Goal: Task Accomplishment & Management: Manage account settings

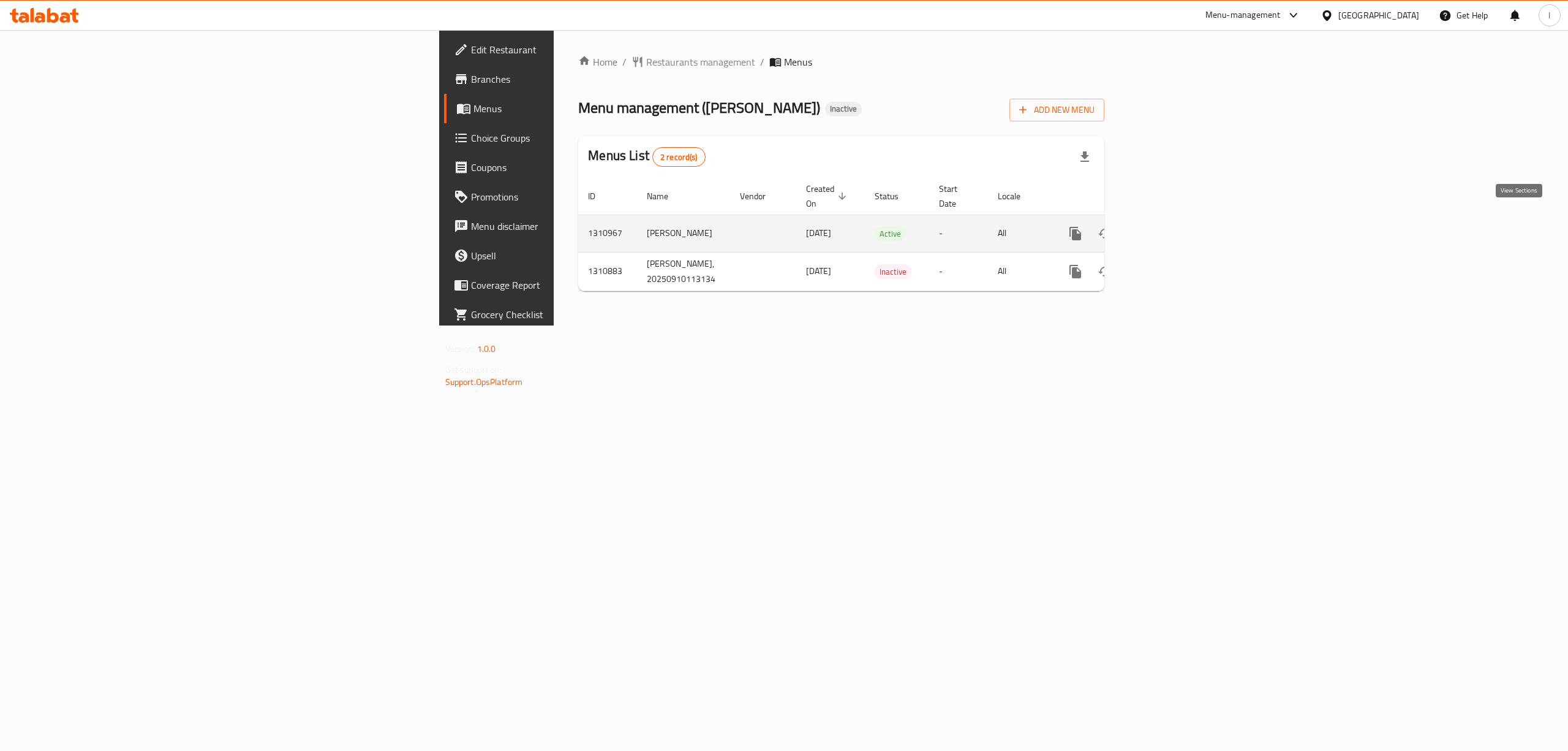
click at [1179, 219] on link "enhanced table" at bounding box center [1164, 234] width 30 height 30
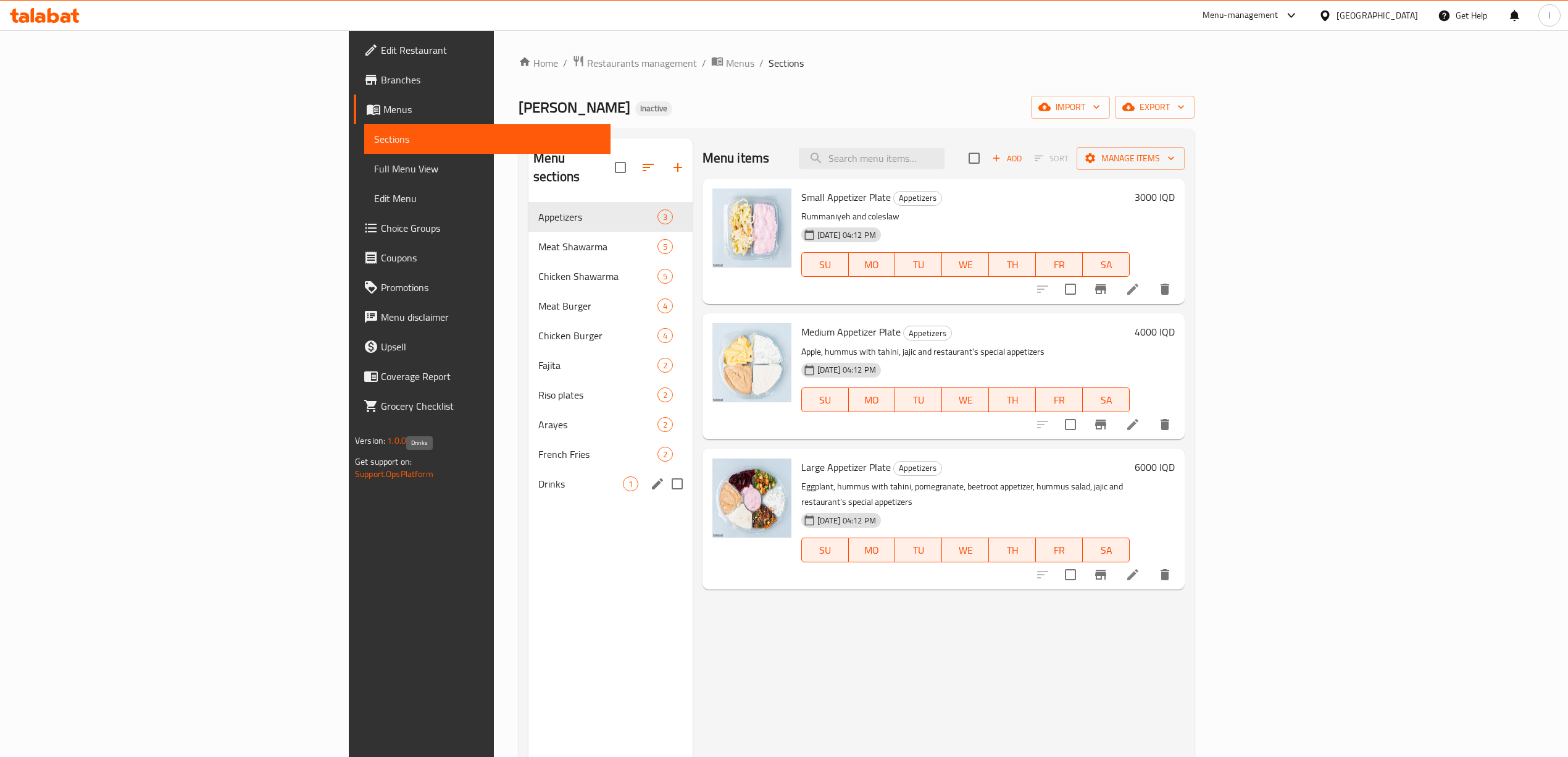
click at [538, 476] on span "Drinks" at bounding box center [581, 484] width 85 height 15
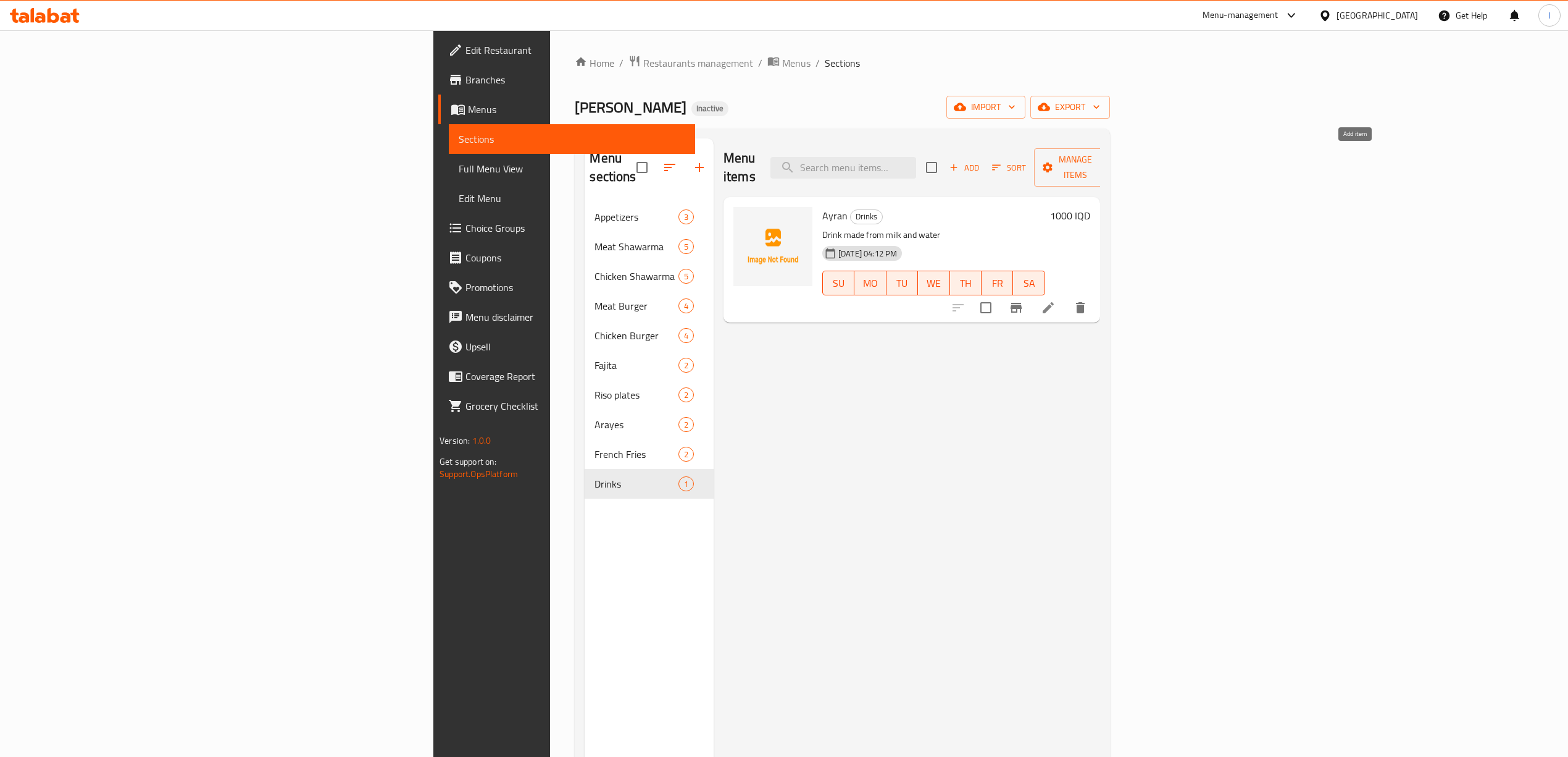
click at [959, 162] on icon "button" at bounding box center [953, 167] width 11 height 11
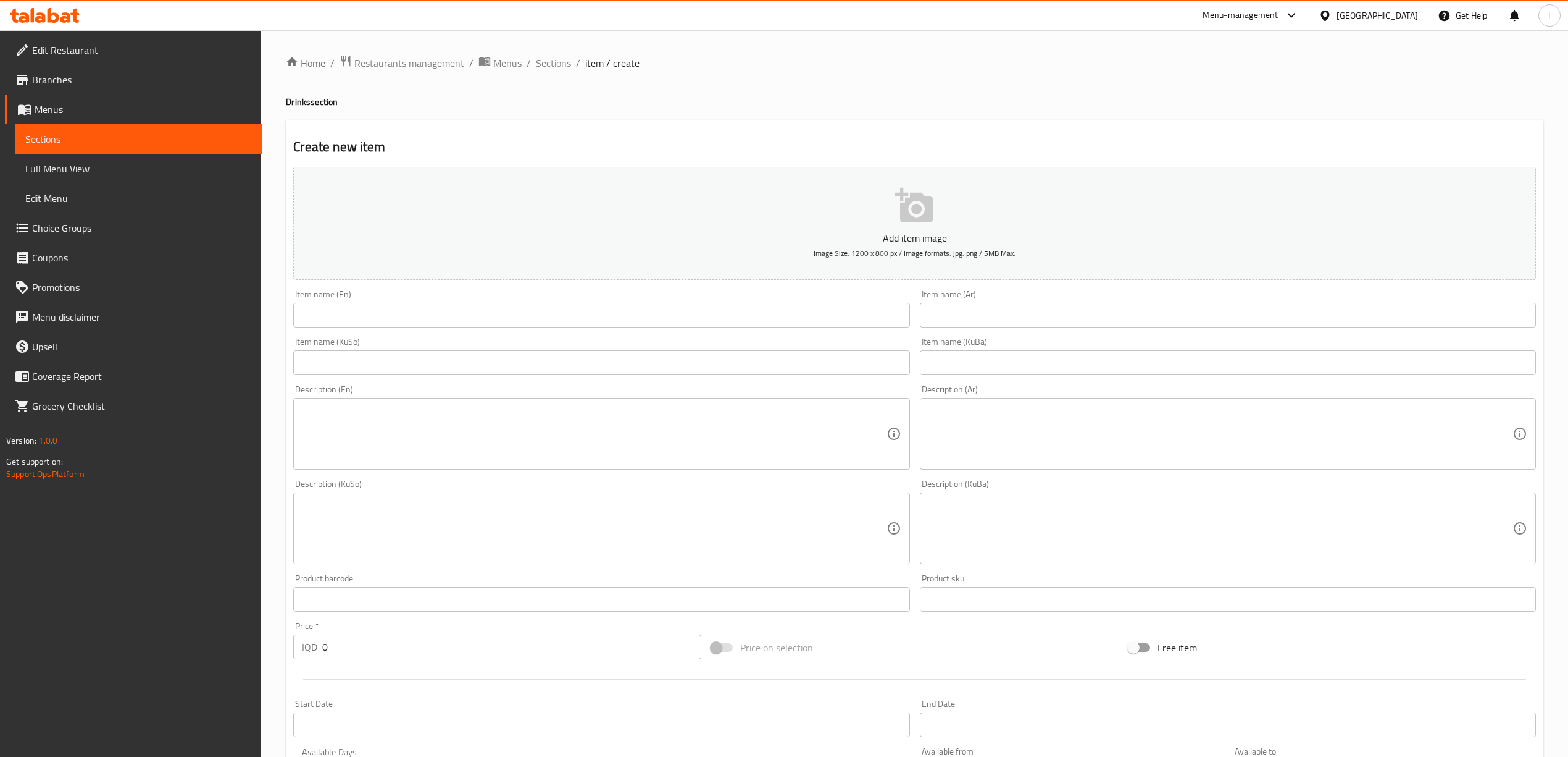
drag, startPoint x: 489, startPoint y: 330, endPoint x: 493, endPoint y: 322, distance: 8.9
click at [490, 325] on div "Item name (En) Item name (En)" at bounding box center [601, 308] width 626 height 47
click at [493, 319] on input "text" at bounding box center [601, 315] width 616 height 25
paste input "Pepsi"
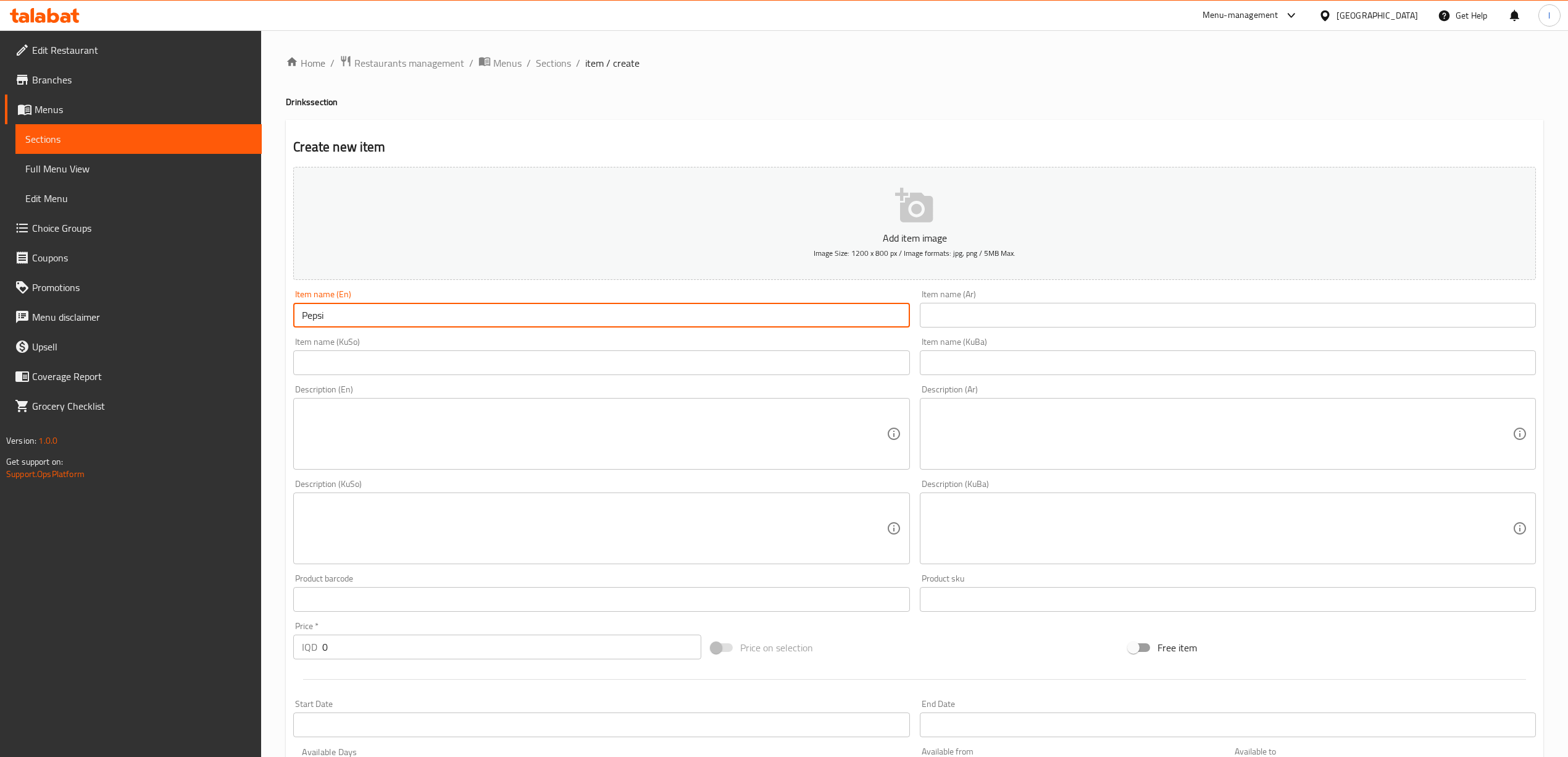
type input "Pepsi"
drag, startPoint x: 974, startPoint y: 305, endPoint x: 974, endPoint y: 313, distance: 8.0
click at [974, 313] on input "text" at bounding box center [1228, 315] width 616 height 25
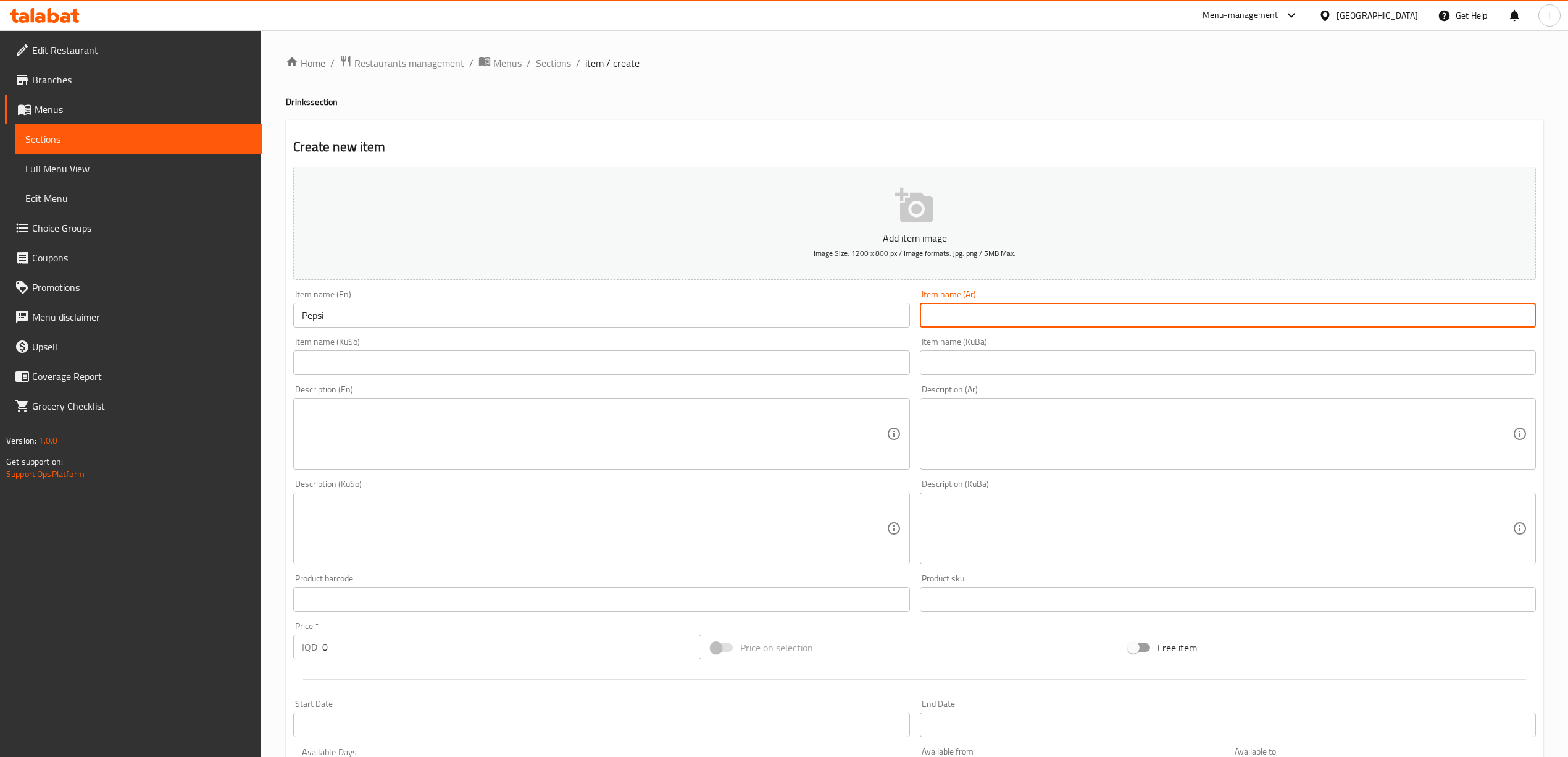
paste input "بيبسي"
type input "بيبسي"
click at [863, 366] on input "text" at bounding box center [601, 363] width 616 height 25
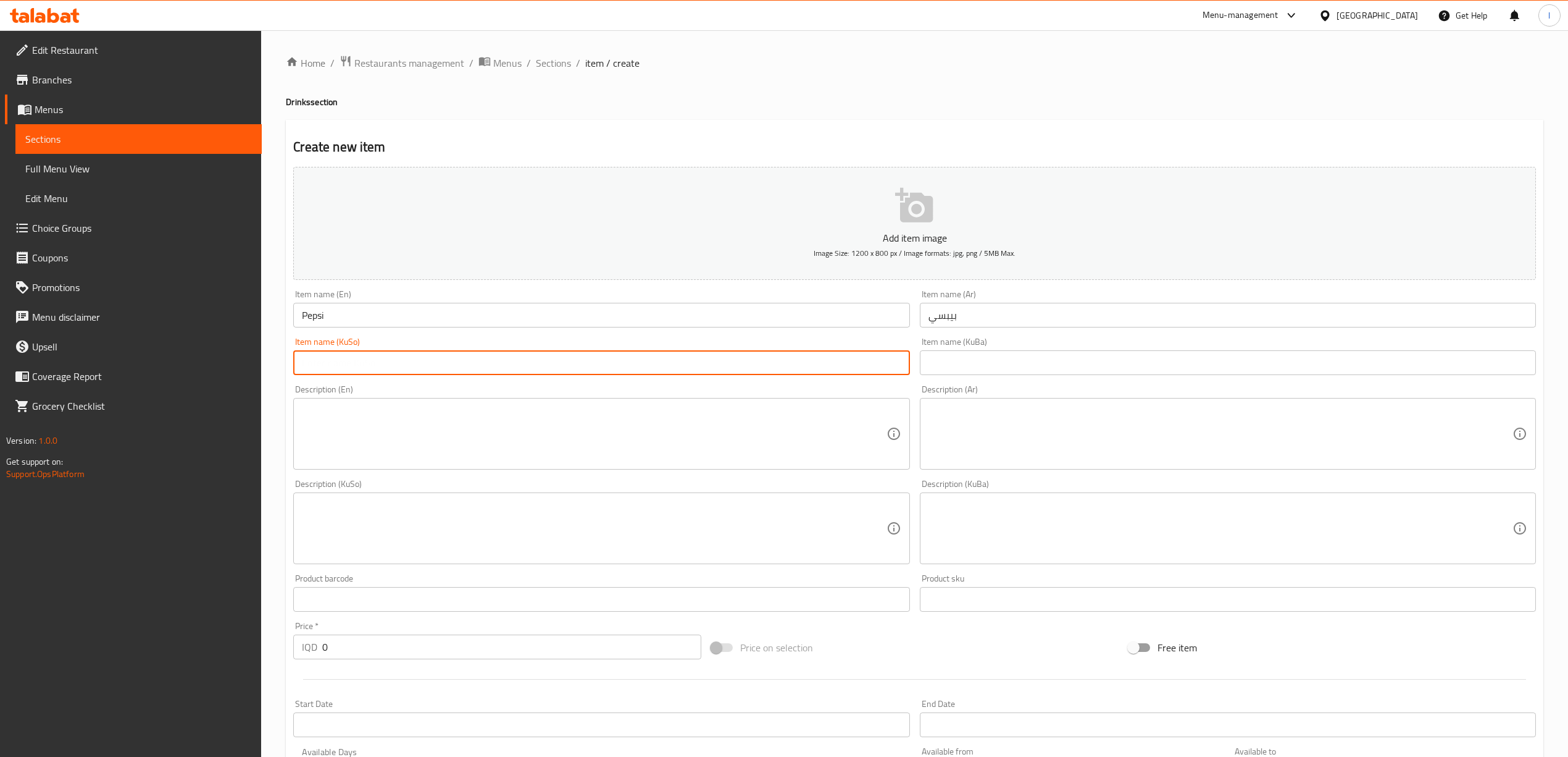
paste input "بیپسی"
type input "بیپسی"
click at [978, 364] on input "text" at bounding box center [1228, 363] width 616 height 25
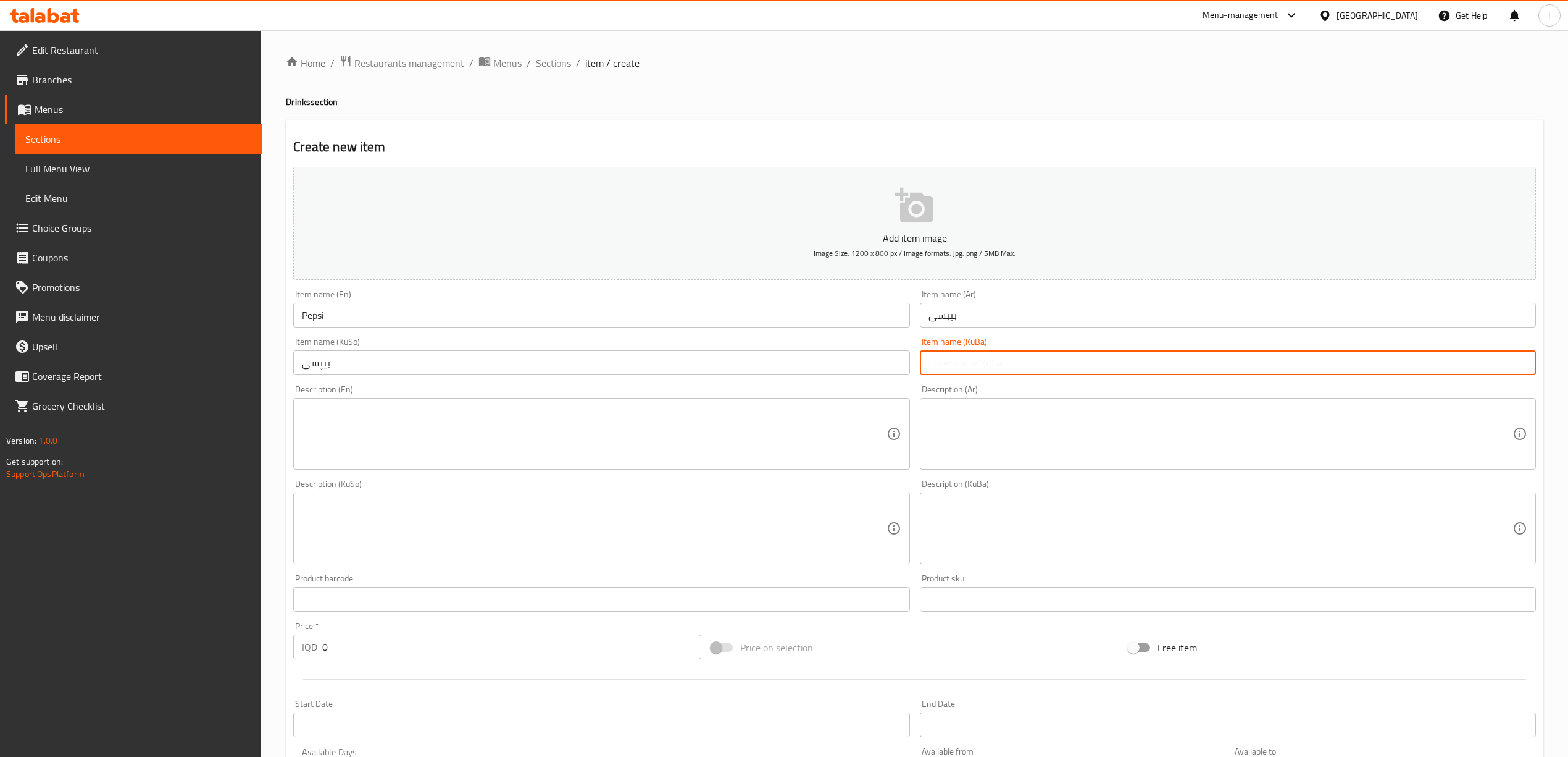
paste input "بیپسی"
type input "بیپسی"
click at [1052, 427] on textarea at bounding box center [1220, 433] width 584 height 59
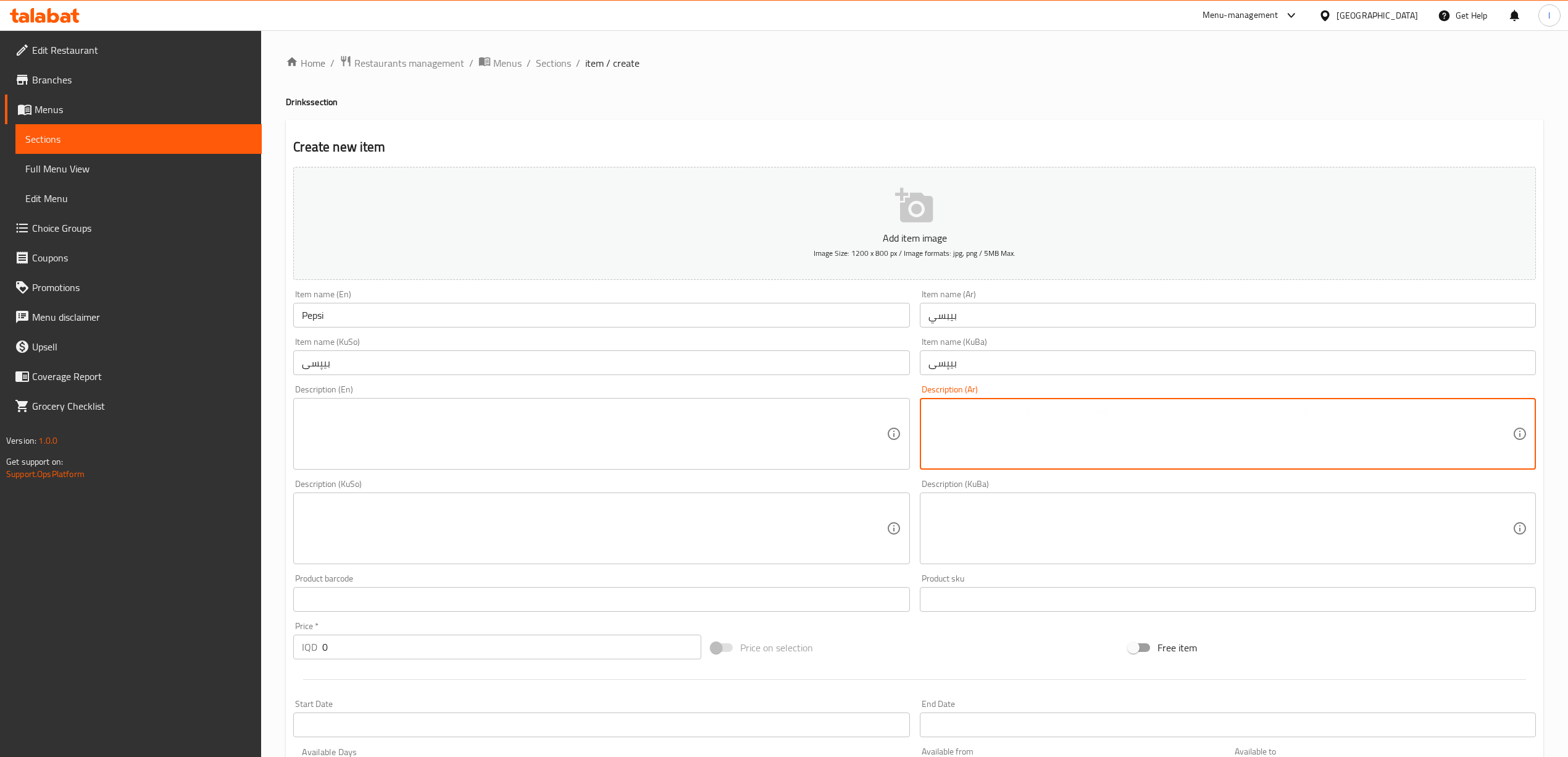
paste textarea "مشروب غازي 330 مل."
click at [1568, 403] on html "​ Menu-management Iraq Get Help l Edit Restaurant Branches Menus Sections Full …" at bounding box center [784, 378] width 1568 height 757
type textarea "مشروب غازي 330 مل"
click at [1189, 544] on textarea at bounding box center [1220, 528] width 584 height 59
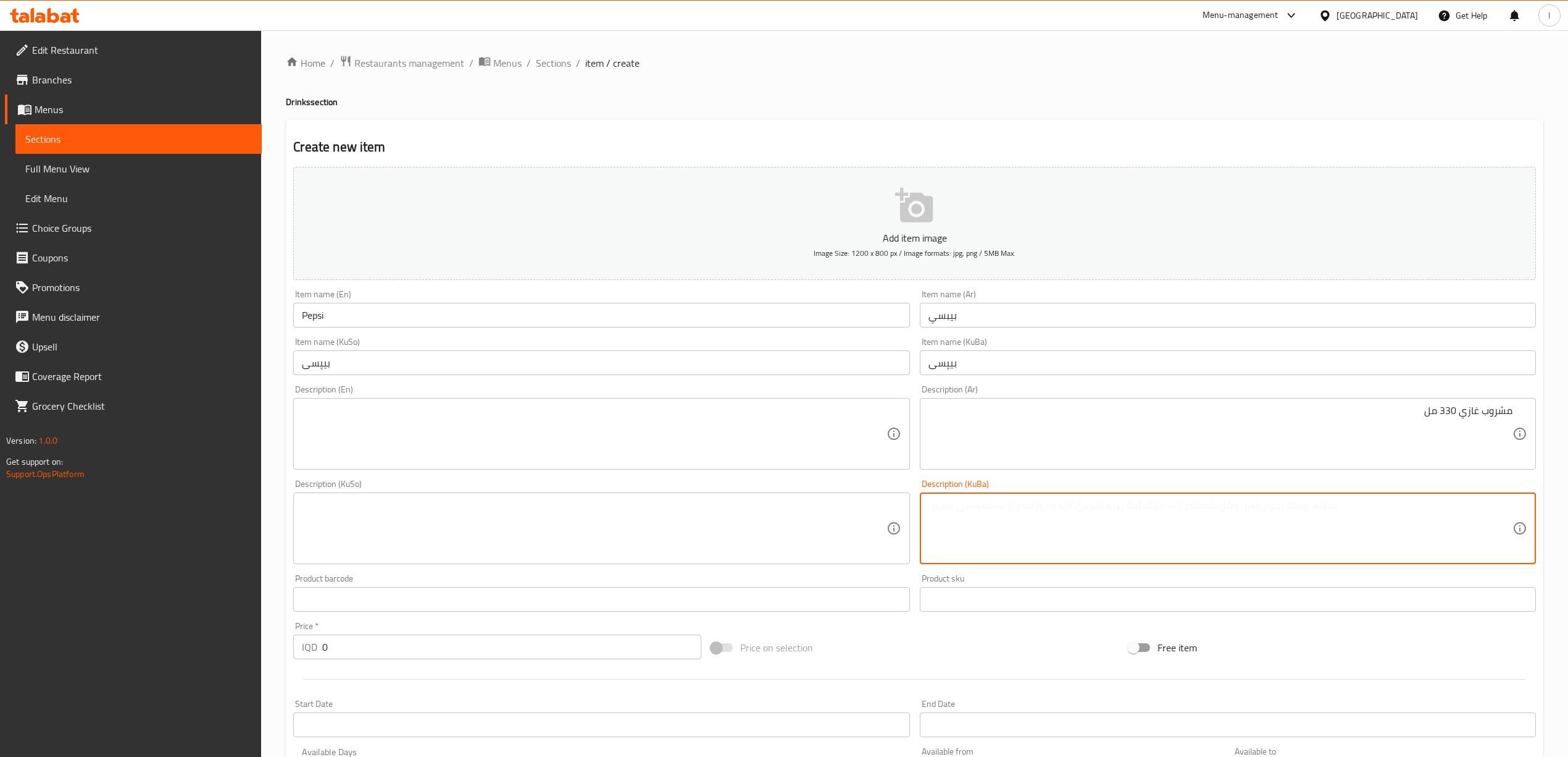
paste textarea "330 مل خواردنەوە گازییەکان"
drag, startPoint x: 1395, startPoint y: 507, endPoint x: 1418, endPoint y: 520, distance: 26.4
click at [1418, 520] on textarea "330 مل خواردنەوە گازییەکان" at bounding box center [1220, 528] width 584 height 59
drag, startPoint x: 1409, startPoint y: 510, endPoint x: 1425, endPoint y: 519, distance: 18.4
click at [1425, 519] on textarea "330 مل خواردنەوە گازیی" at bounding box center [1220, 528] width 584 height 59
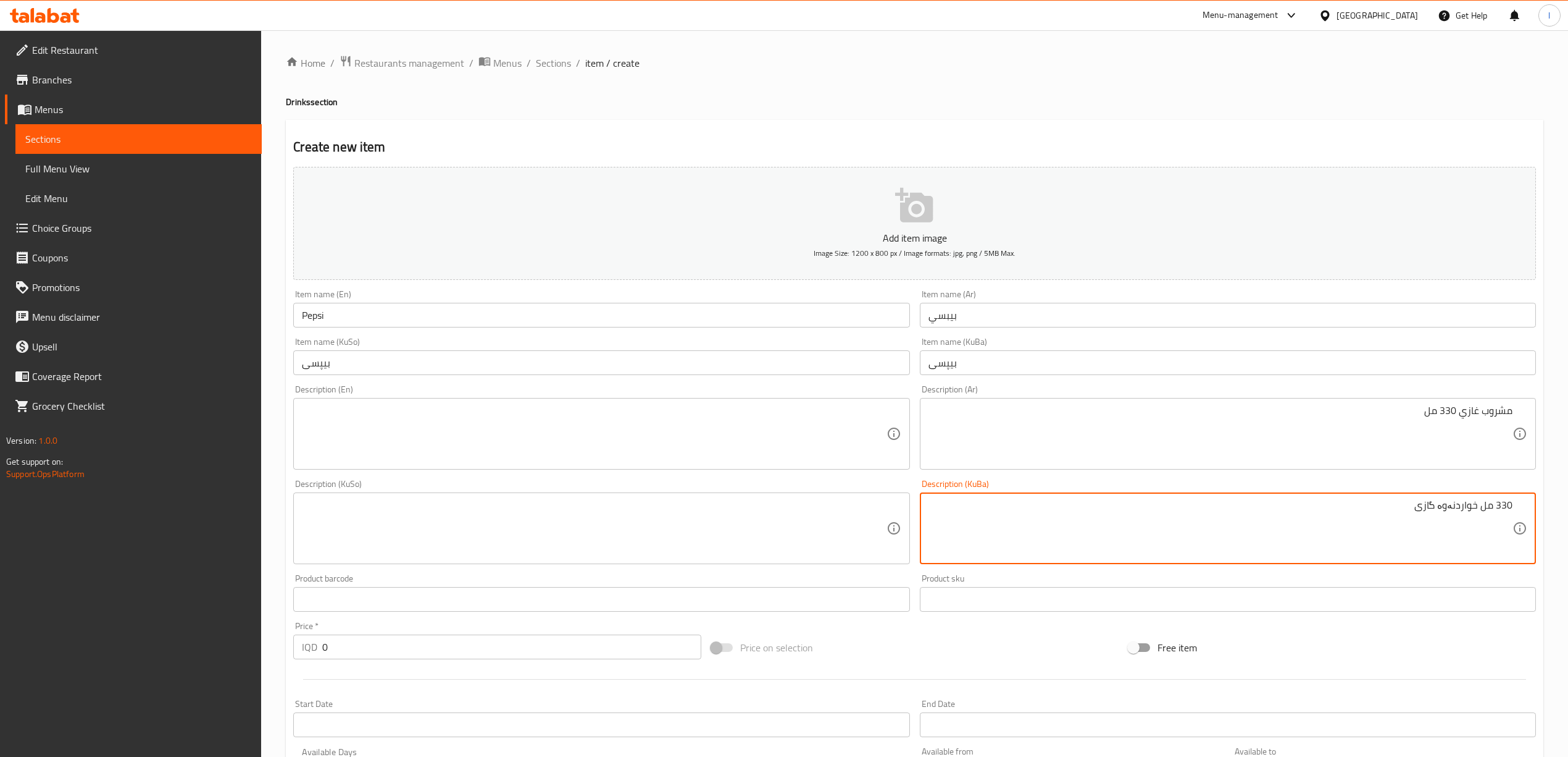
click at [1445, 505] on textarea "330 مل خواردنەوە گازی" at bounding box center [1220, 528] width 584 height 59
click at [1444, 510] on textarea "330 مل خواردنەوە گازی" at bounding box center [1220, 528] width 584 height 59
click at [1439, 509] on textarea "330 مل خواردنەوە گازی" at bounding box center [1220, 528] width 584 height 59
click at [1444, 510] on textarea "330 مل خواردنەوە گازی" at bounding box center [1220, 528] width 584 height 59
paste textarea "ی"
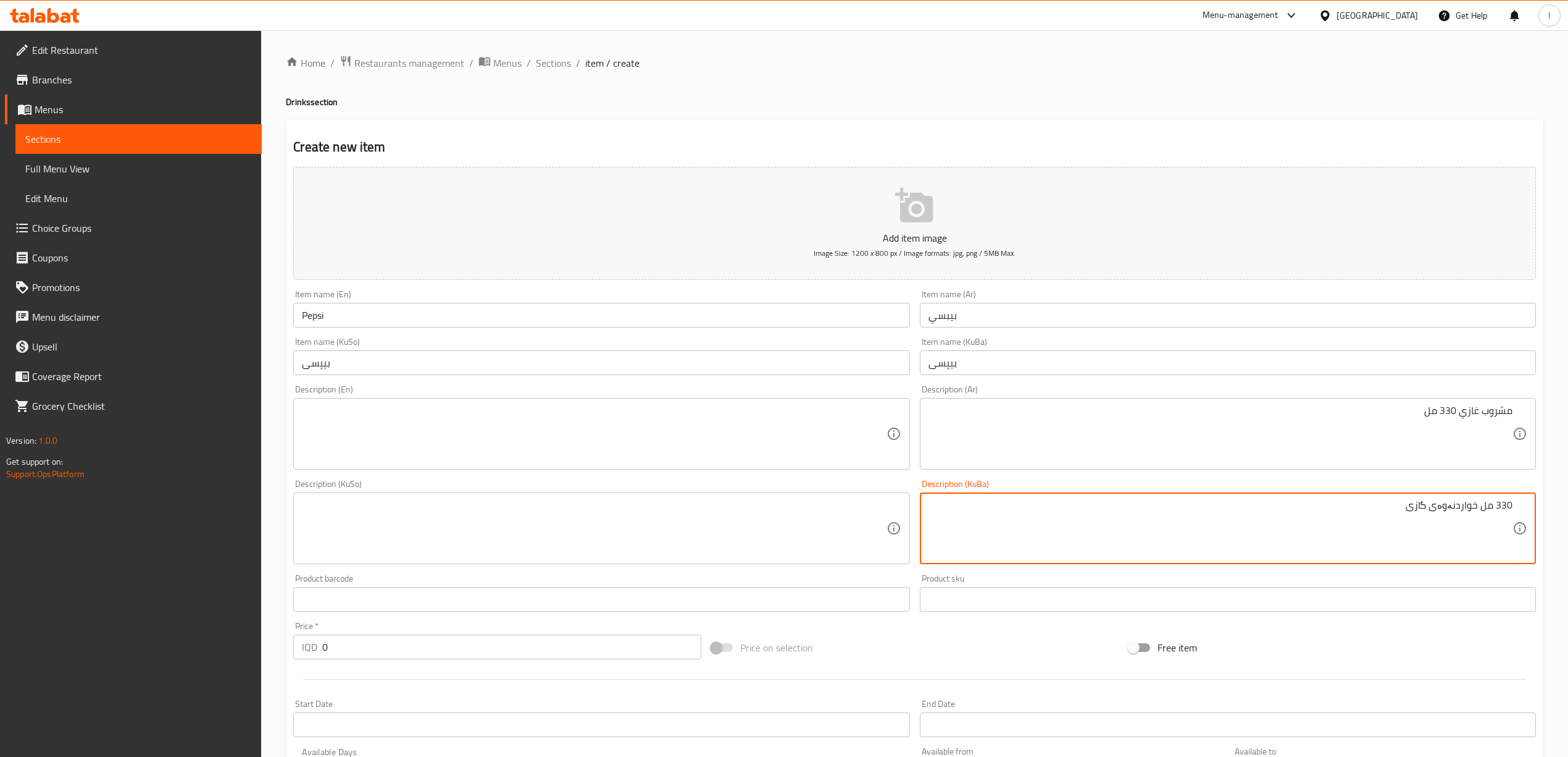
type textarea "330 مل خواردنەوەی گازی"
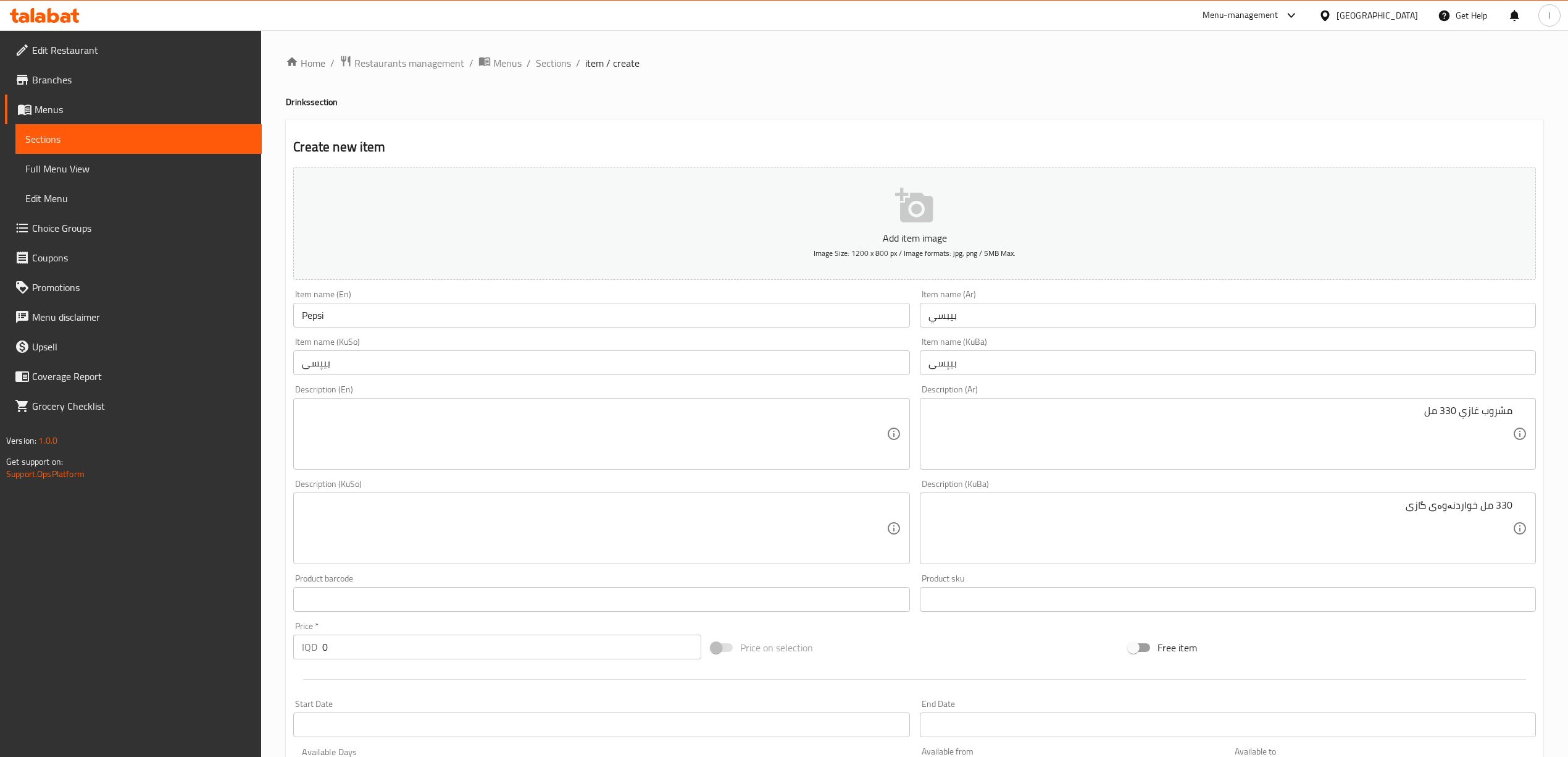
drag, startPoint x: 1147, startPoint y: 500, endPoint x: 1580, endPoint y: 489, distance: 433.1
click at [1568, 489] on html "​ Menu-management Iraq Get Help l Edit Restaurant Branches Menus Sections Full …" at bounding box center [784, 378] width 1568 height 757
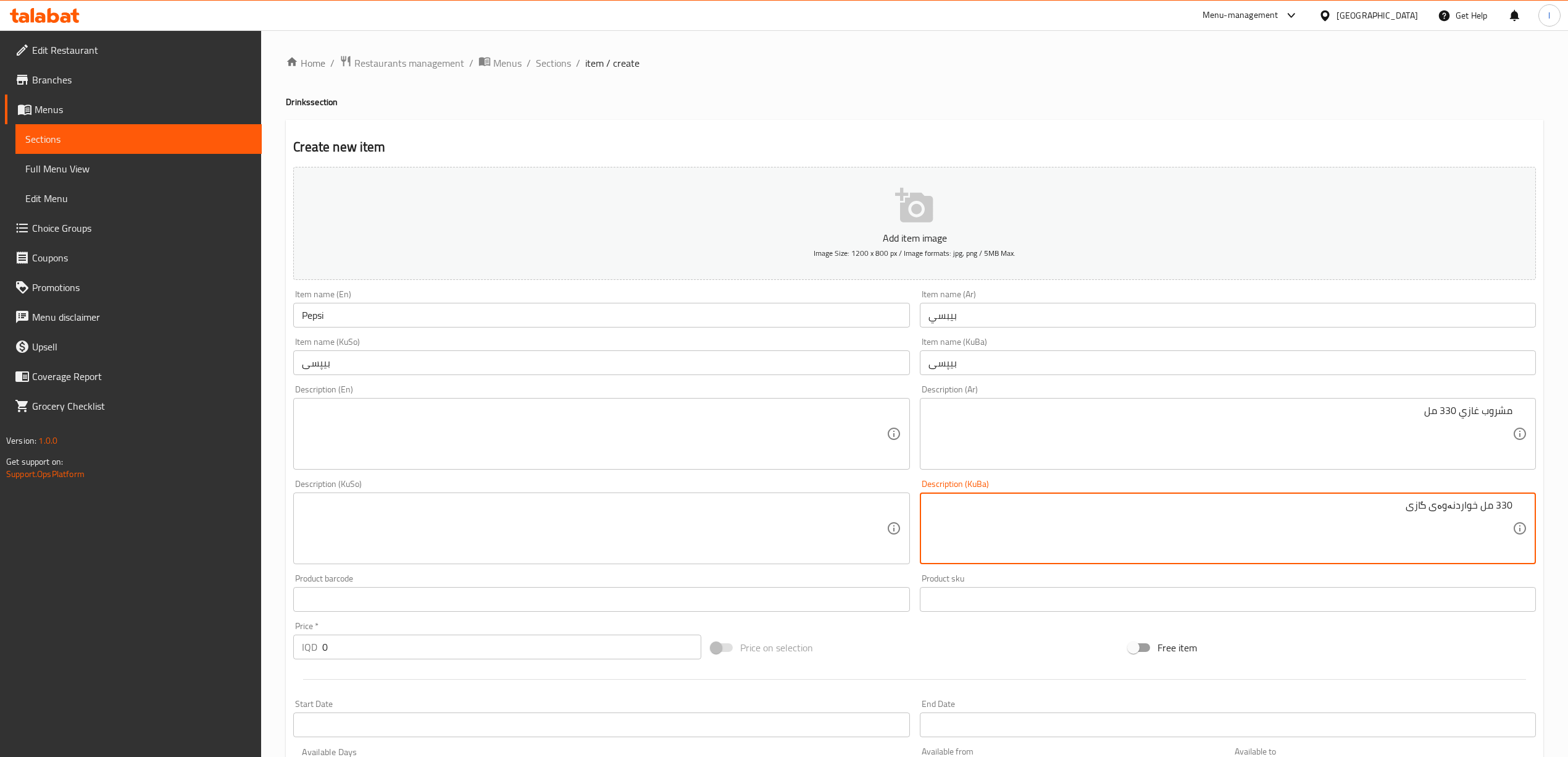
click at [1433, 500] on textarea "330 مل خواردنەوەی گازی" at bounding box center [1220, 528] width 584 height 59
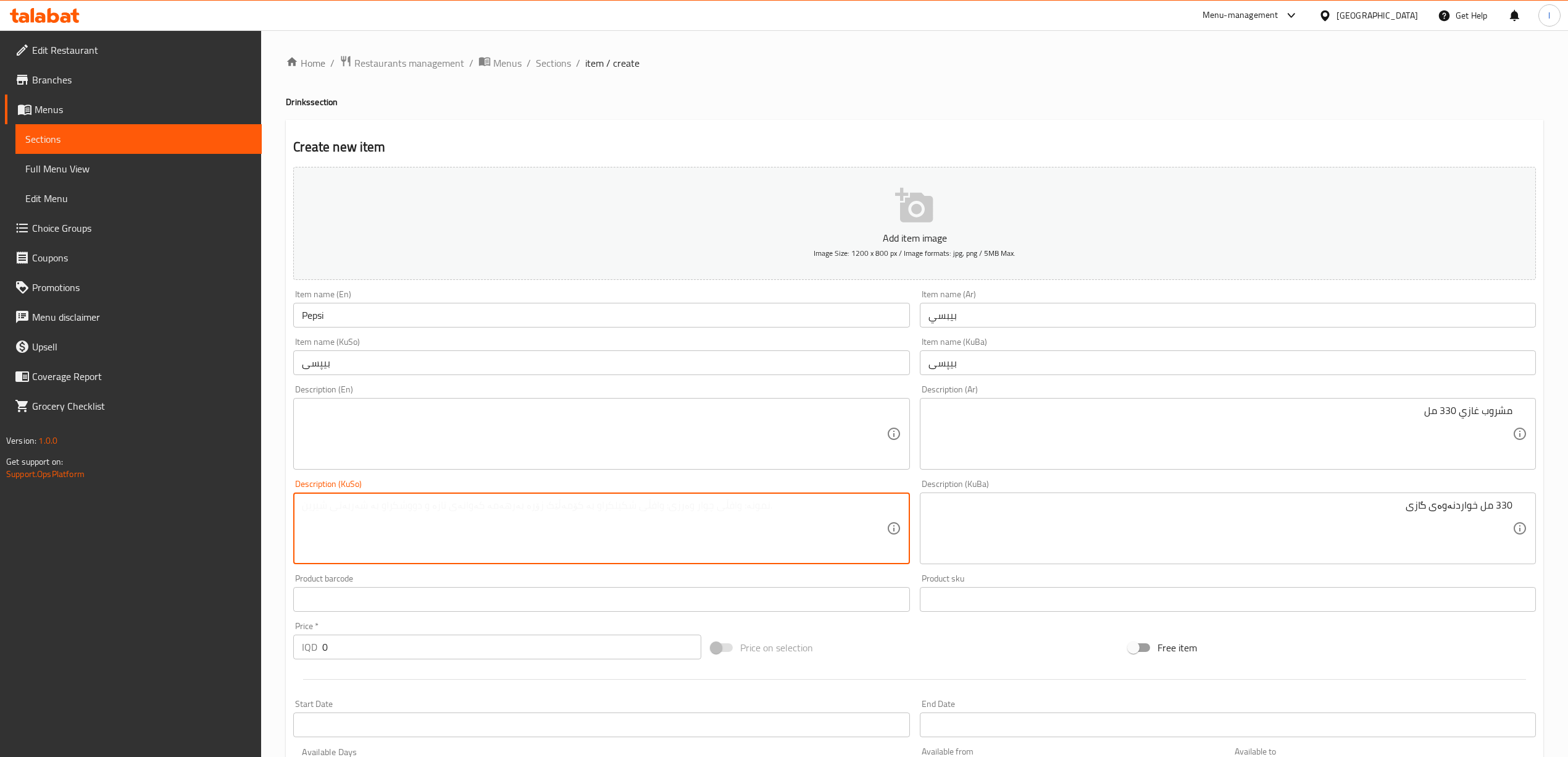
click at [472, 507] on textarea at bounding box center [594, 528] width 584 height 59
paste textarea "330 مل خواردنەوەی گازی"
type textarea "330 مل خواردنەوەی گازی"
click at [642, 407] on textarea at bounding box center [594, 433] width 584 height 59
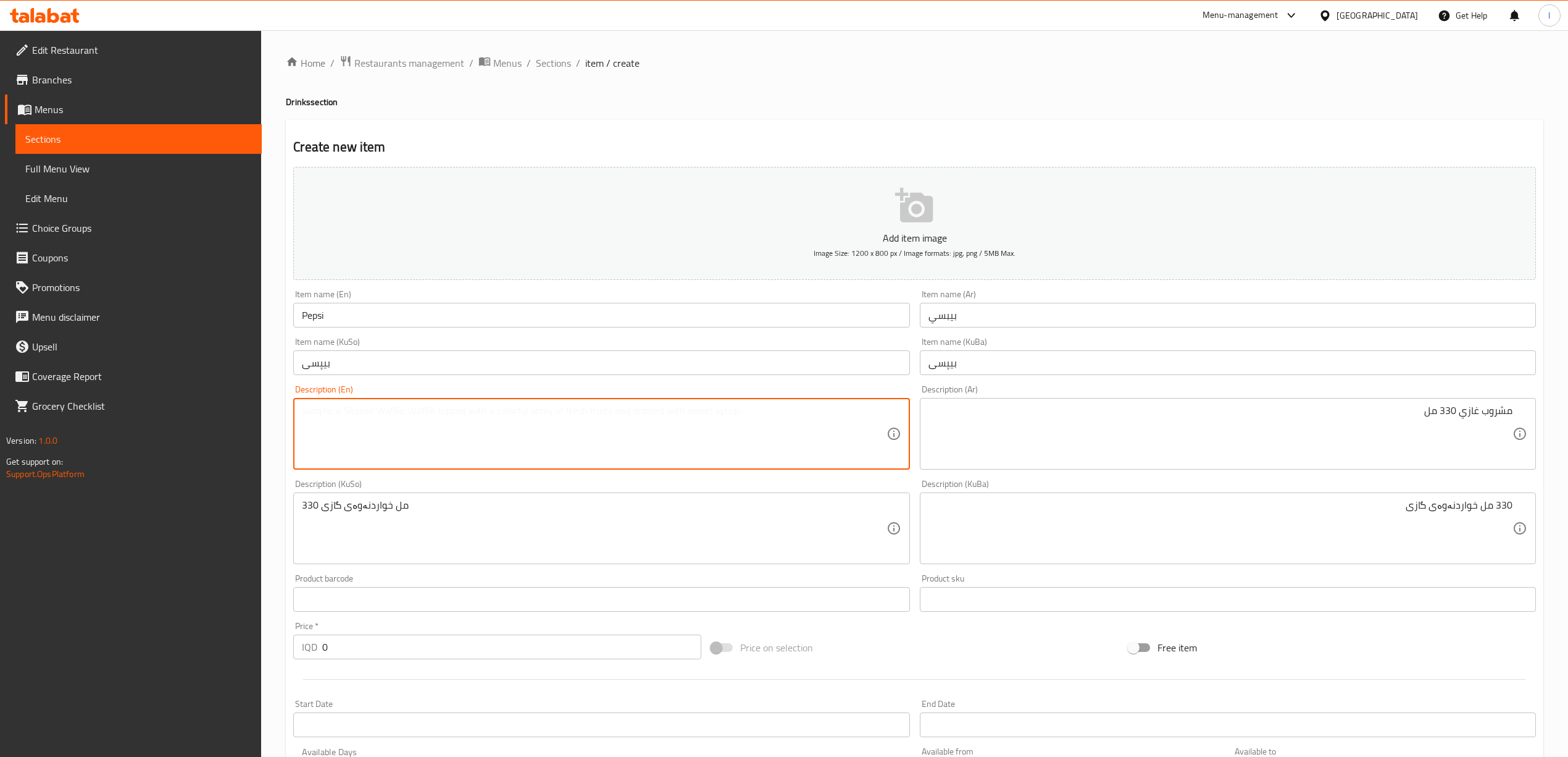
paste textarea "330 ml soft drink"
type textarea "330 ml soft drink"
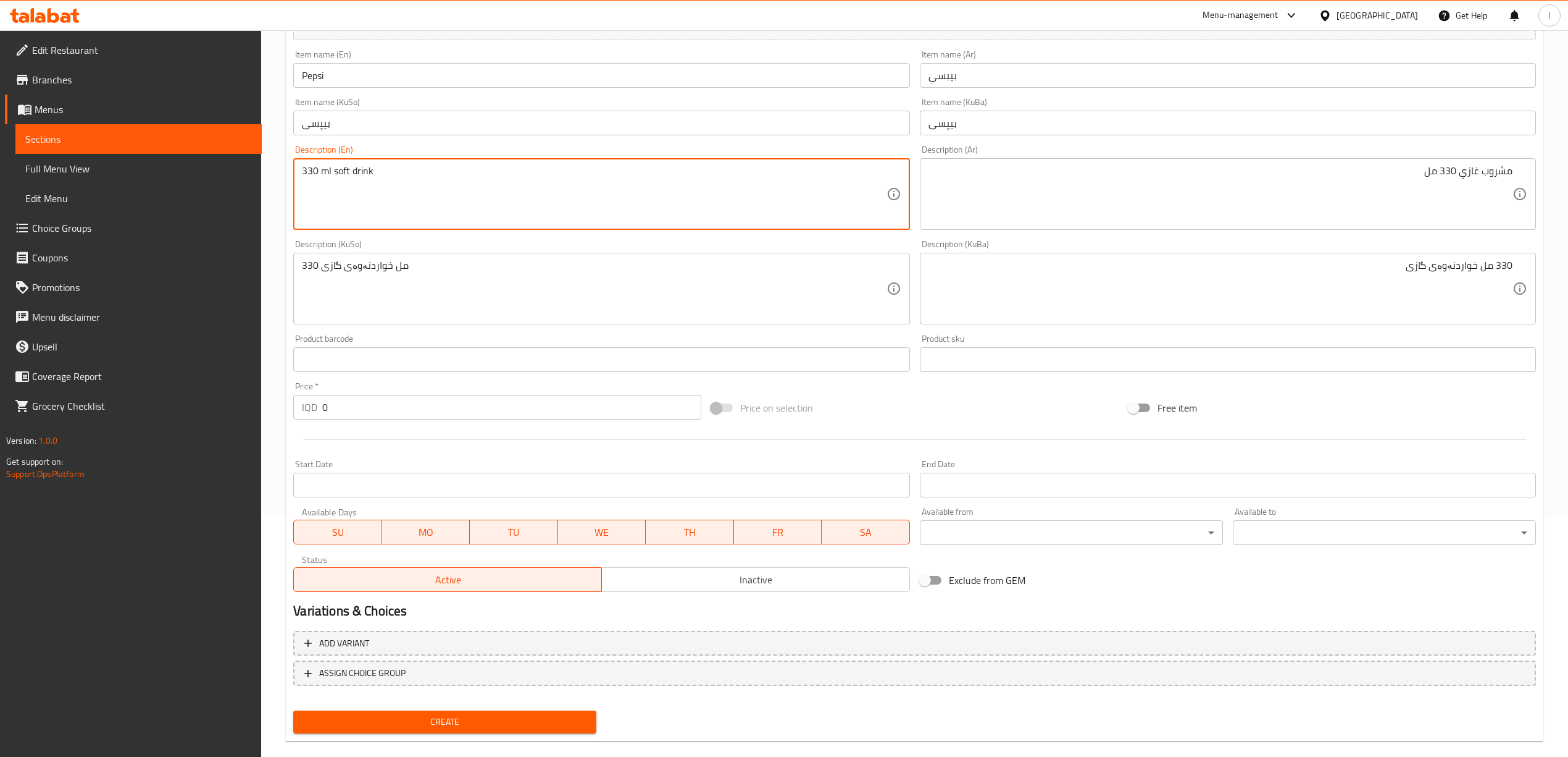
scroll to position [247, 0]
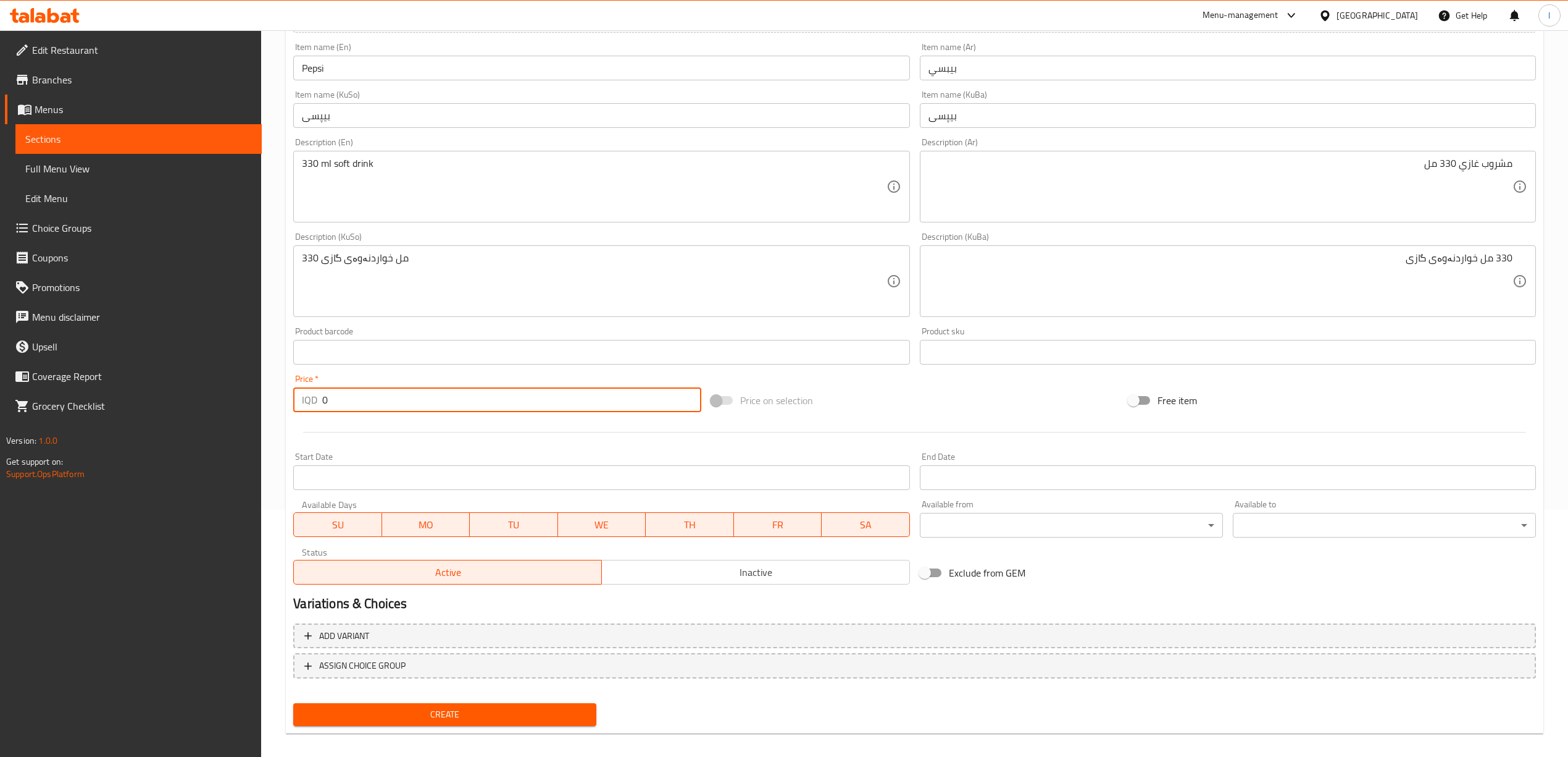
drag, startPoint x: 371, startPoint y: 396, endPoint x: 207, endPoint y: 391, distance: 164.1
click at [212, 391] on div "Edit Restaurant Branches Menus Sections Full Menu View Edit Menu Choice Groups …" at bounding box center [784, 276] width 1568 height 984
paste input "50"
type input "500"
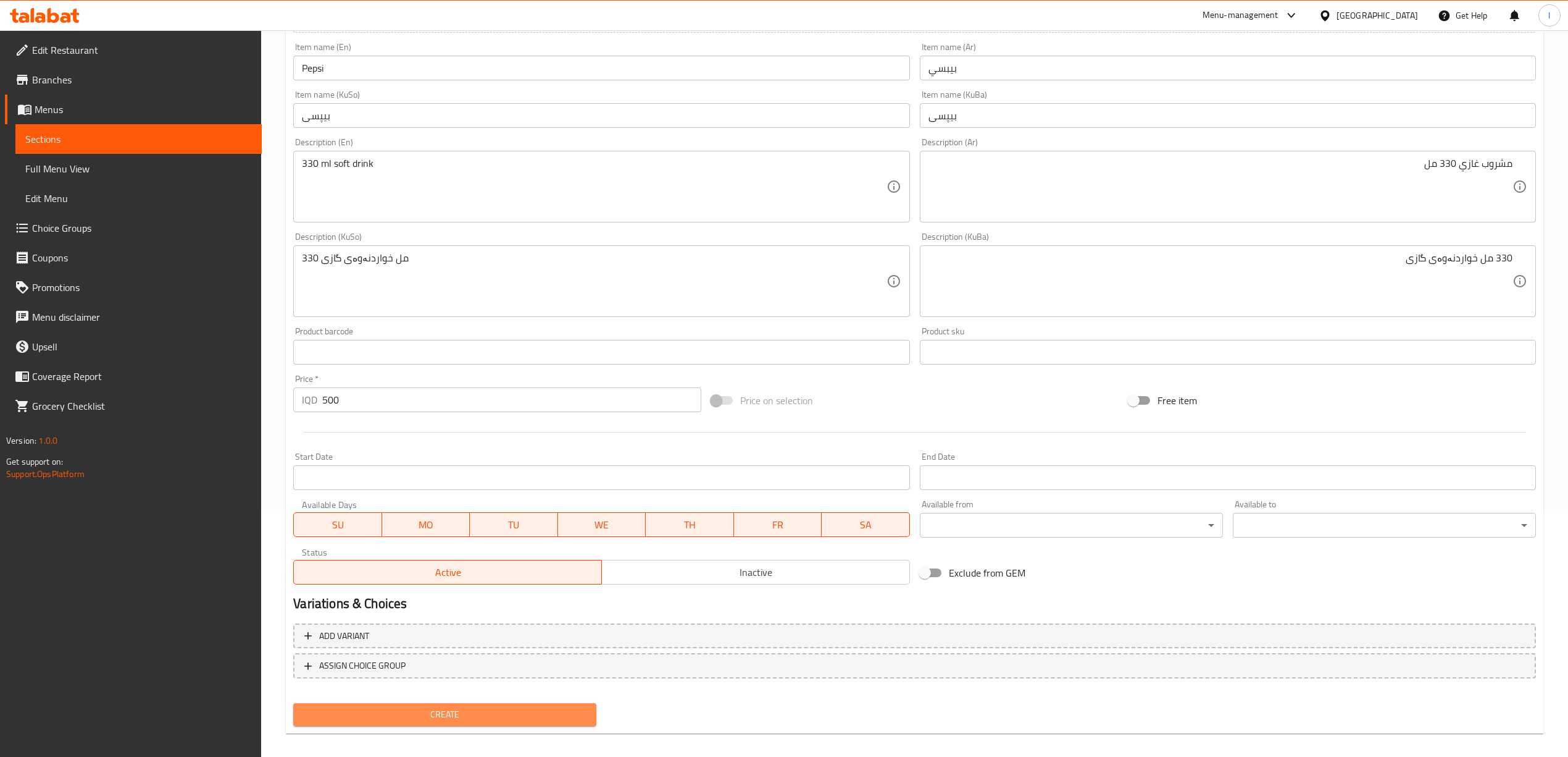
click at [472, 712] on span "Create" at bounding box center [445, 714] width 284 height 16
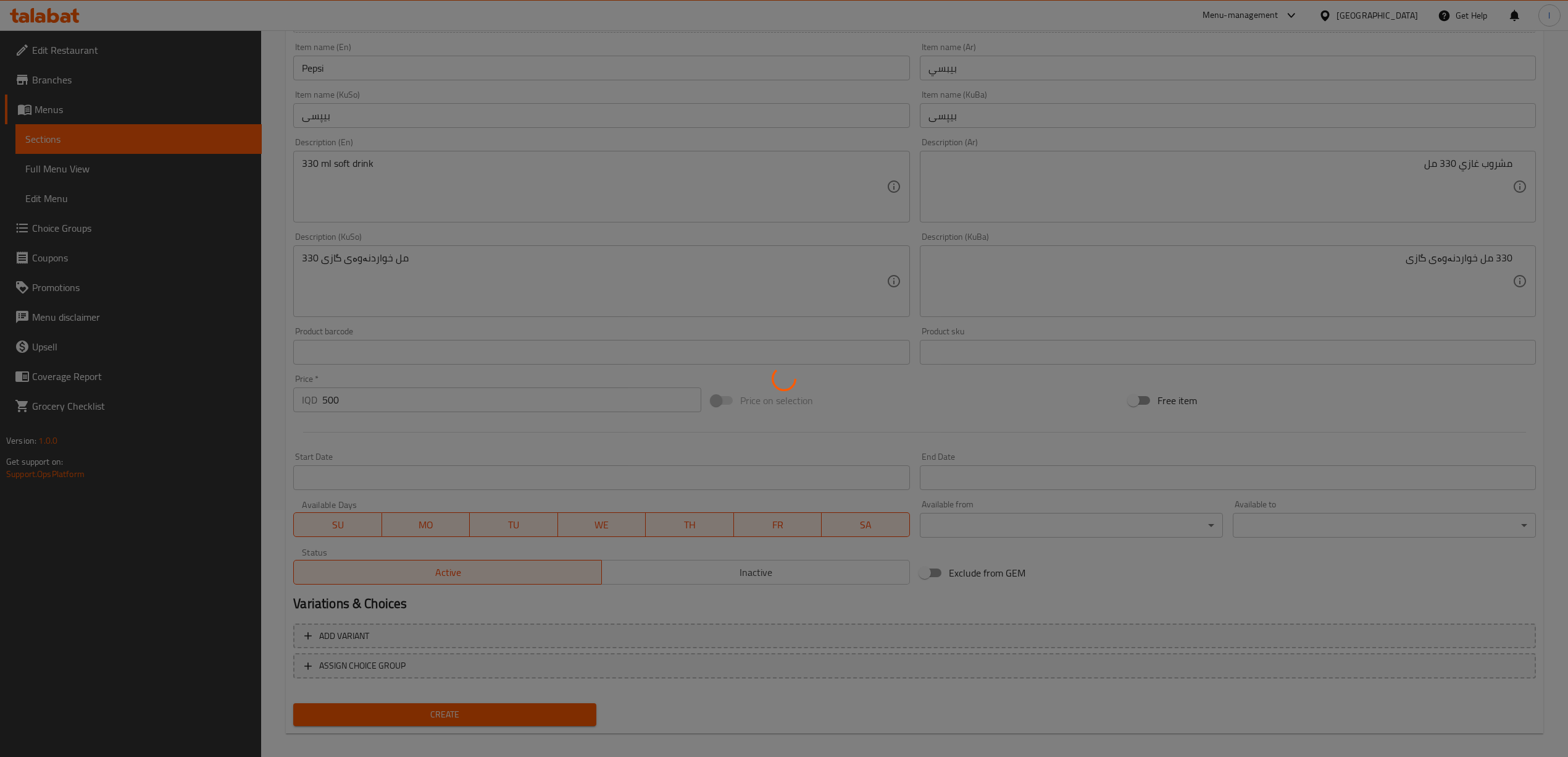
type input "0"
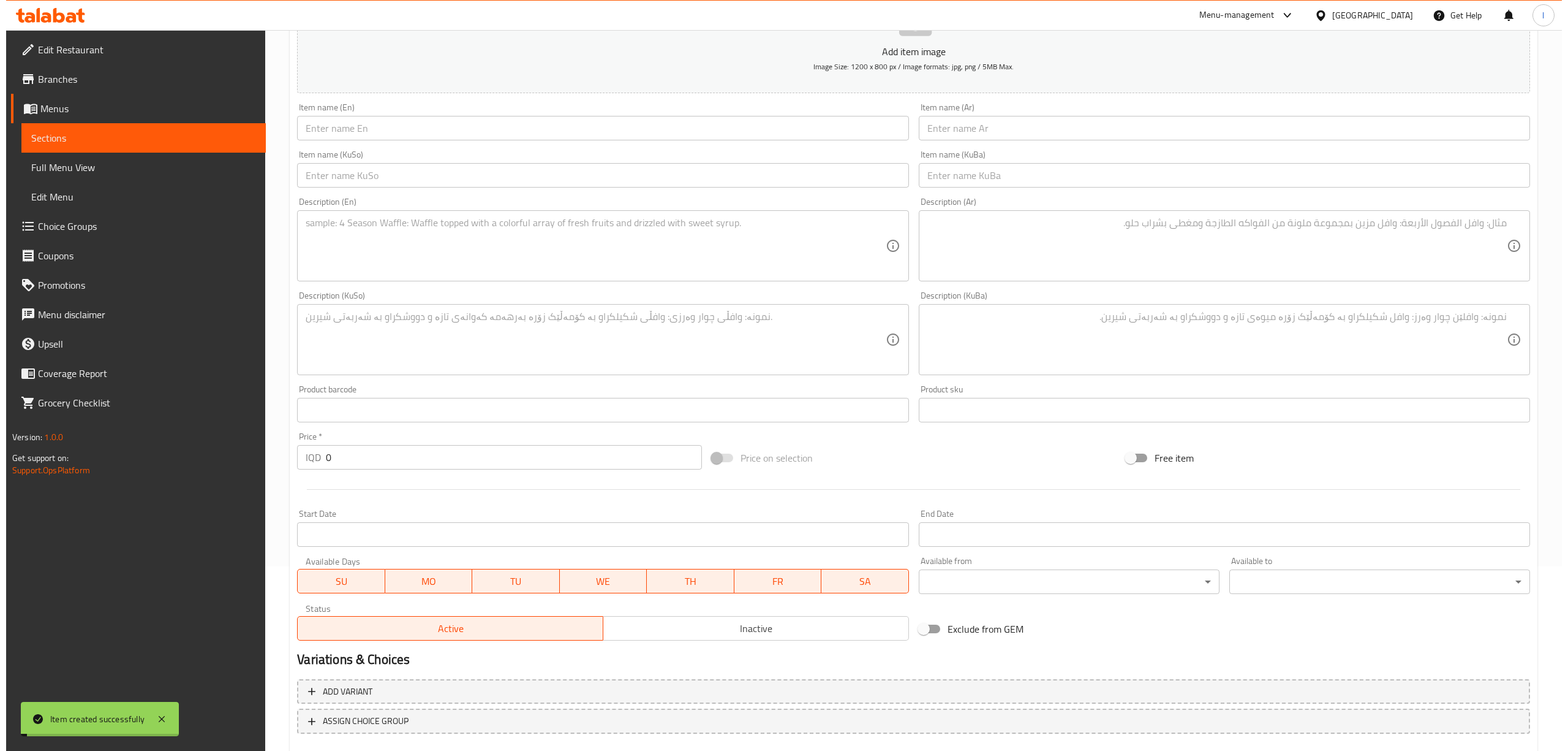
scroll to position [0, 0]
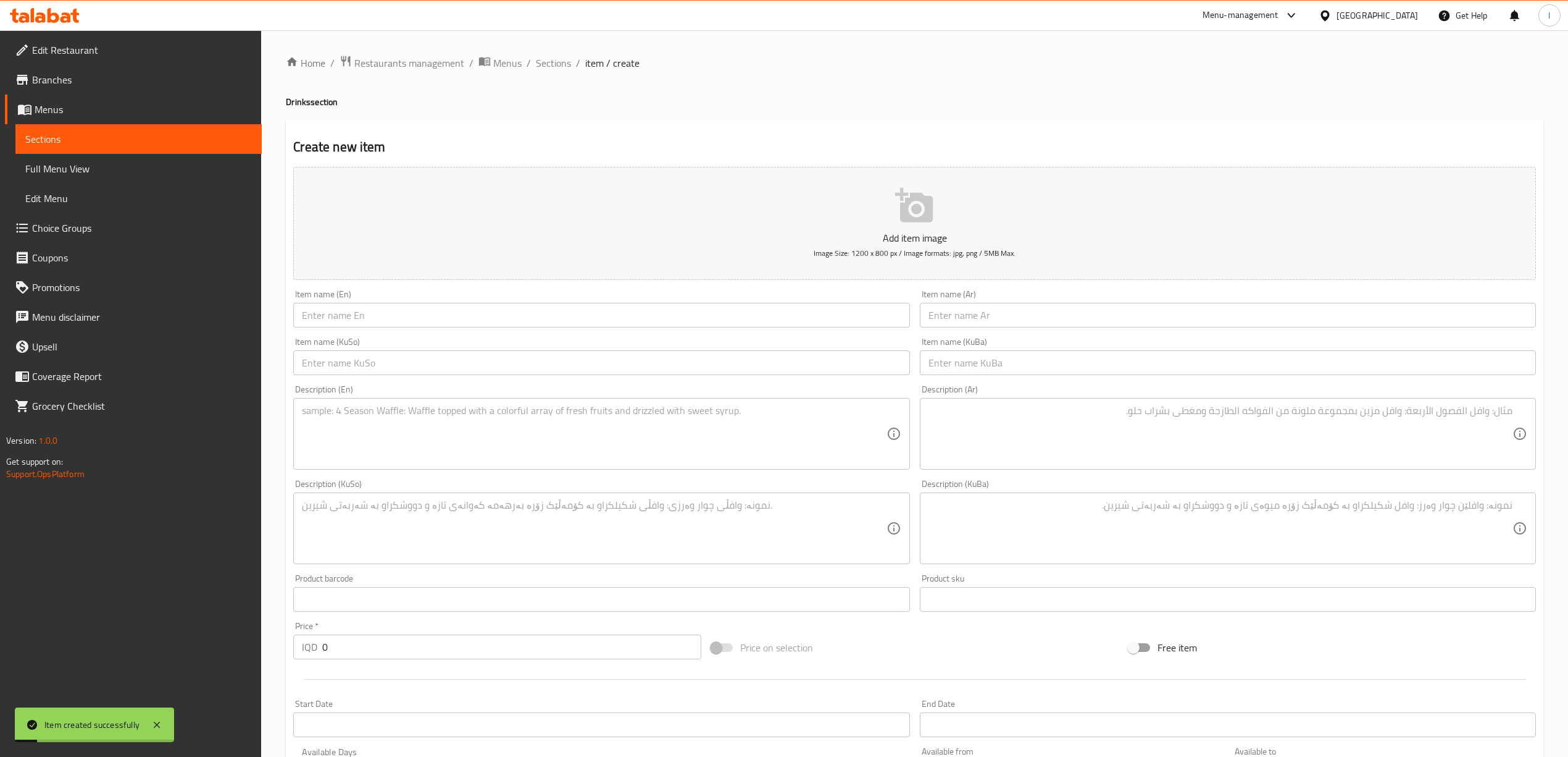
click at [52, 134] on span "Sections" at bounding box center [139, 139] width 226 height 15
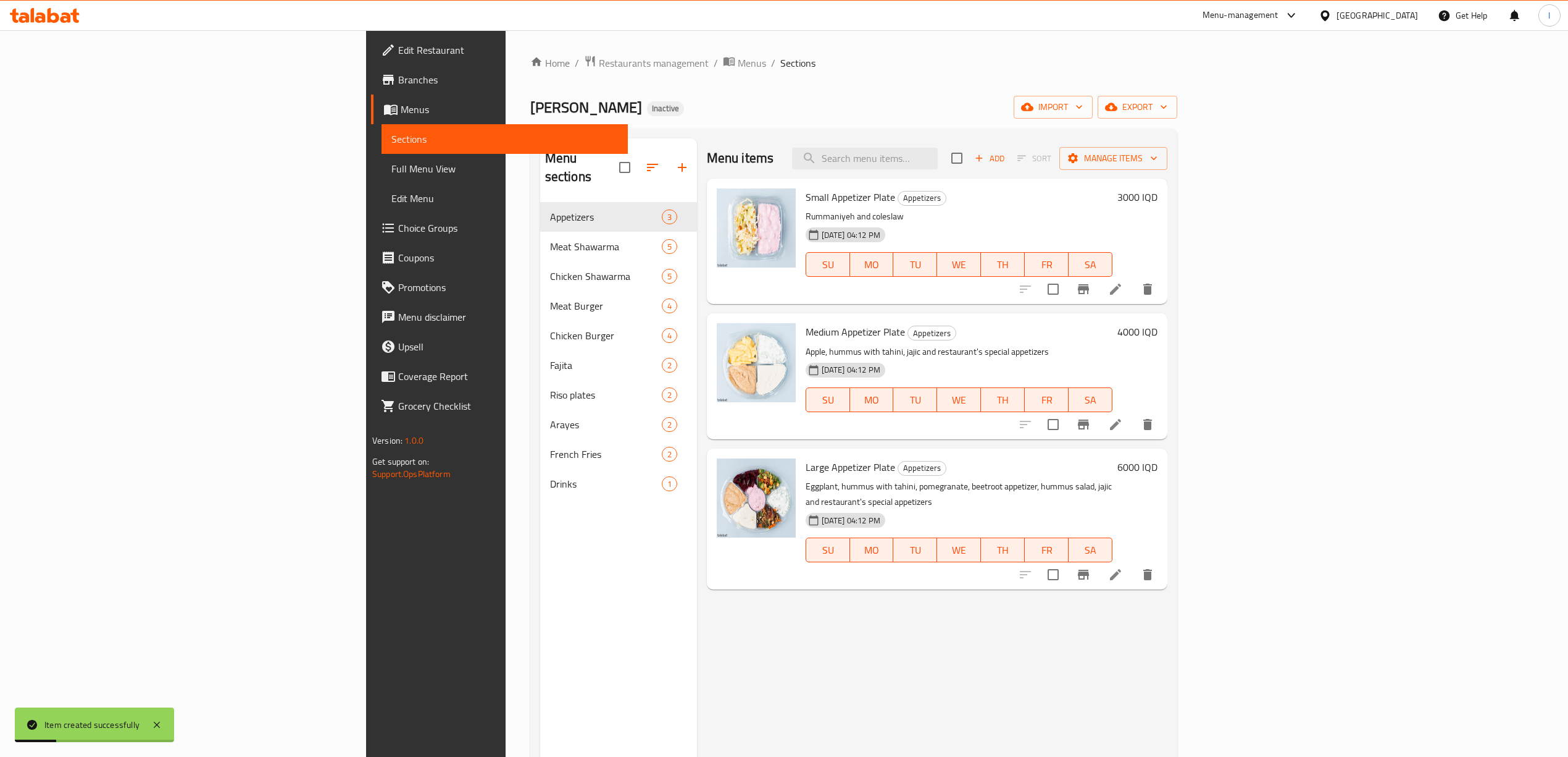
click at [401, 111] on span "Menus" at bounding box center [509, 110] width 217 height 15
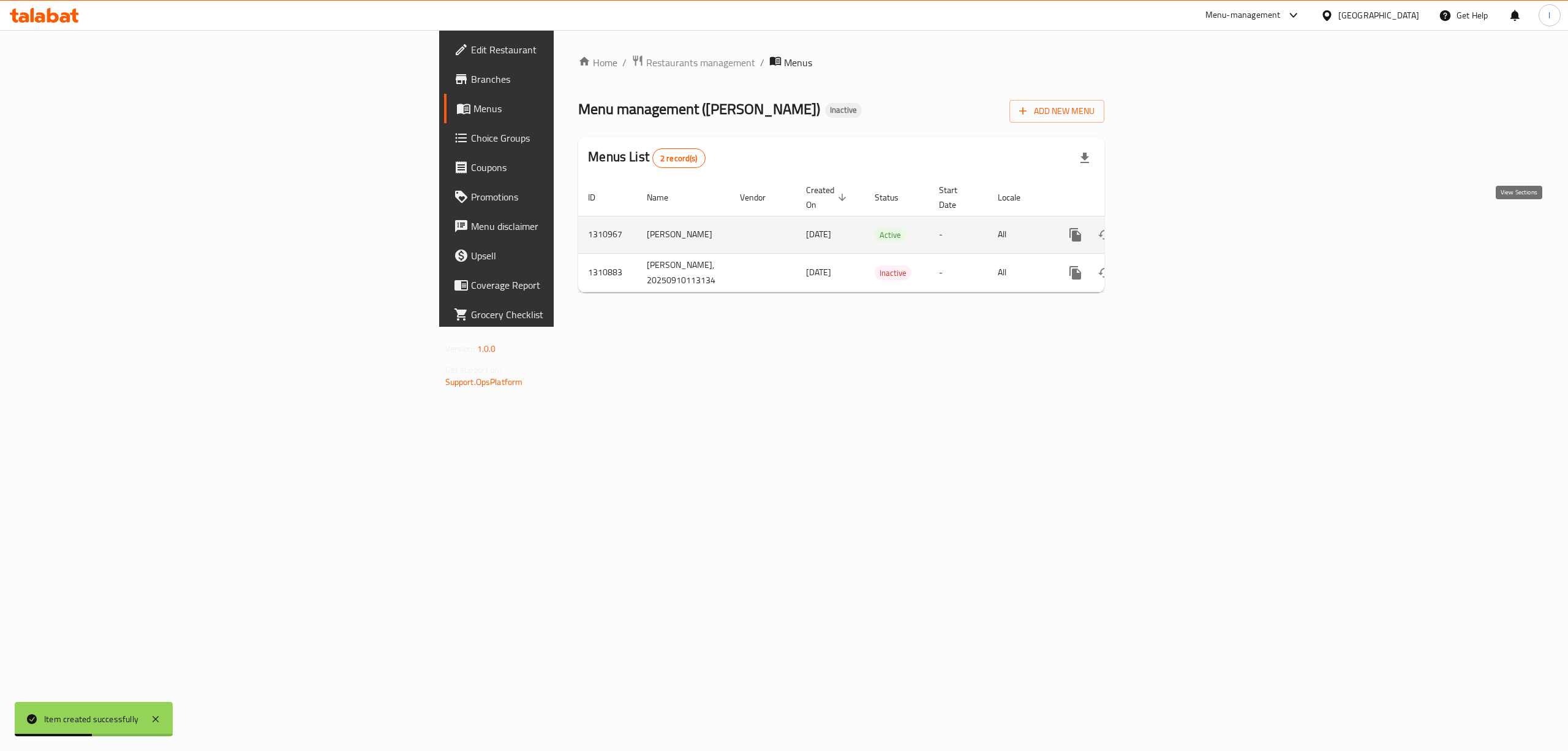
click at [1171, 227] on icon "enhanced table" at bounding box center [1164, 235] width 15 height 15
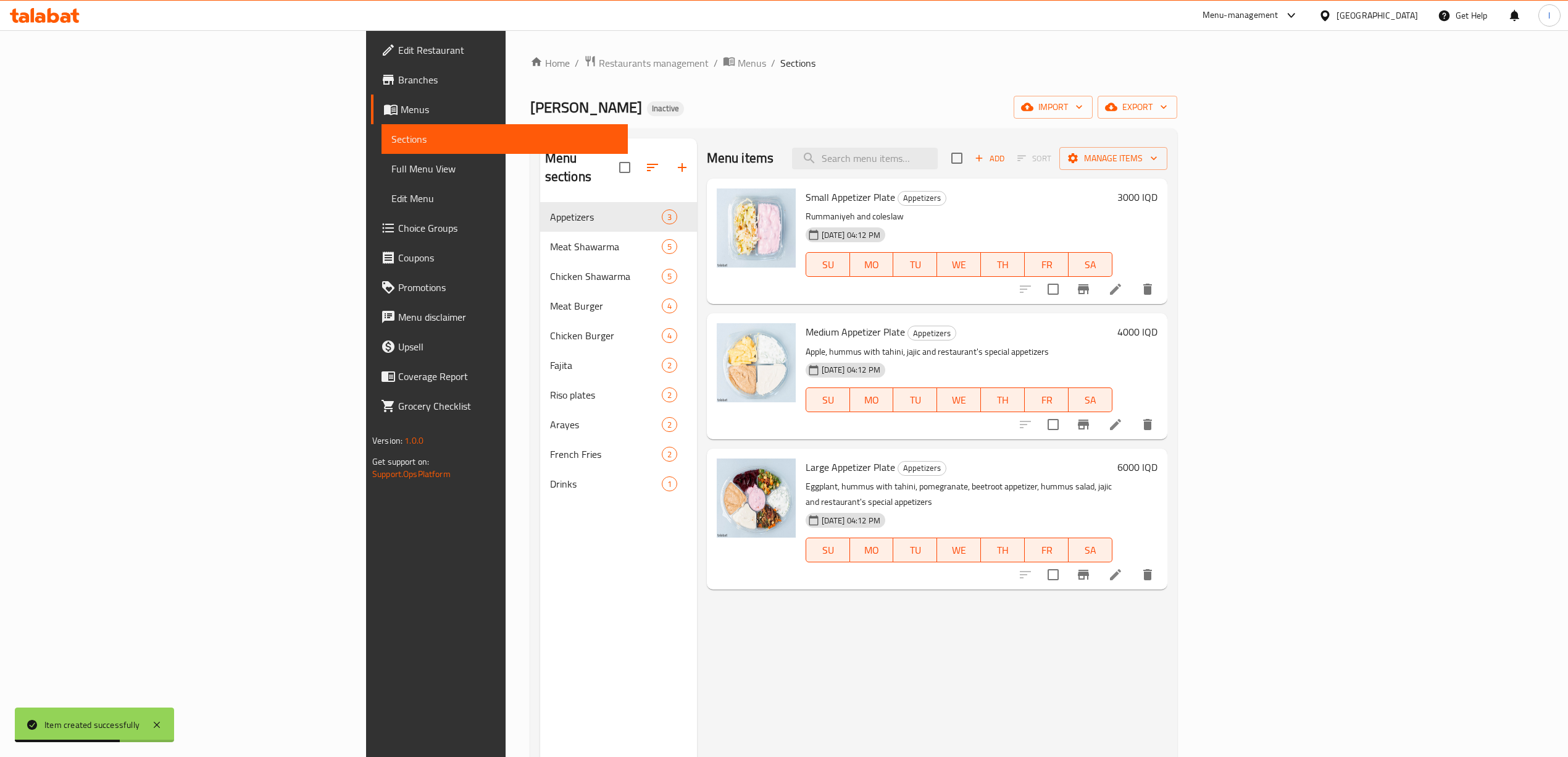
click at [392, 169] on span "Full Menu View" at bounding box center [504, 168] width 226 height 15
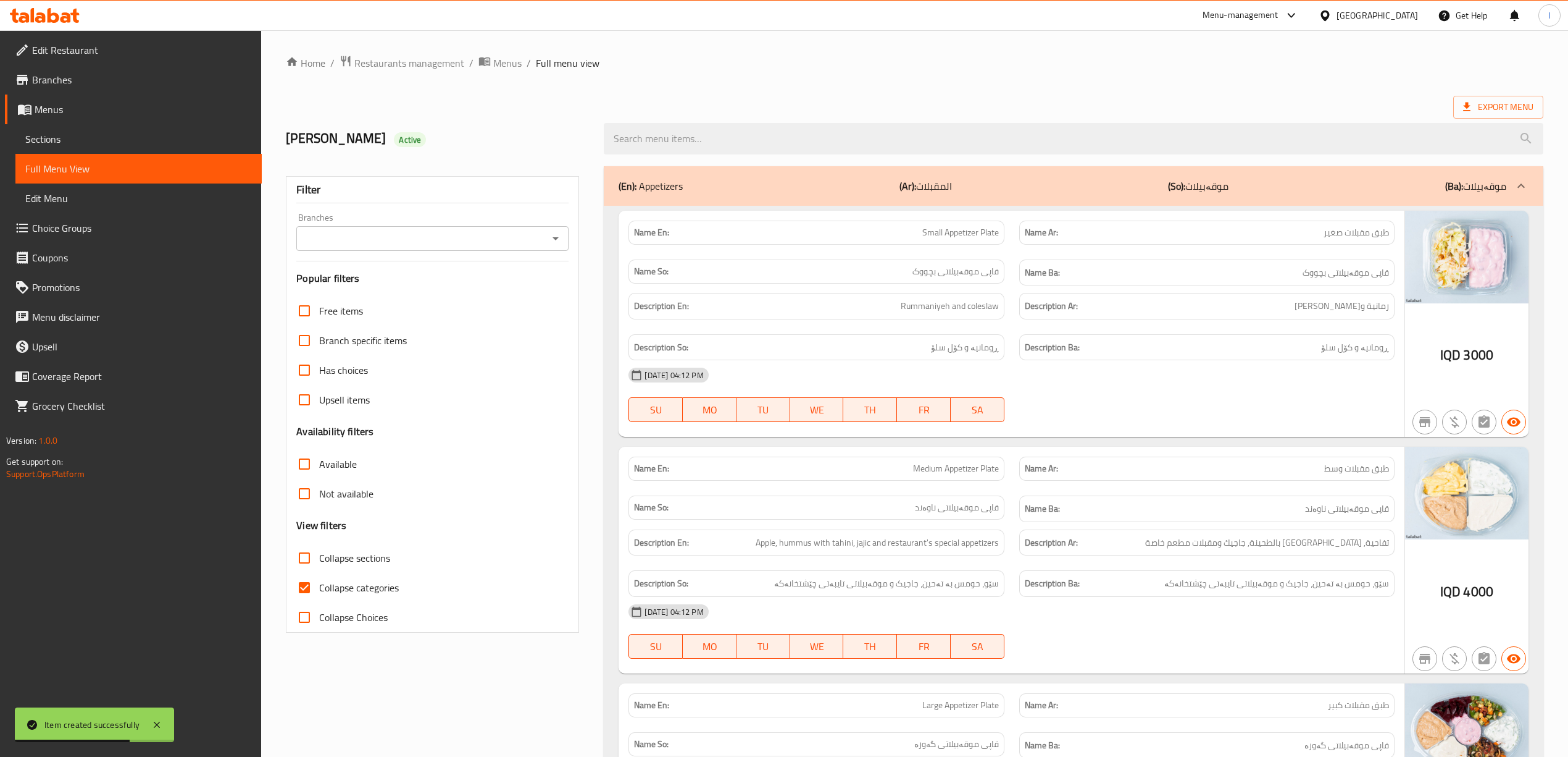
click at [371, 242] on input "Branches" at bounding box center [422, 238] width 245 height 17
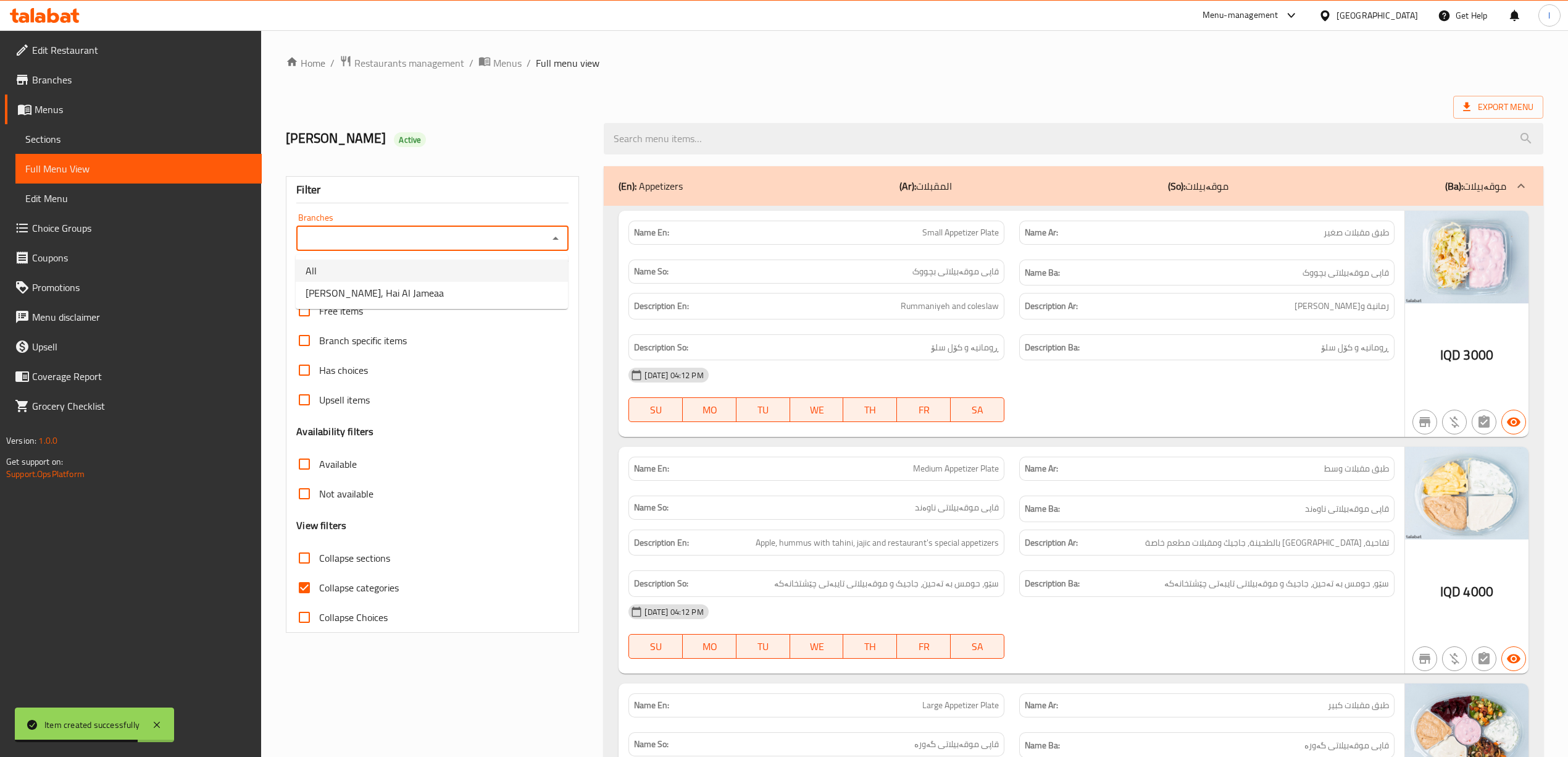
click at [366, 286] on li "Nakah Hatab, Hai Al Jameaa" at bounding box center [431, 292] width 272 height 22
type input "Nakah Hatab, Hai Al Jameaa"
click at [326, 588] on span "Collapse categories" at bounding box center [359, 588] width 80 height 15
click at [319, 588] on input "Collapse categories" at bounding box center [304, 588] width 30 height 30
checkbox input "false"
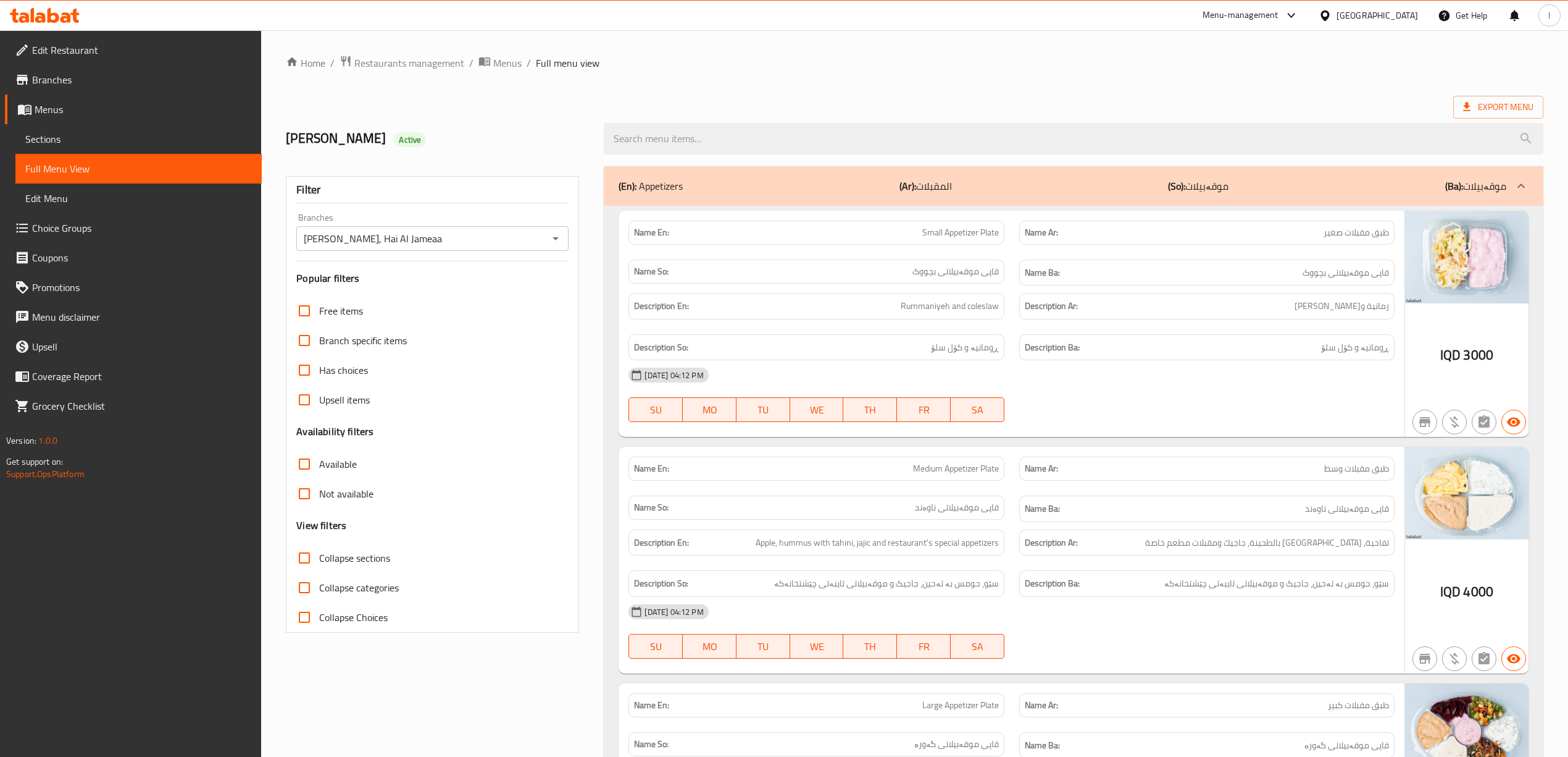
click at [322, 564] on span "Collapse sections" at bounding box center [355, 558] width 71 height 15
click at [319, 564] on input "Collapse sections" at bounding box center [304, 558] width 30 height 30
checkbox input "true"
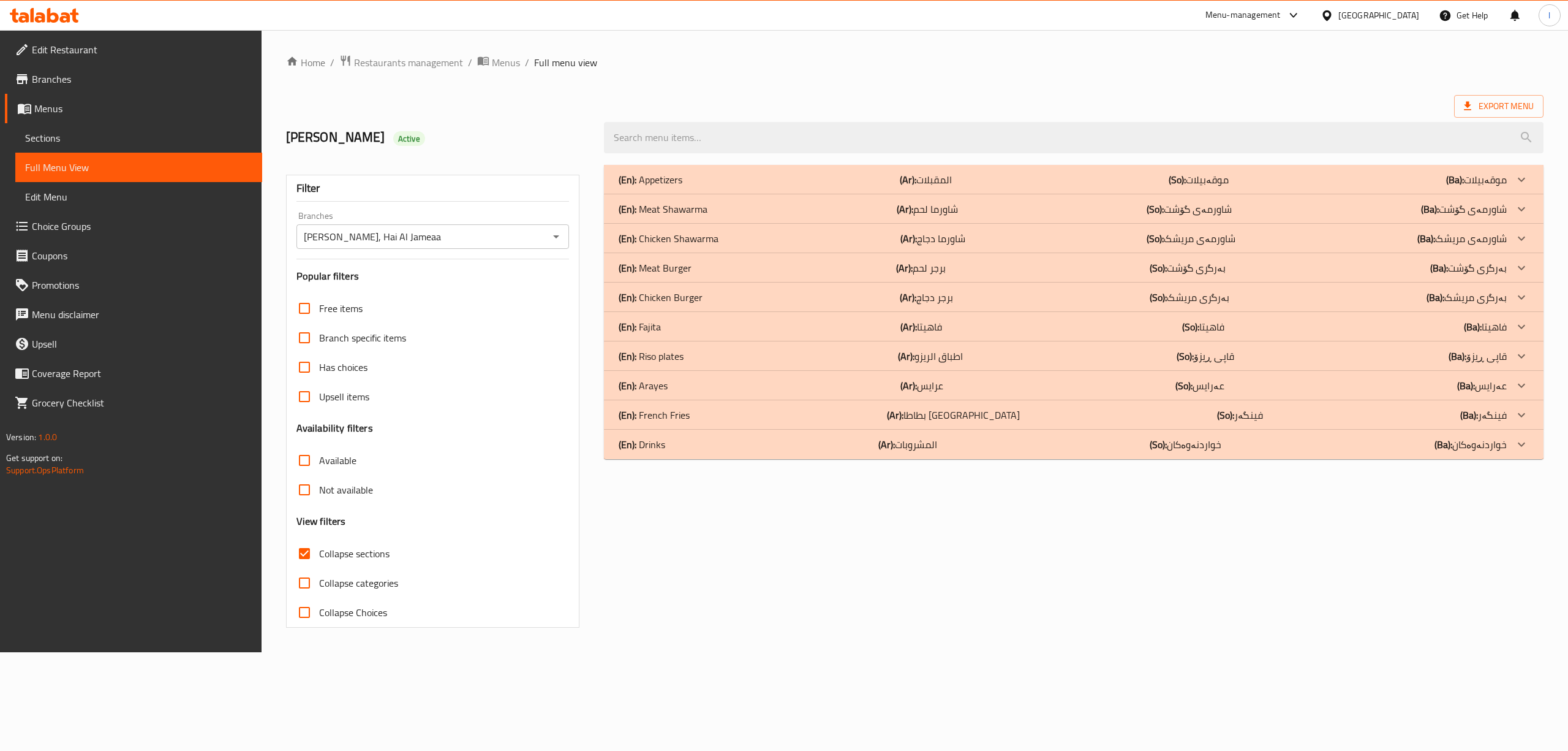
click at [707, 446] on div "(En): Drinks (Ar): المشروبات (So): خواردنەوەکان (Ba): خواردنەوەکان" at bounding box center [1063, 445] width 888 height 15
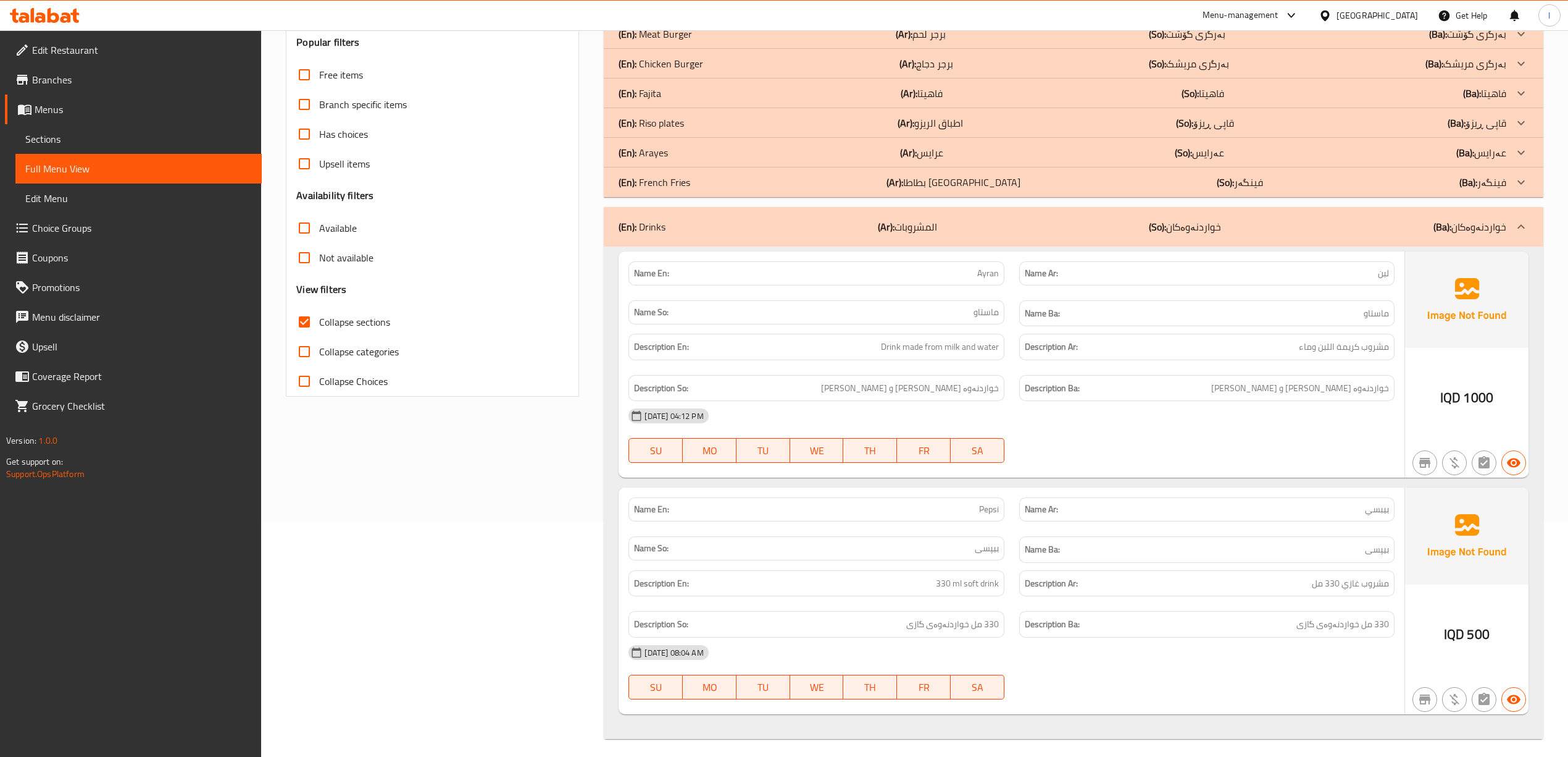
scroll to position [246, 0]
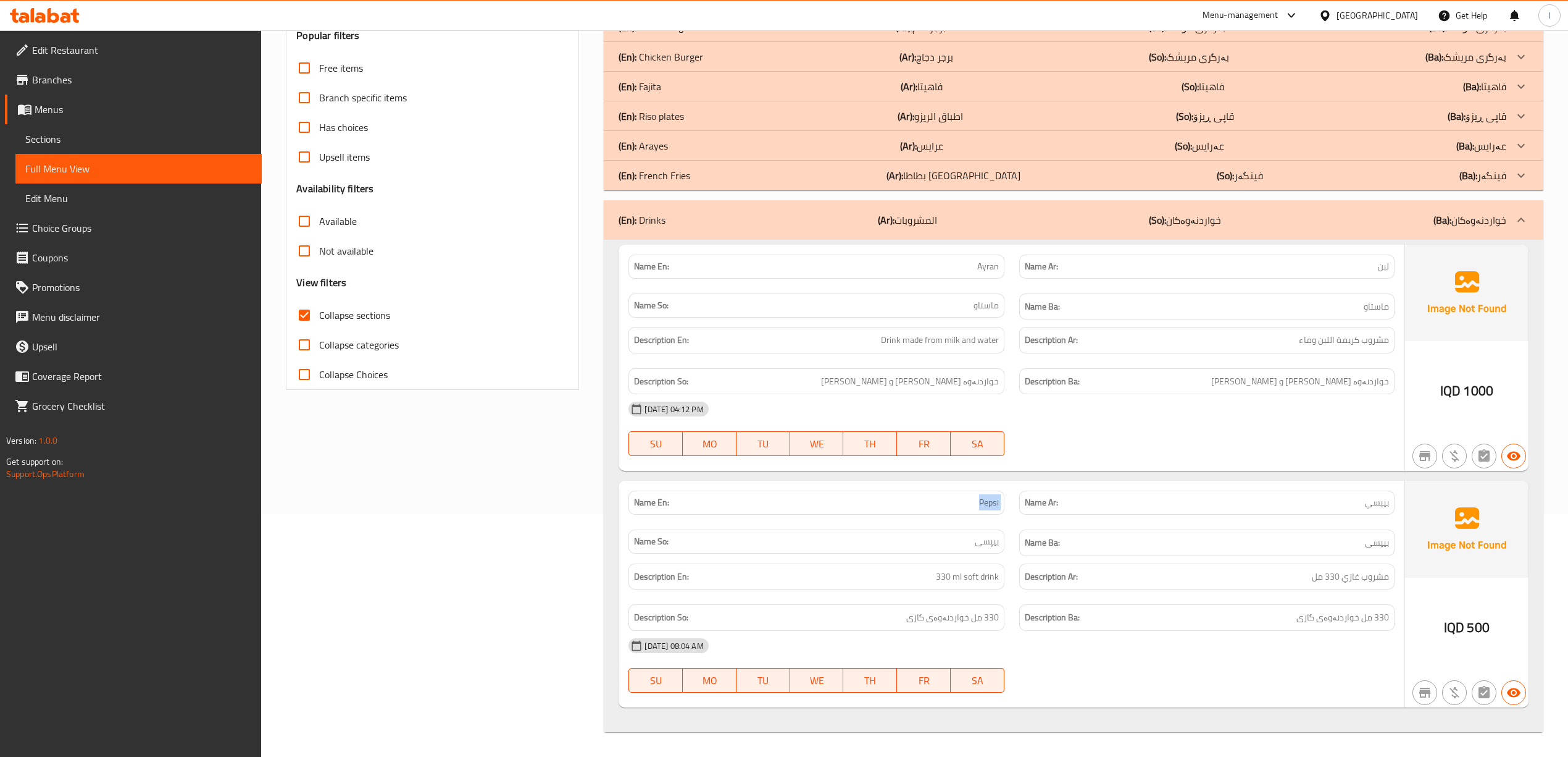
drag, startPoint x: 966, startPoint y: 500, endPoint x: 1019, endPoint y: 502, distance: 53.0
click at [1019, 502] on div "Name En: Pepsi Name Ar: بيبسي Name So: بیپسی Name Ba: بیپسی" at bounding box center [1011, 523] width 781 height 81
copy span "Pepsi"
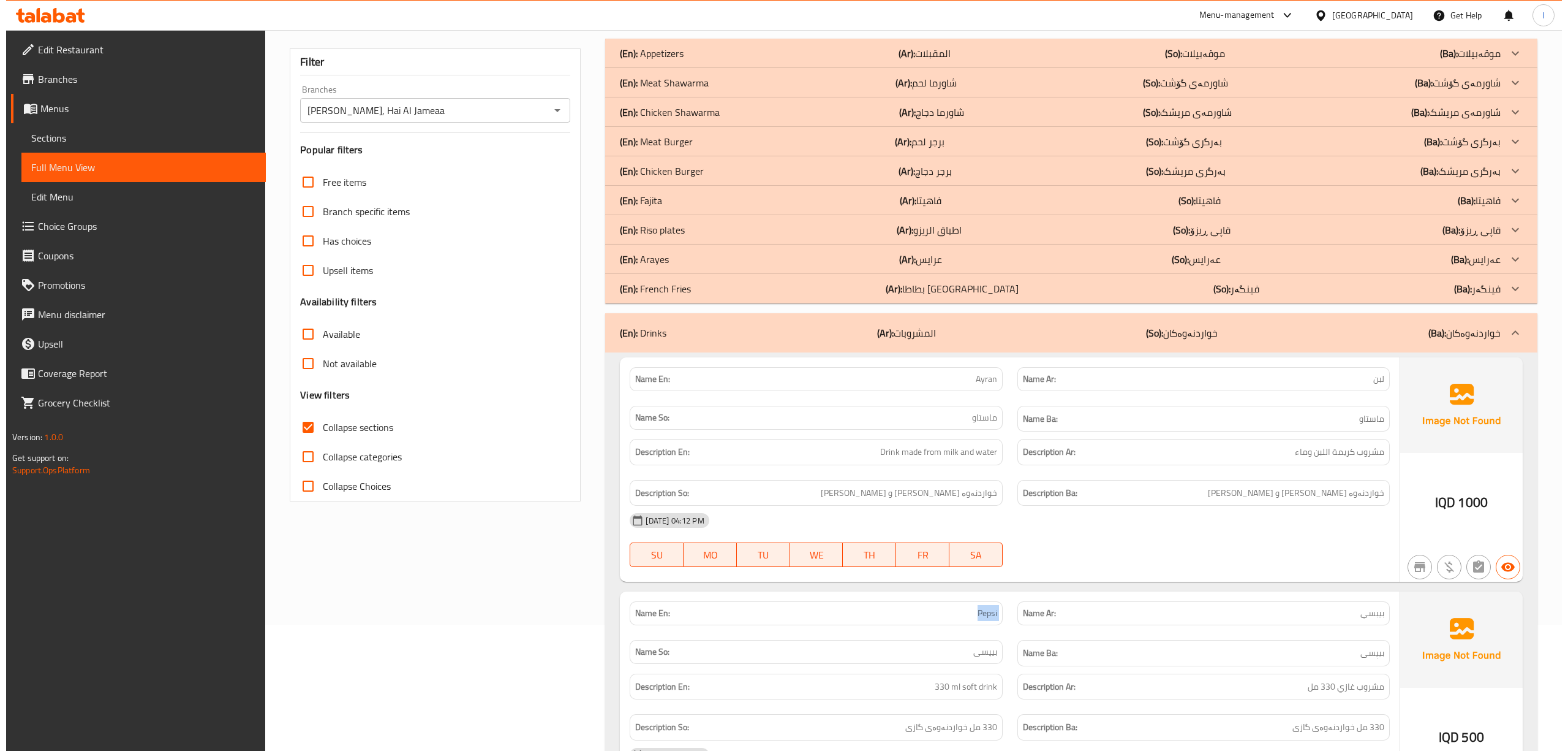
scroll to position [0, 0]
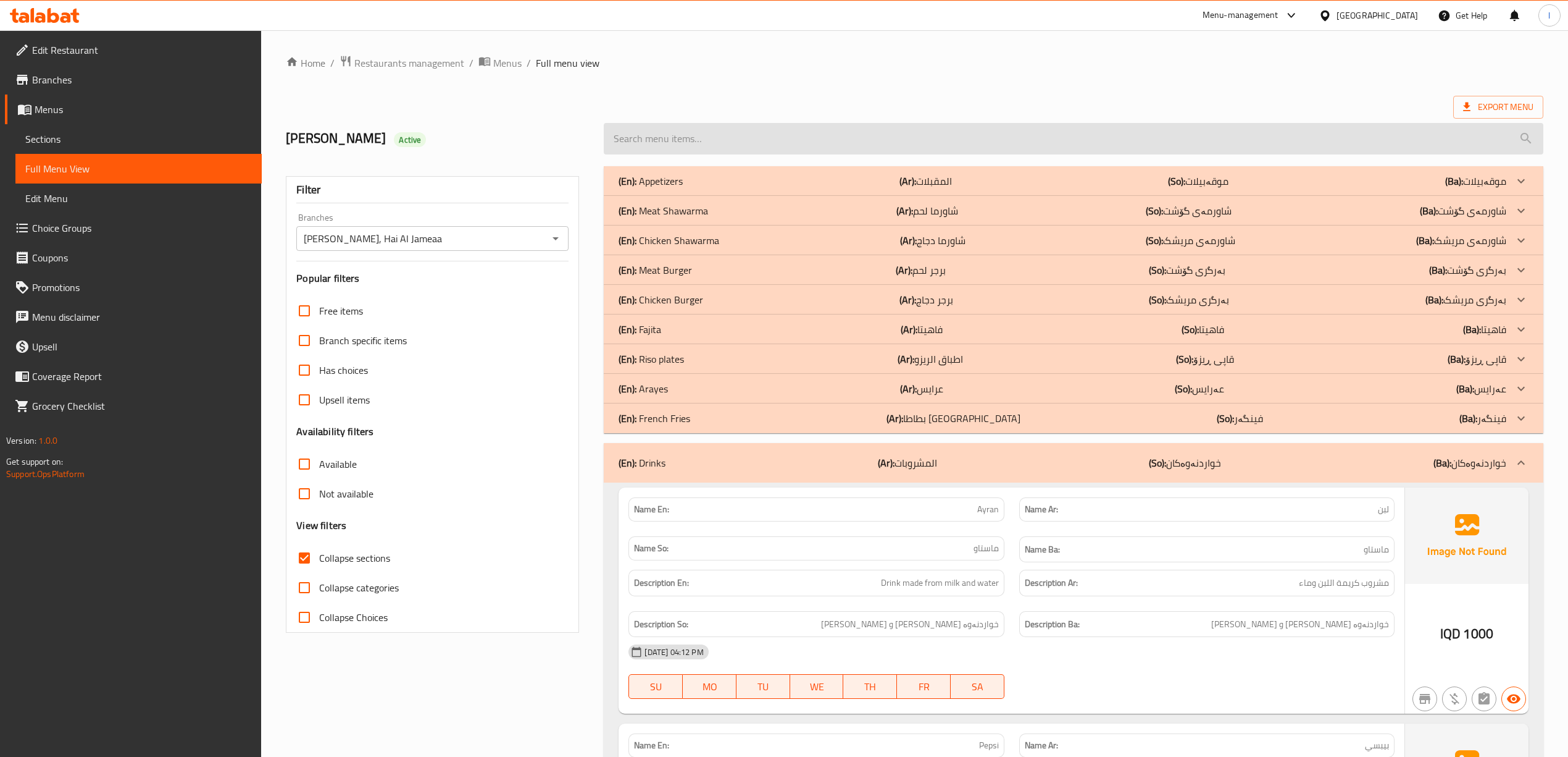
click at [709, 146] on input "search" at bounding box center [1074, 139] width 939 height 32
paste input "Pepsi"
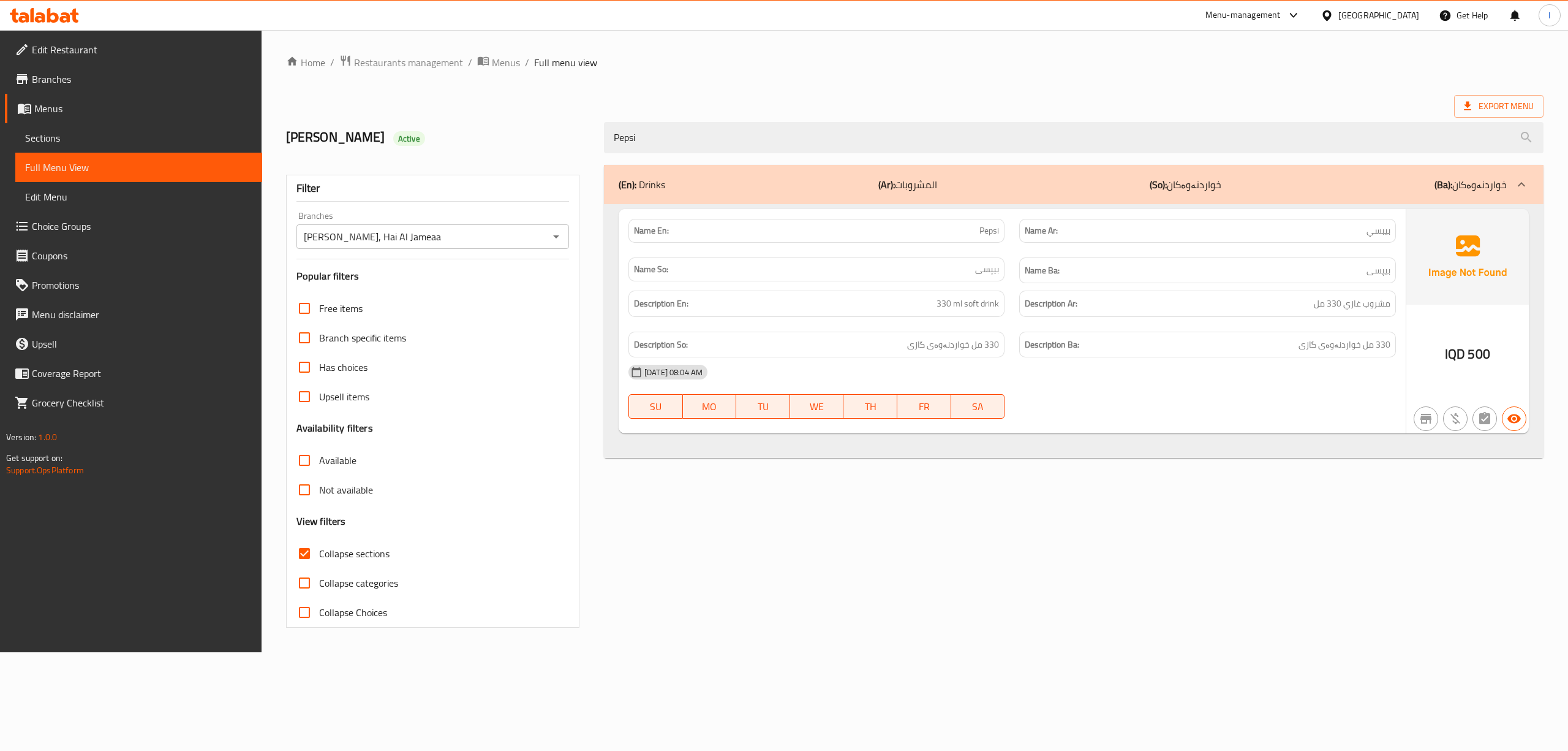
type input "Pepsi"
click at [62, 138] on span "Sections" at bounding box center [139, 138] width 227 height 15
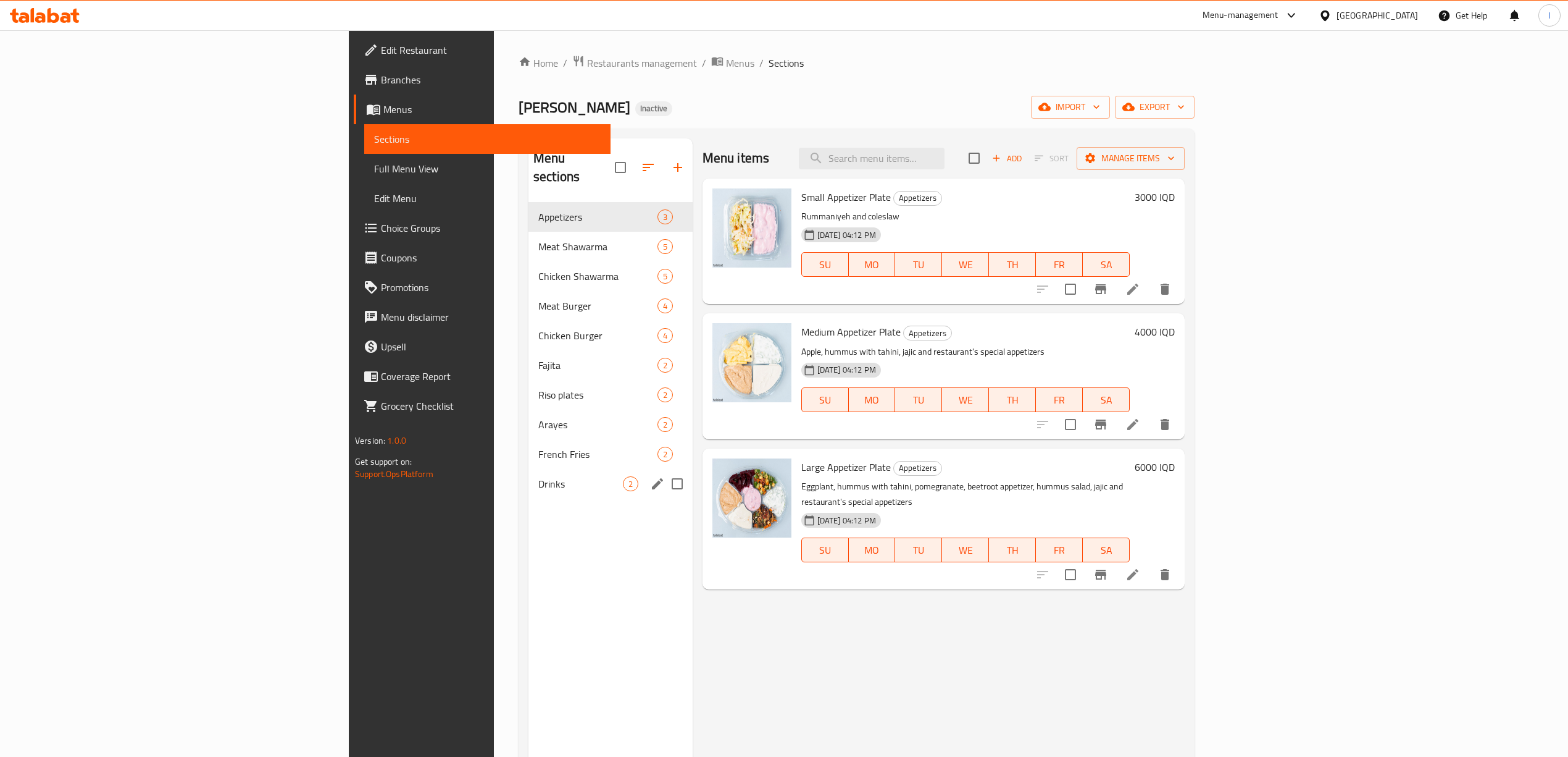
click at [538, 476] on span "Drinks" at bounding box center [581, 484] width 85 height 15
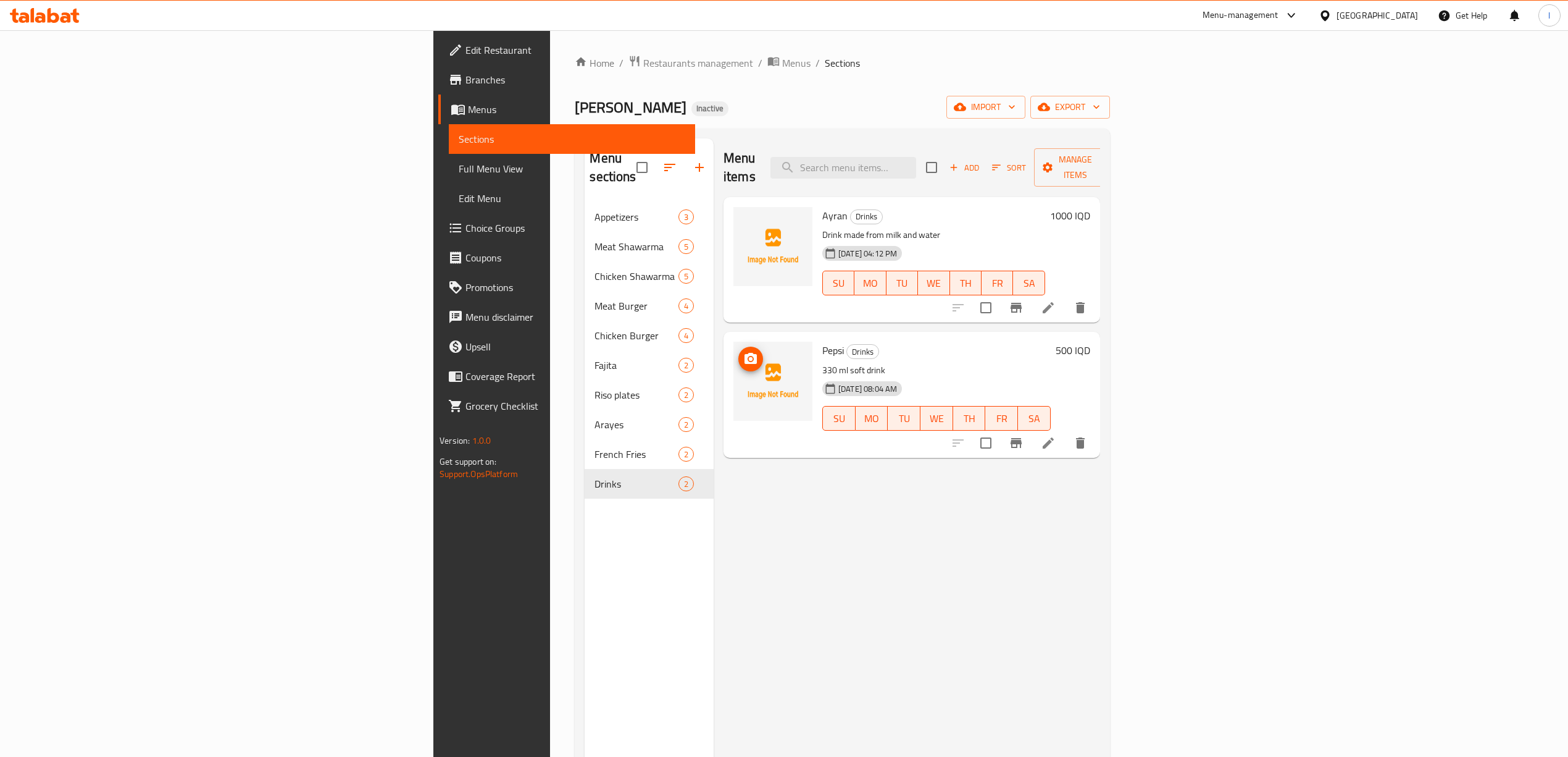
click at [744, 353] on icon "upload picture" at bounding box center [750, 358] width 12 height 11
click at [459, 164] on span "Full Menu View" at bounding box center [572, 168] width 226 height 15
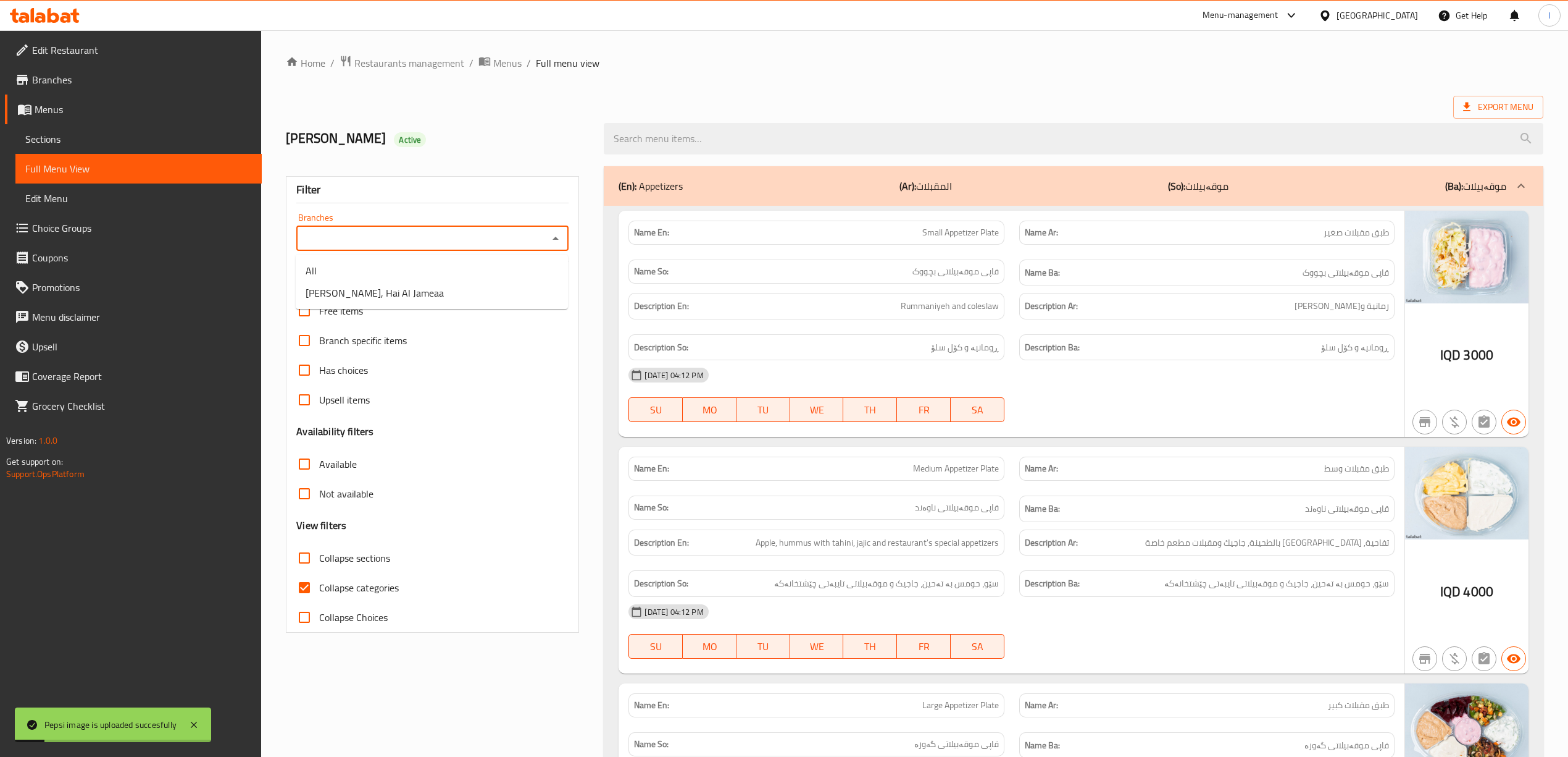
click at [518, 238] on input "Branches" at bounding box center [422, 238] width 245 height 17
click at [443, 292] on li "Nakah Hatab, Hai Al Jameaa" at bounding box center [431, 292] width 272 height 22
type input "Nakah Hatab, Hai Al Jameaa"
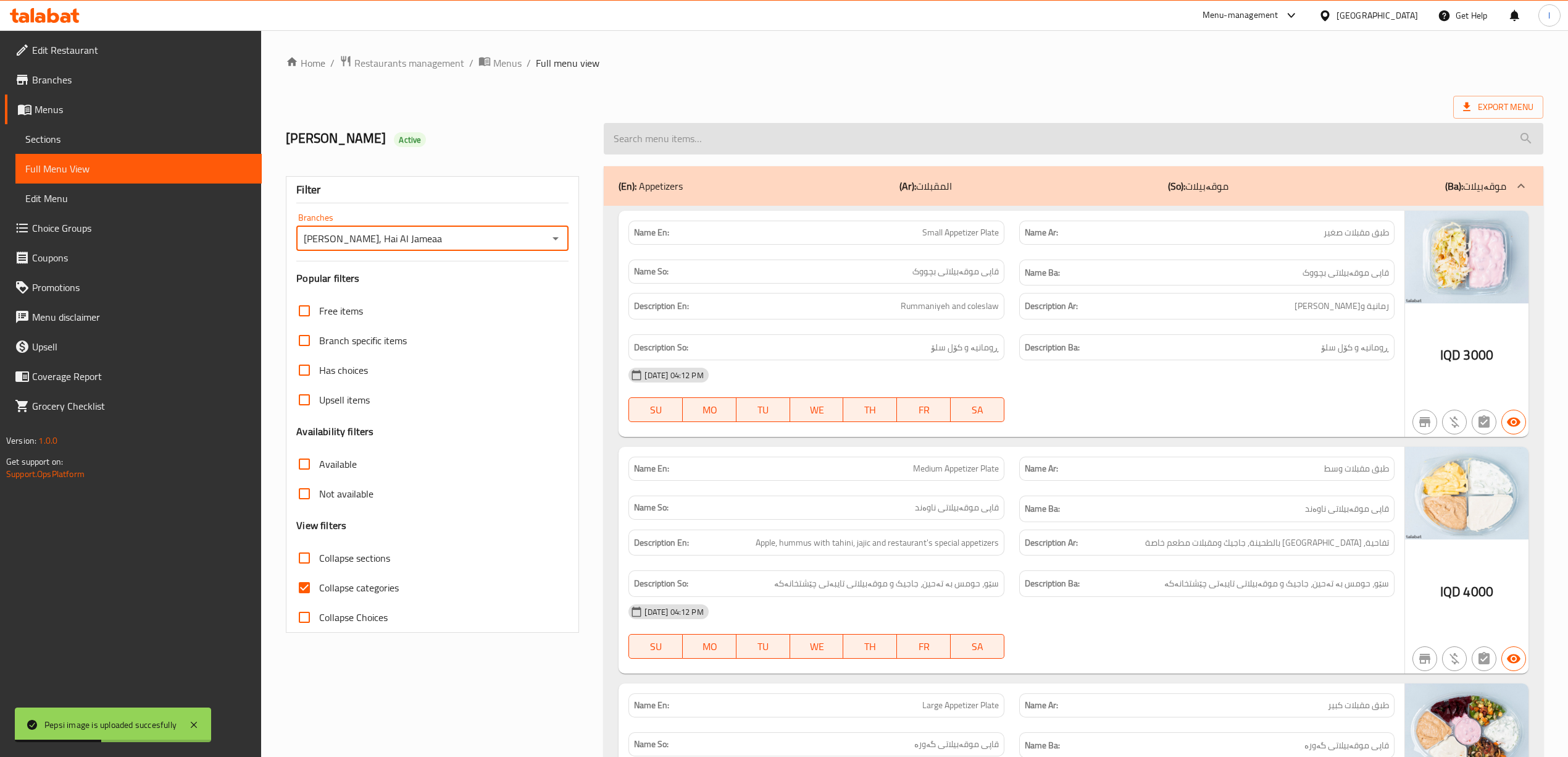
click at [713, 146] on input "search" at bounding box center [1074, 139] width 939 height 32
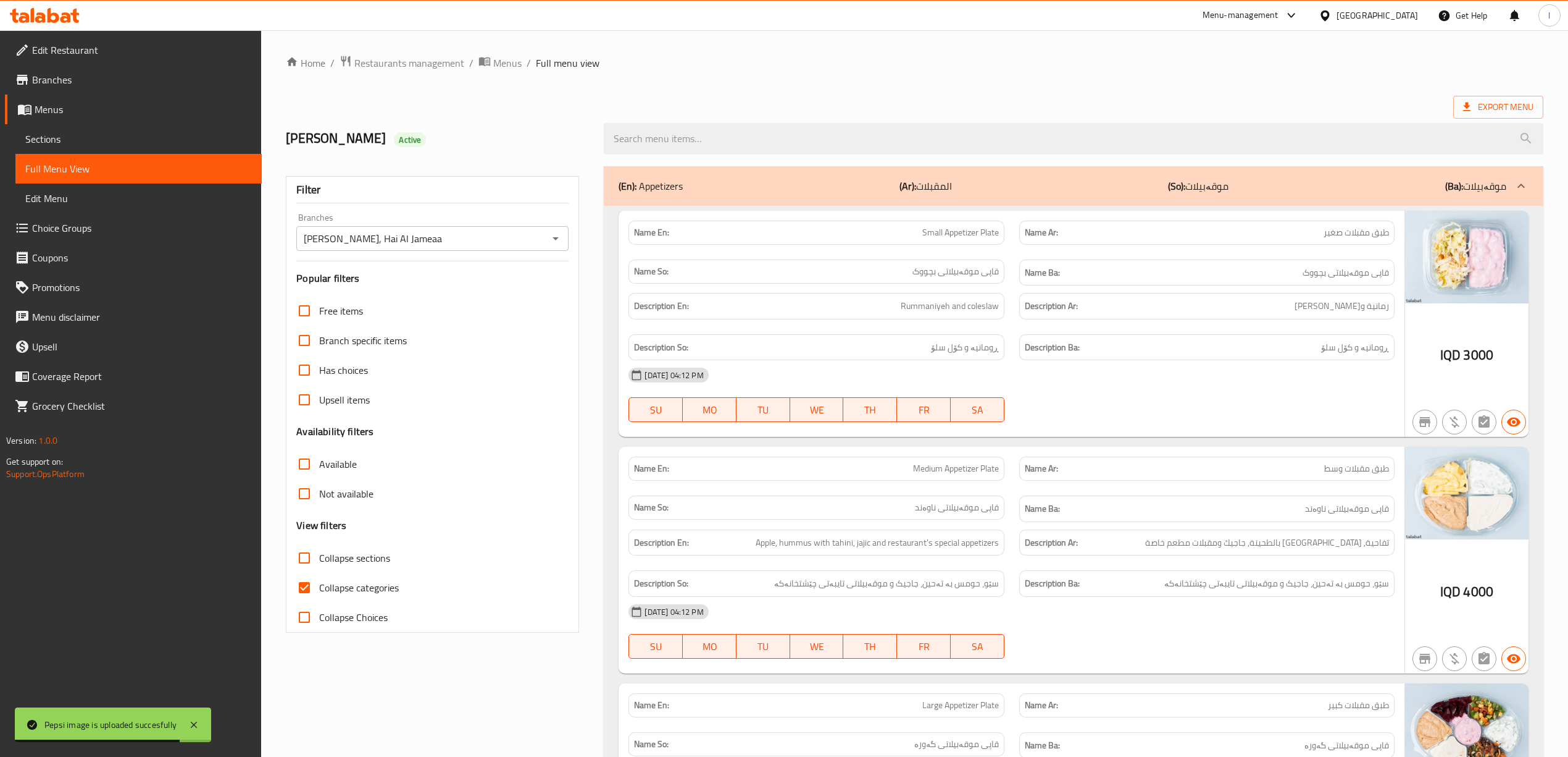
paste input "Pepsi"
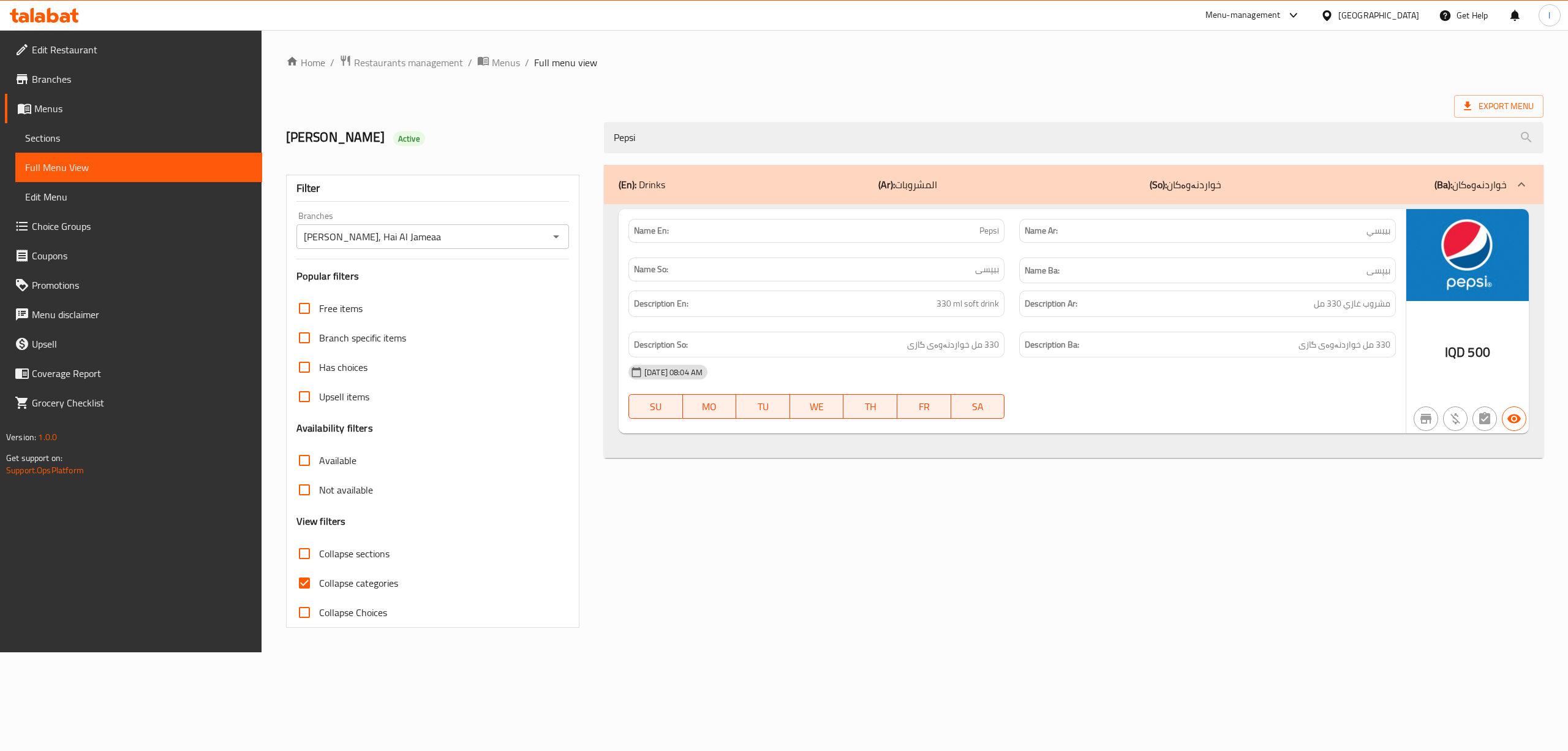
type input "Pepsi"
click at [63, 12] on icon at bounding box center [44, 16] width 69 height 15
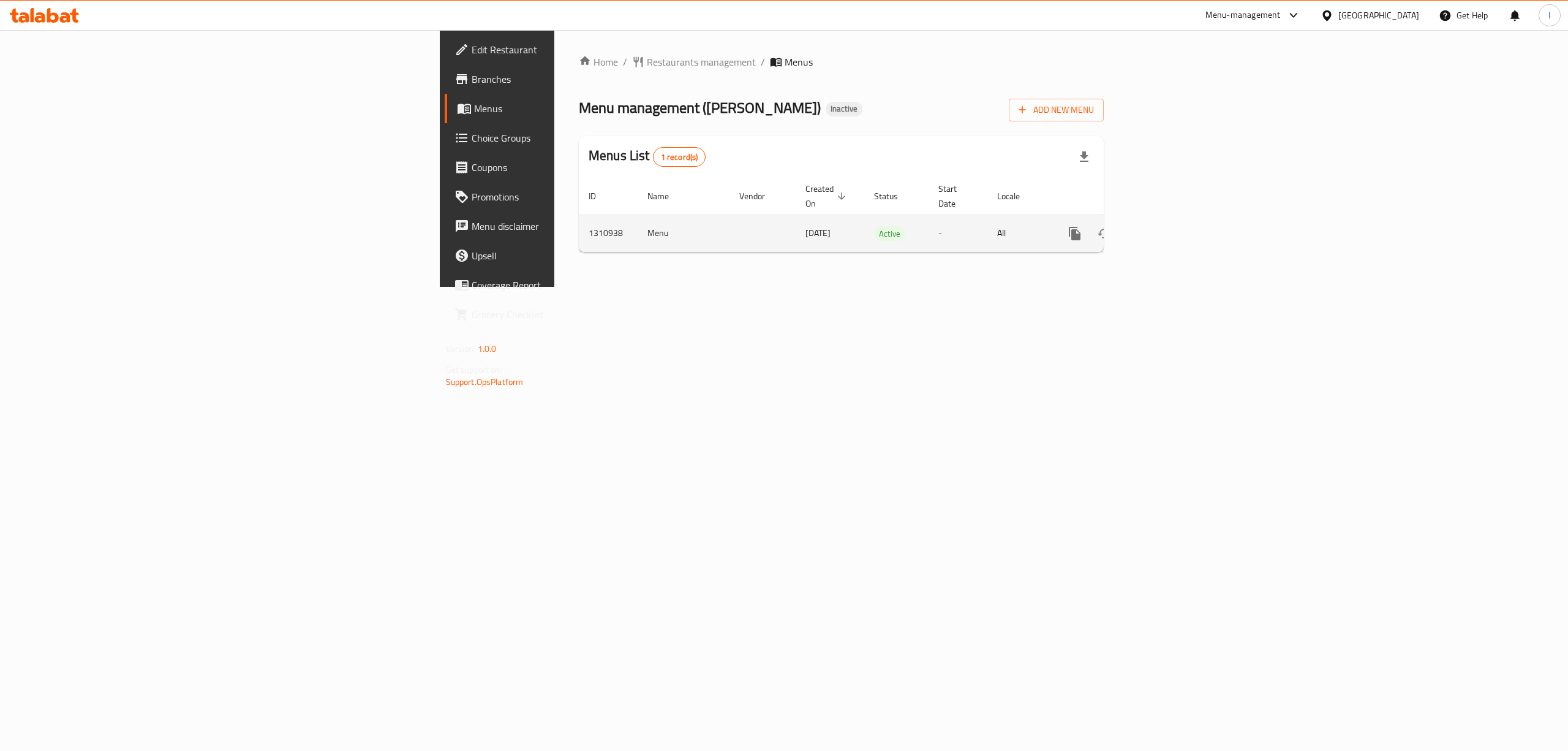
click at [1169, 228] on icon "enhanced table" at bounding box center [1162, 233] width 11 height 11
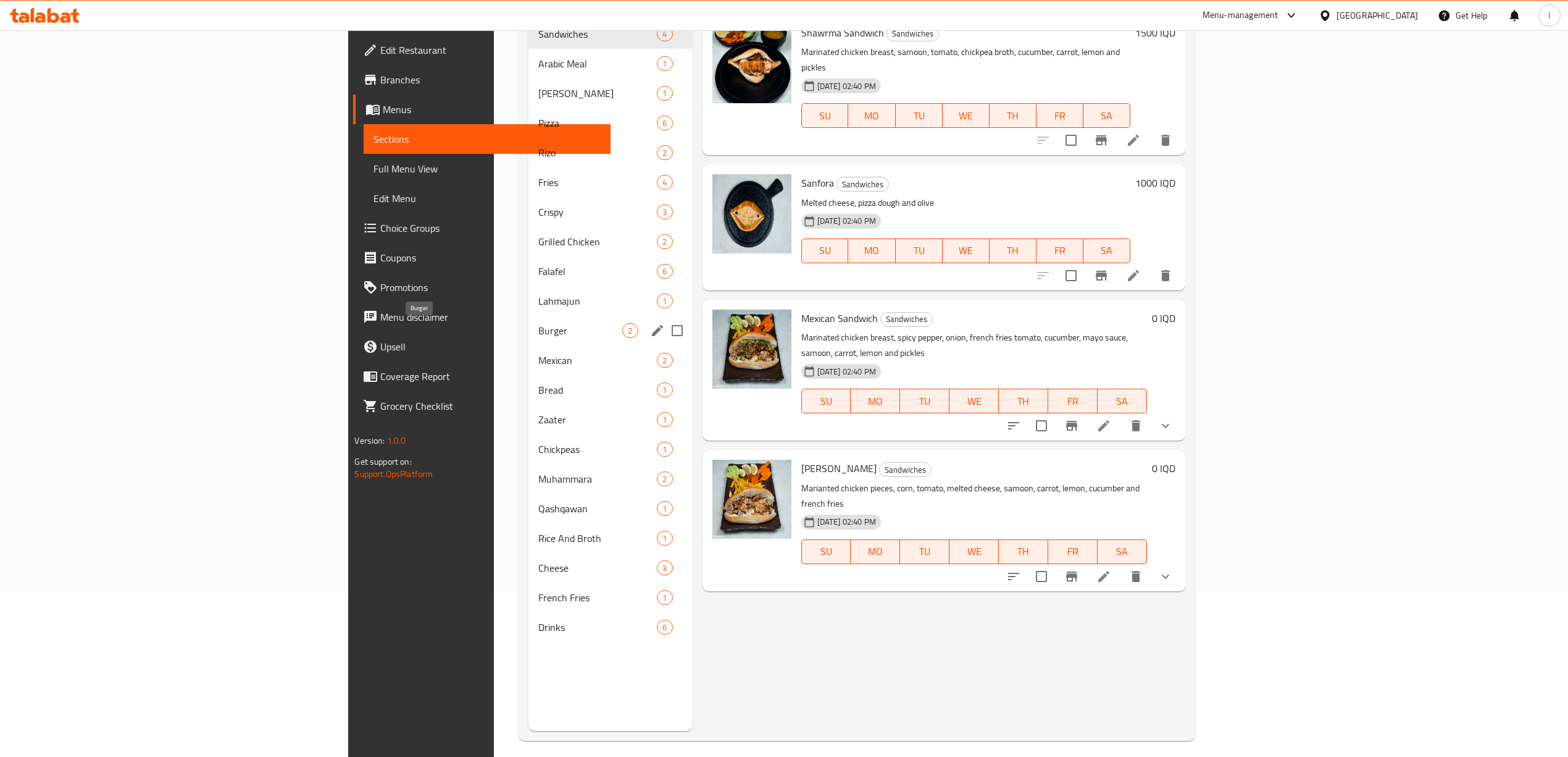
scroll to position [173, 0]
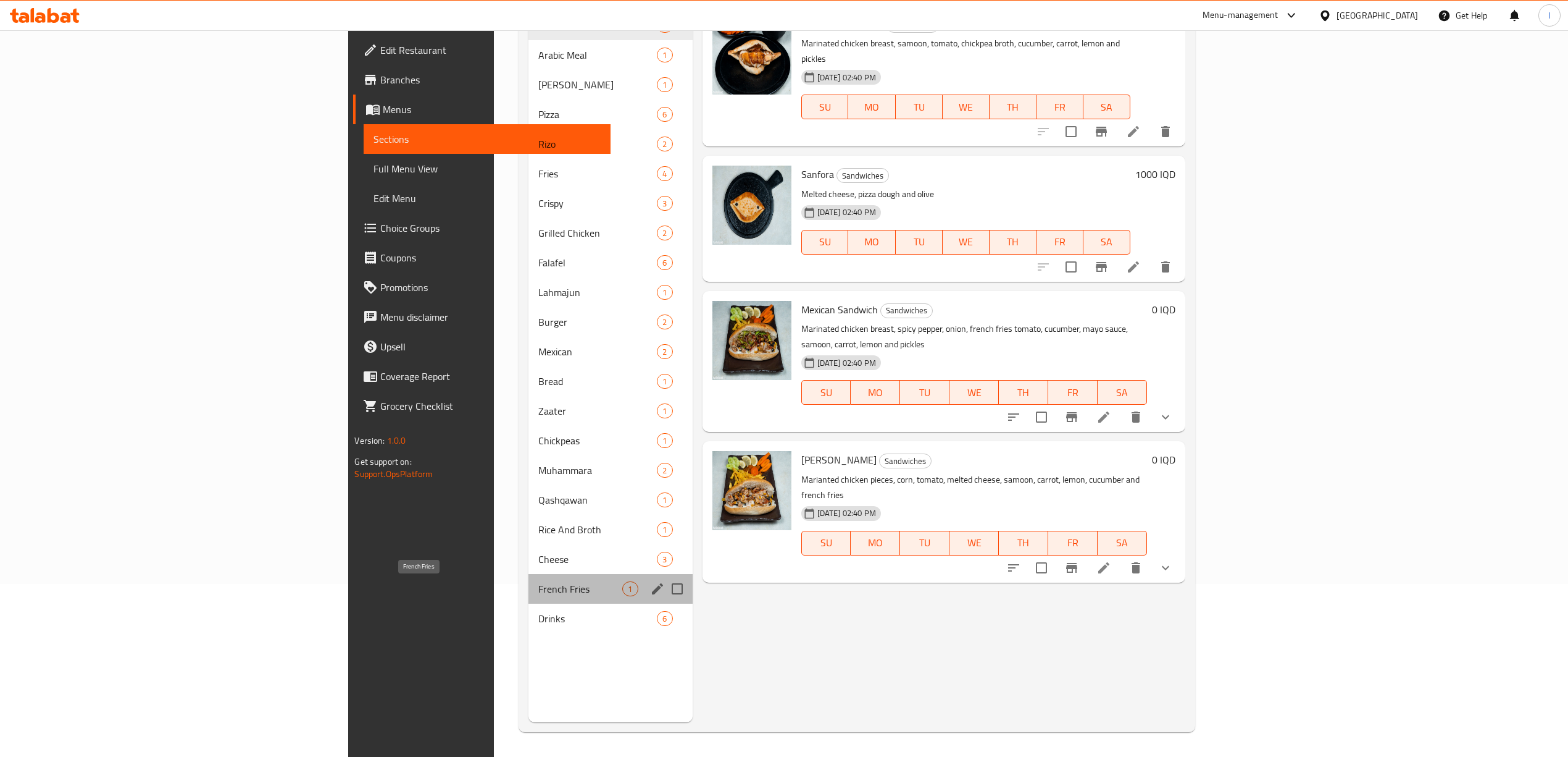
click at [538, 584] on span "French Fries" at bounding box center [581, 589] width 85 height 15
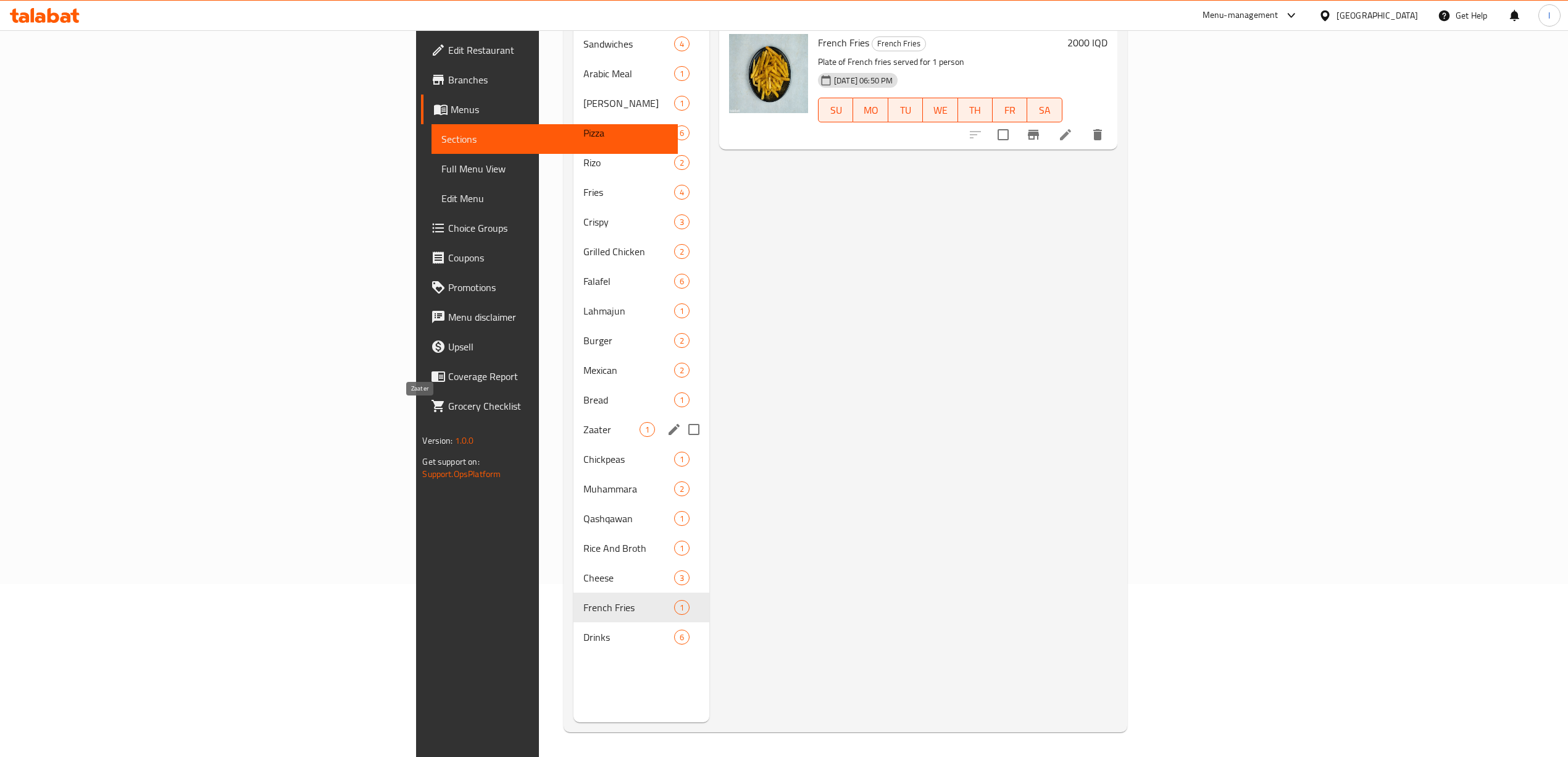
click at [583, 422] on span "Zaater" at bounding box center [611, 429] width 56 height 15
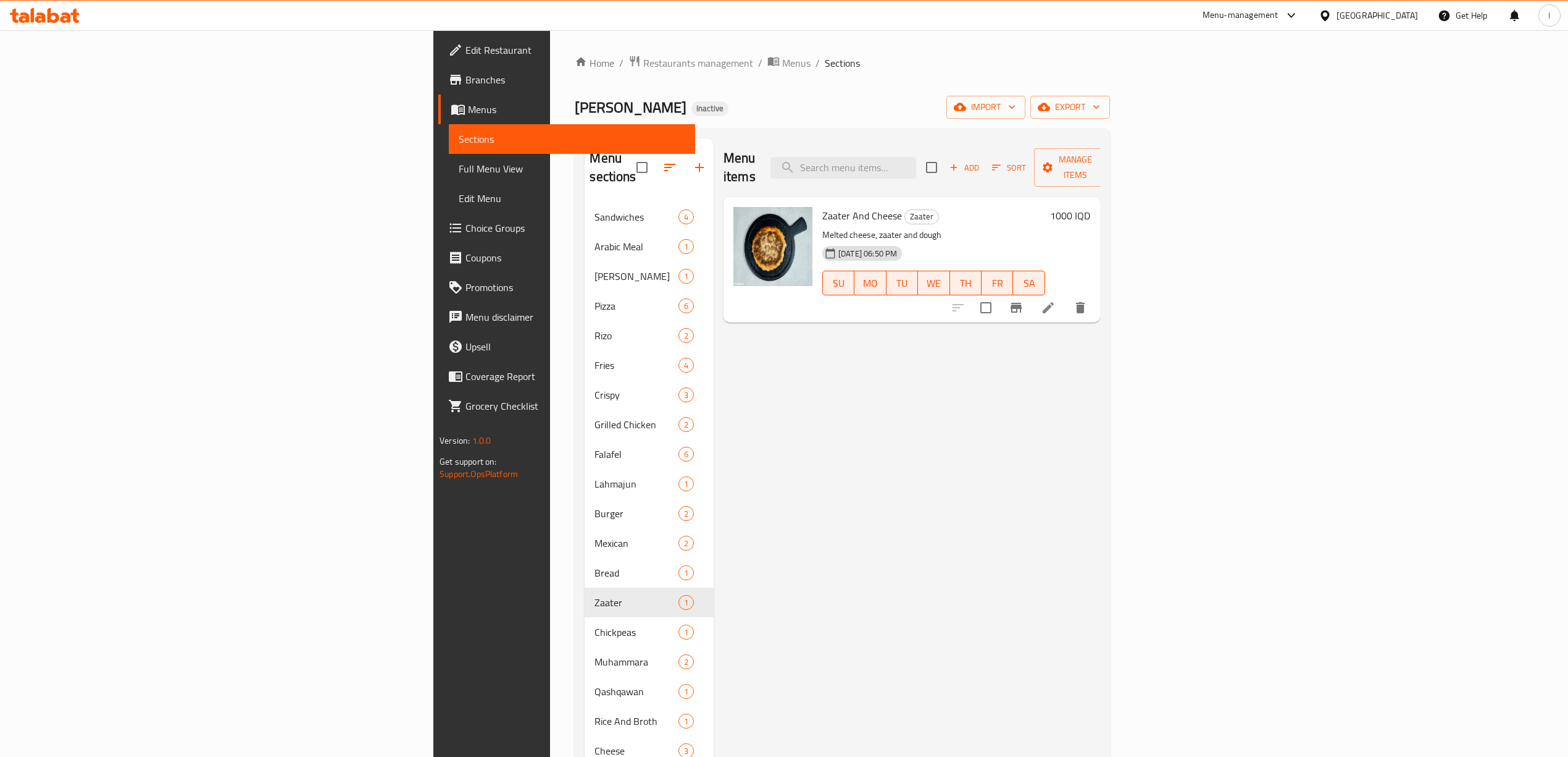
click at [60, 12] on icon at bounding box center [45, 16] width 70 height 15
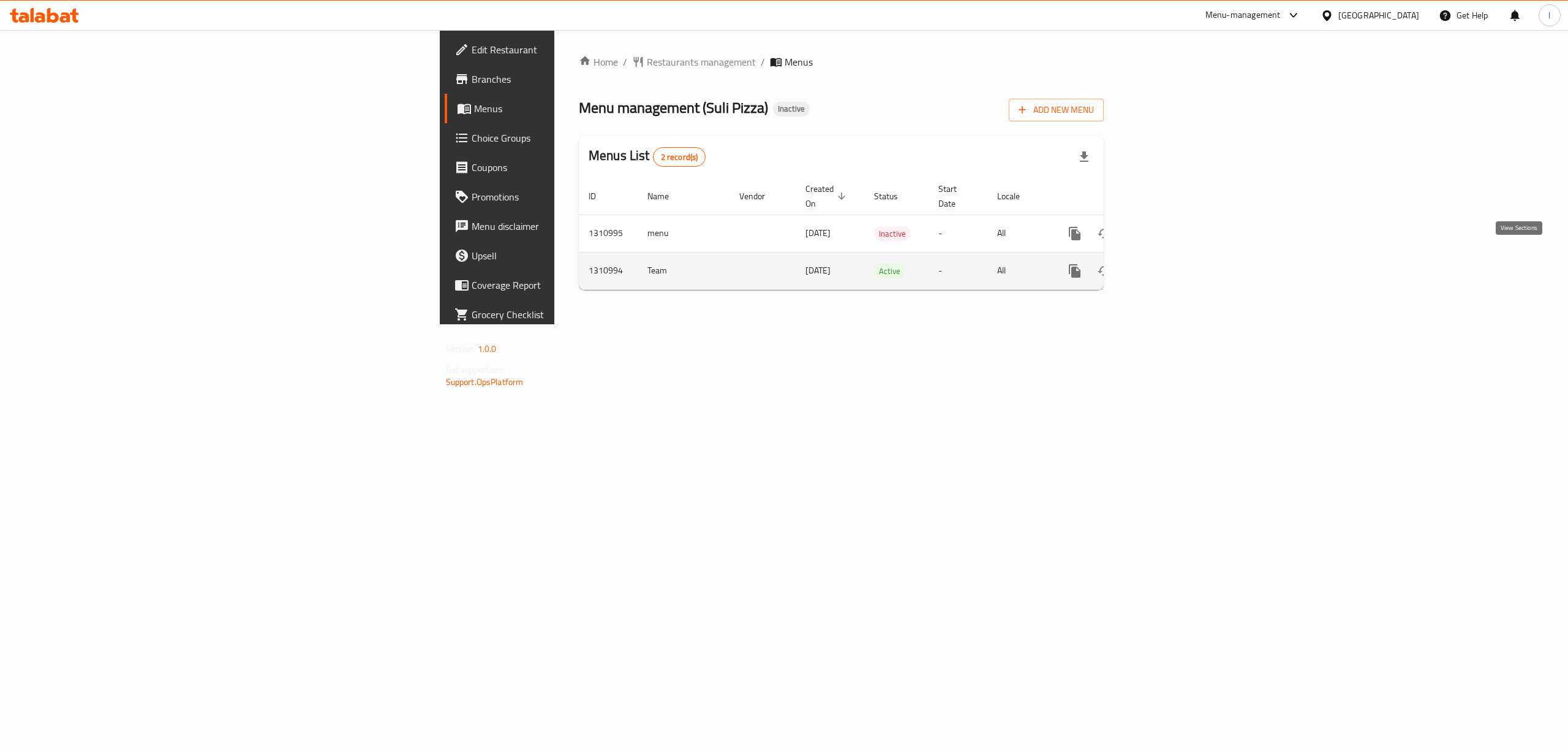
click at [1178, 256] on link "enhanced table" at bounding box center [1163, 271] width 30 height 30
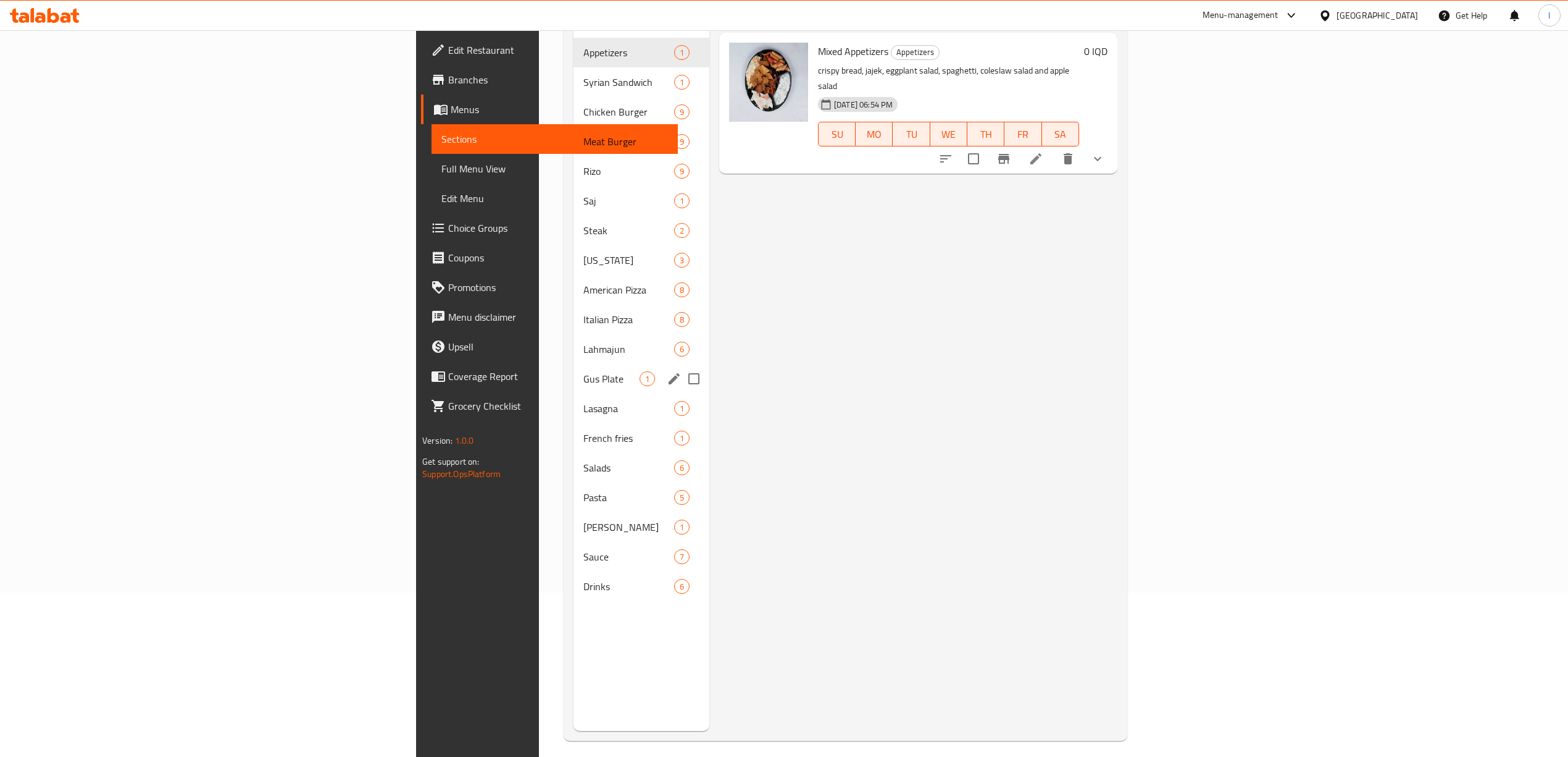
scroll to position [173, 0]
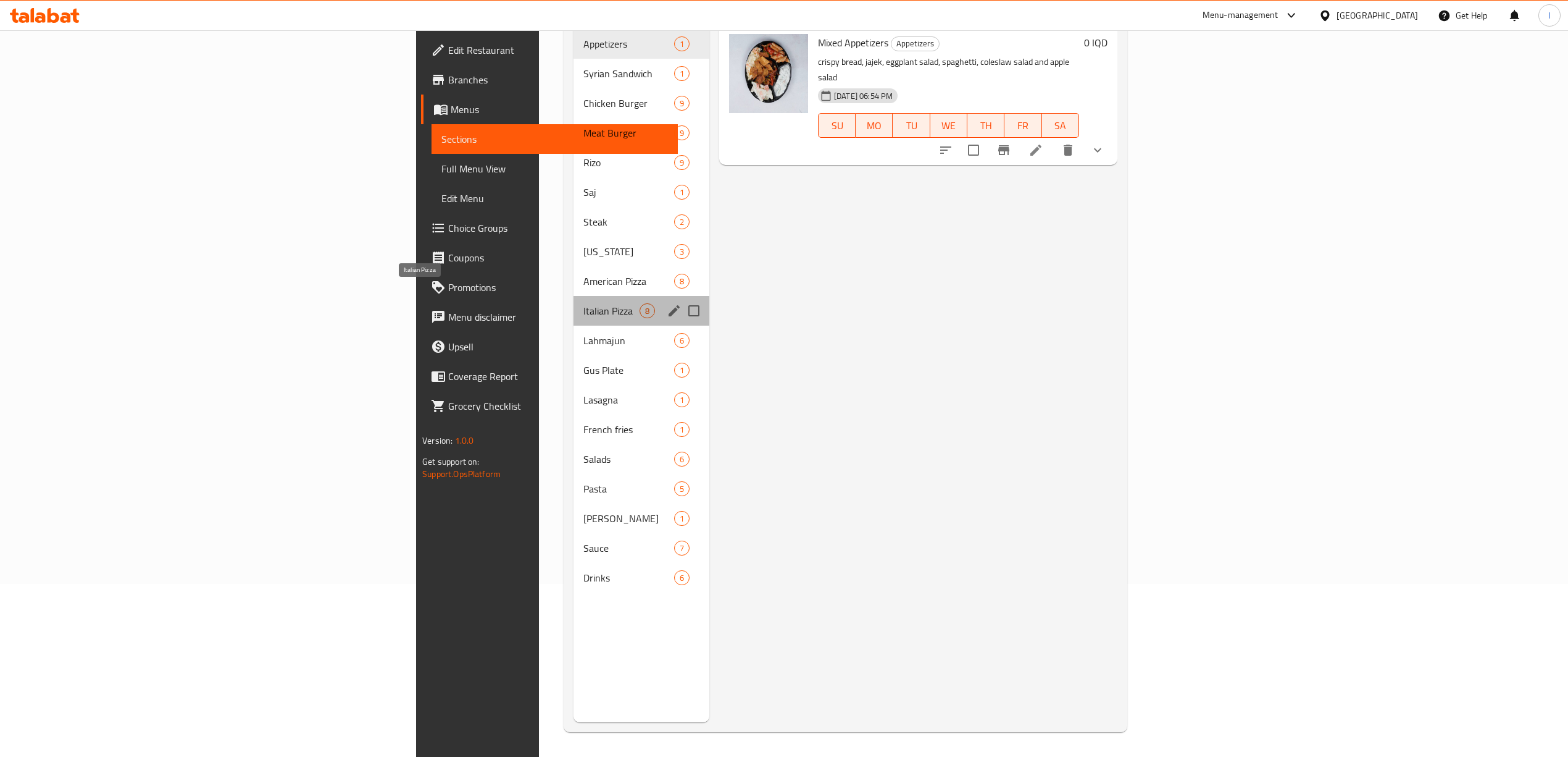
click at [583, 303] on span "Italian Pizza" at bounding box center [611, 310] width 56 height 15
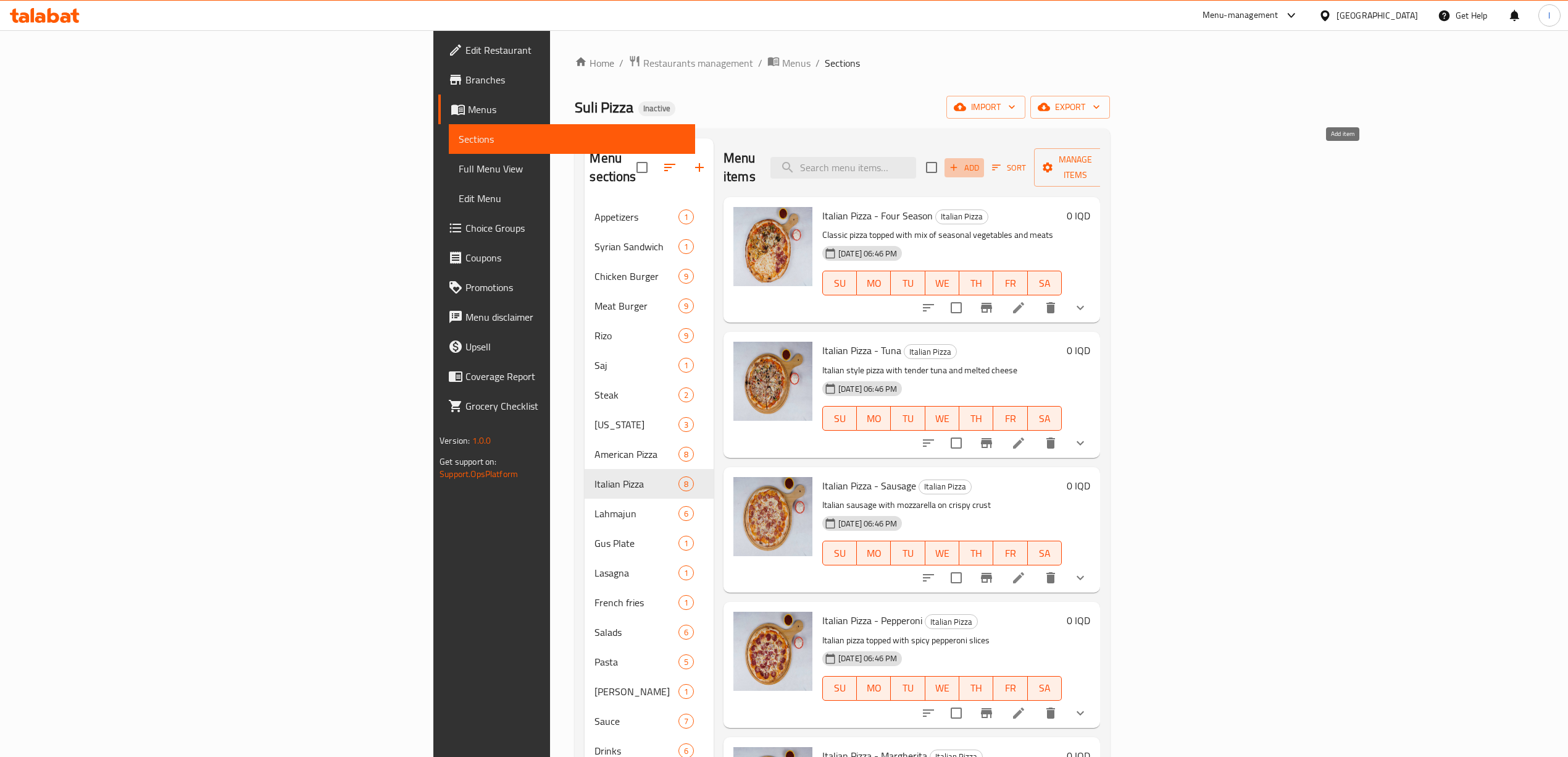
click at [981, 160] on span "Add" at bounding box center [964, 167] width 33 height 14
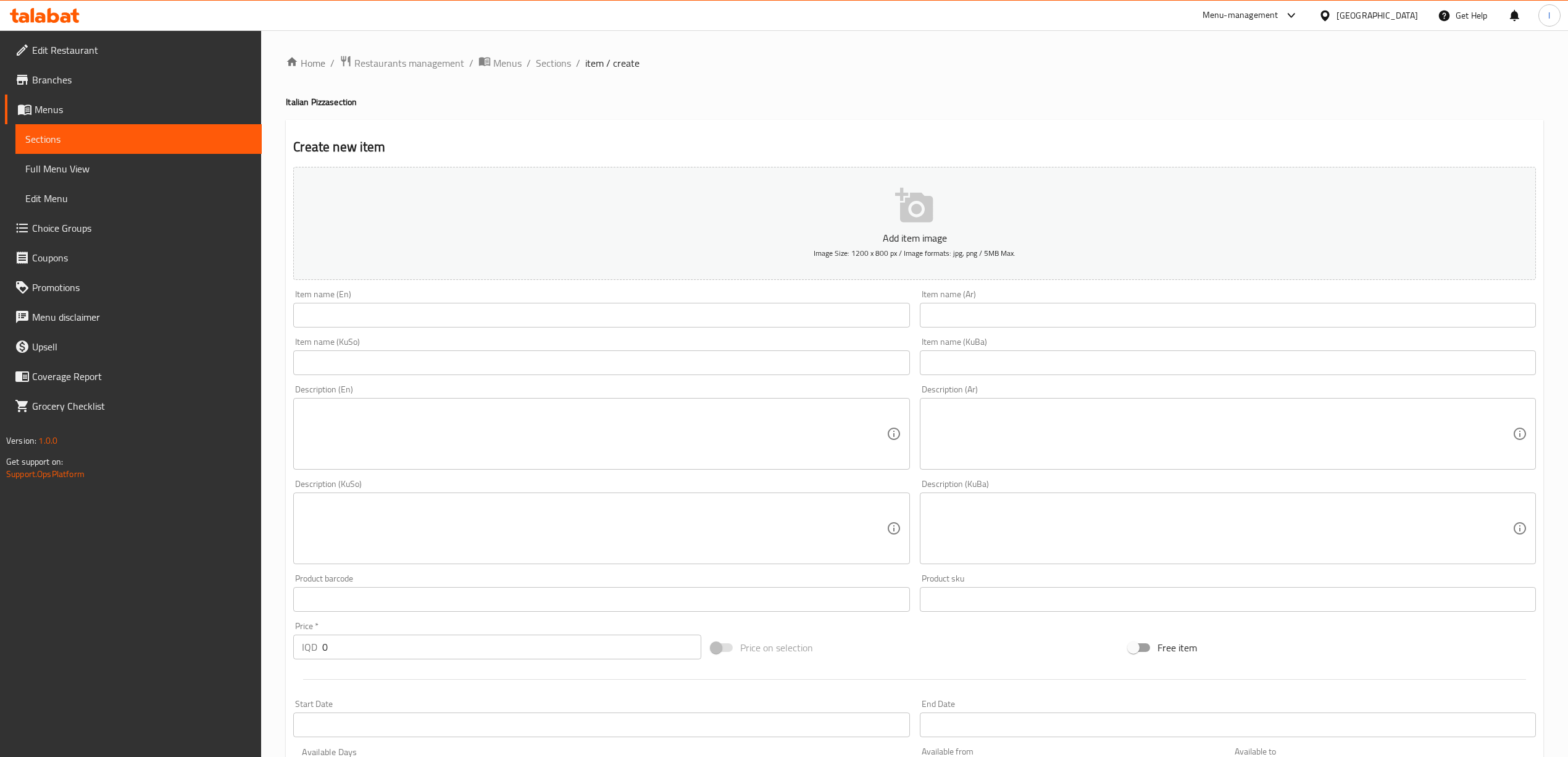
click at [361, 310] on input "text" at bounding box center [601, 315] width 616 height 25
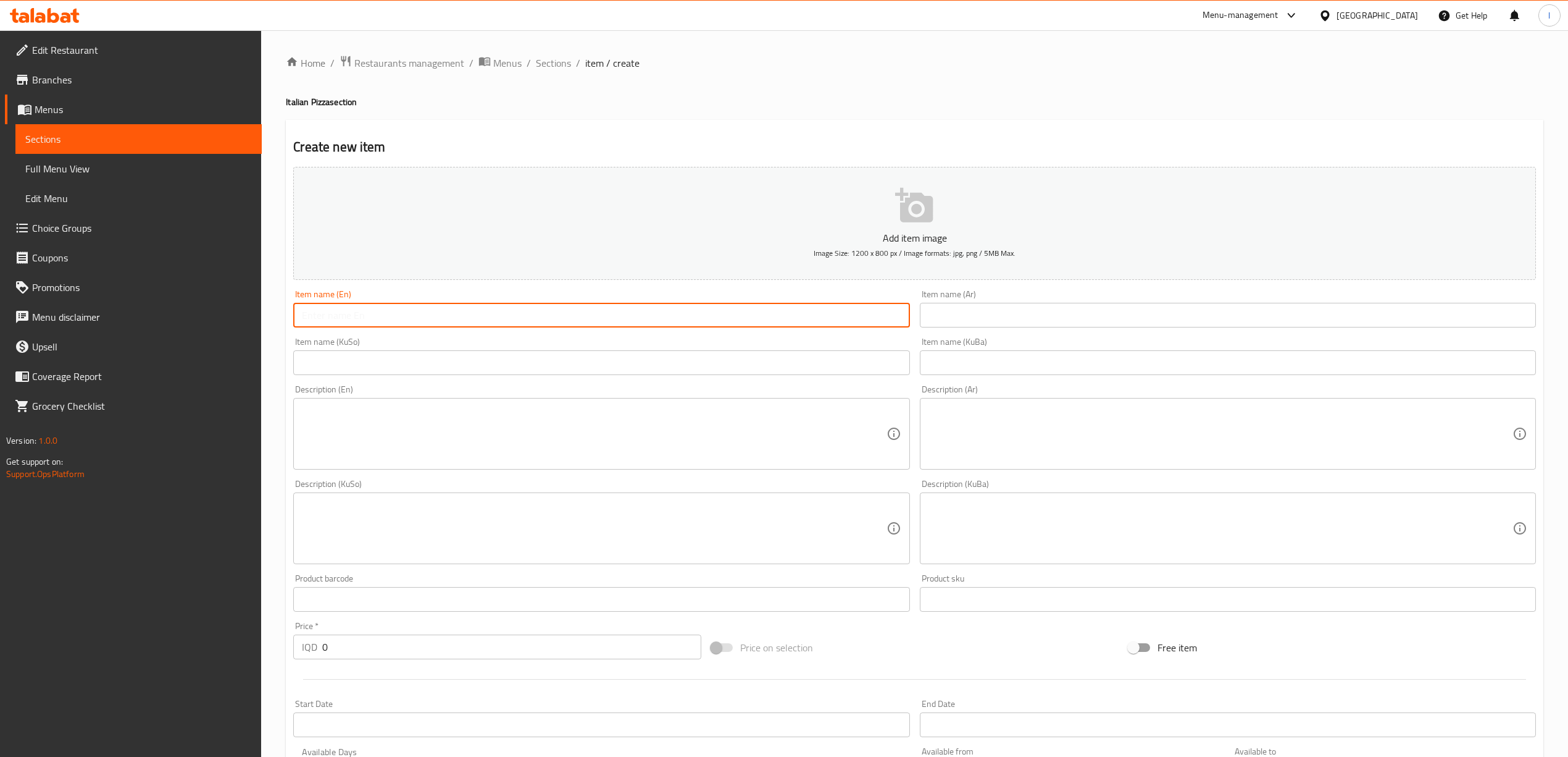
paste input "Italian Pizza - Calzone"
type input "Italian Pizza - Calzone"
click at [1045, 325] on input "text" at bounding box center [1228, 315] width 616 height 25
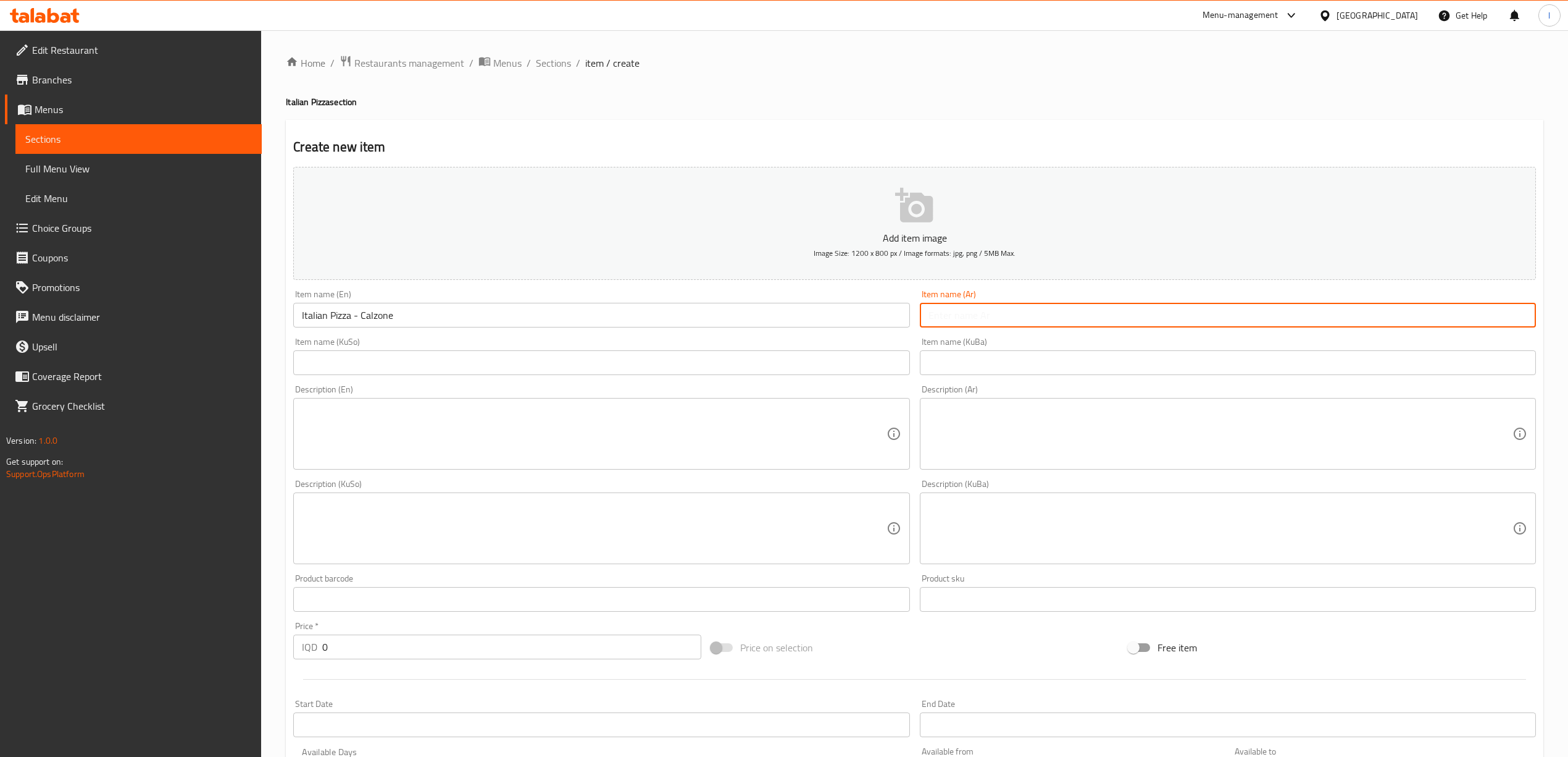
paste input "بيتزا إيطالية - كالزوني"
type input "بيتزا إيطالية - كالزوني"
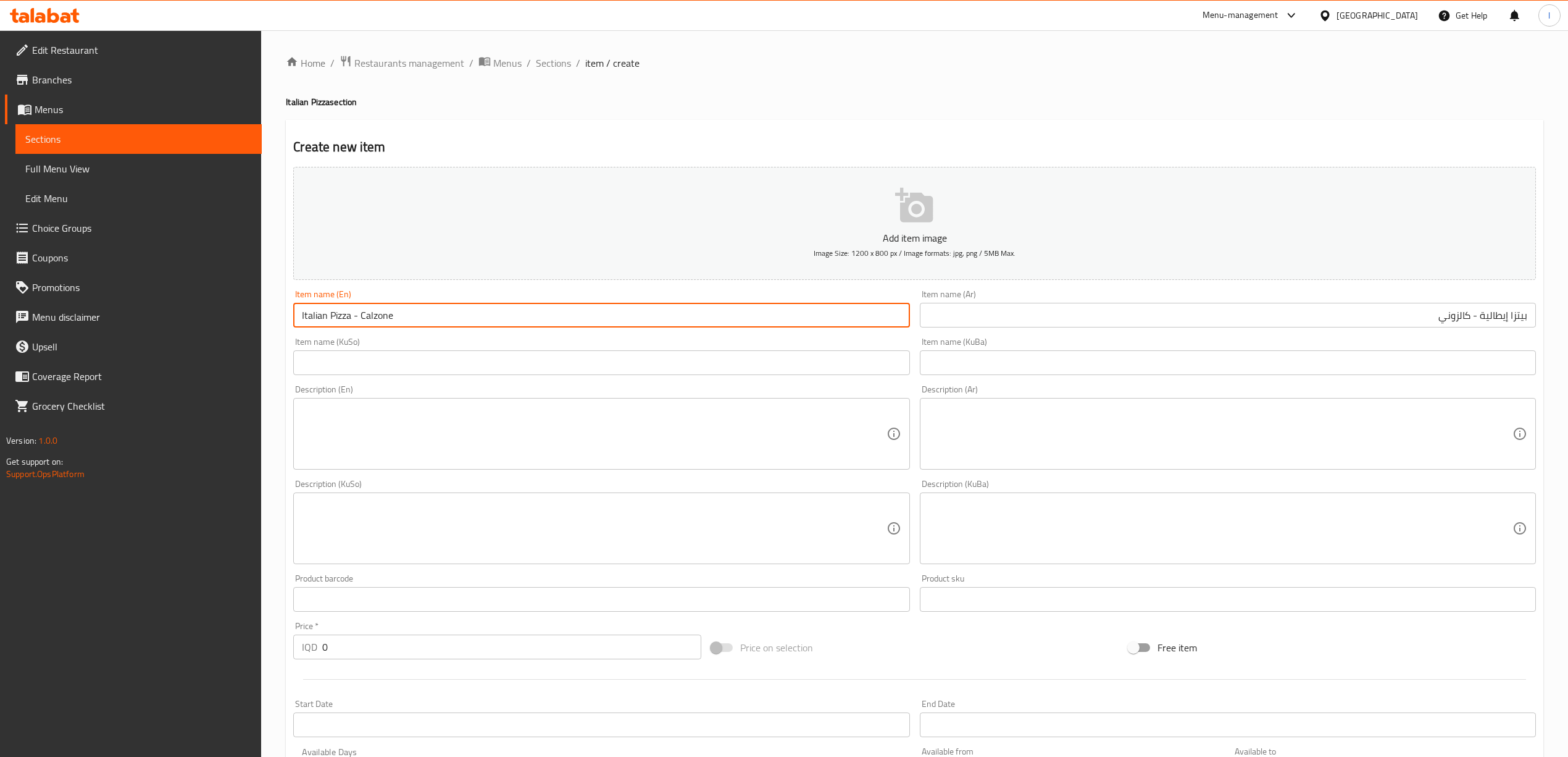
click at [386, 320] on input "Italian Pizza - Calzone" at bounding box center [601, 315] width 616 height 25
click at [1225, 364] on input "text" at bounding box center [1228, 363] width 616 height 25
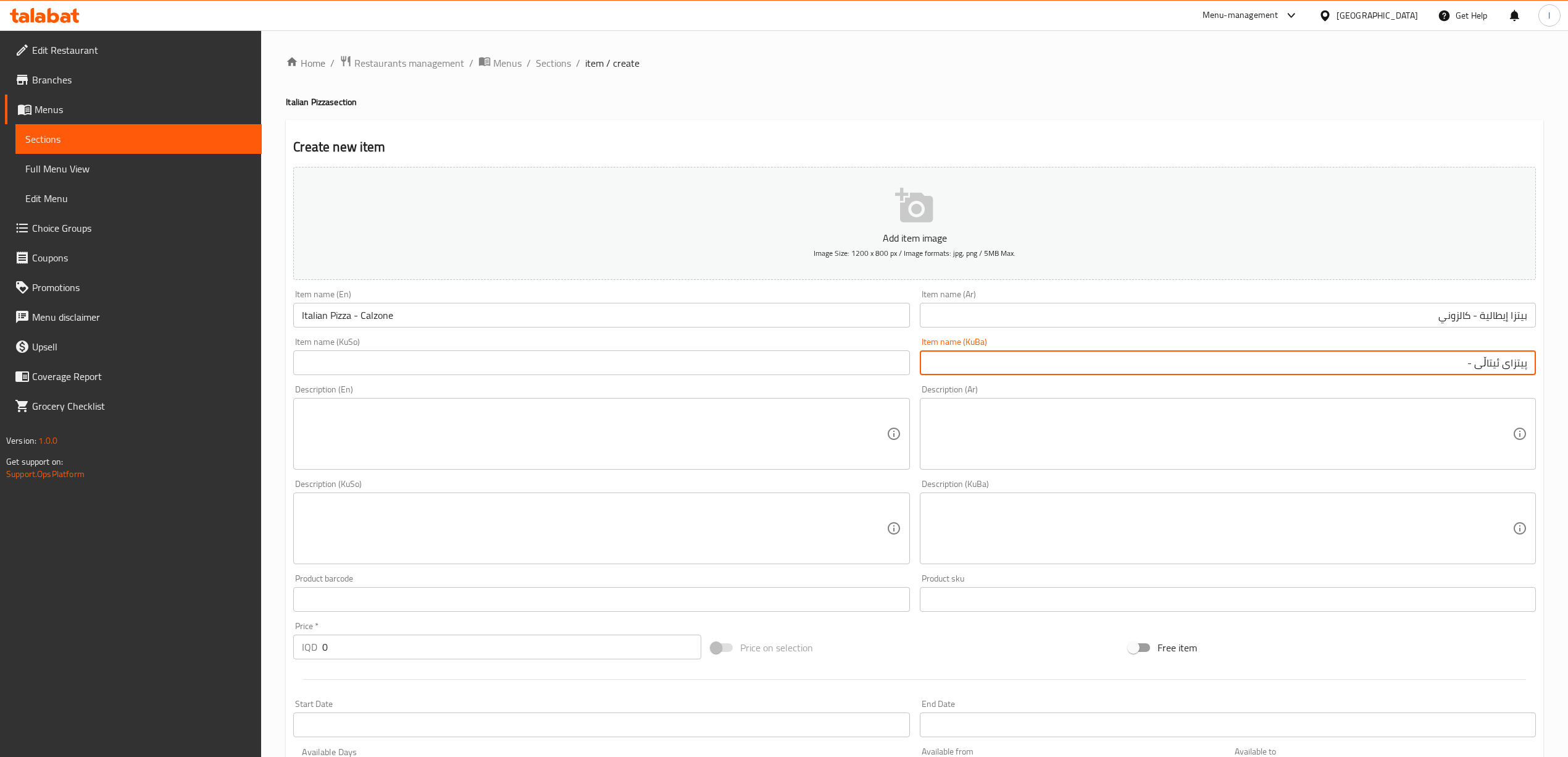
paste input "کالەزۆنی"
click at [1468, 364] on input "پیتزای ئیتاڵی -کالەزۆنی" at bounding box center [1228, 363] width 616 height 25
type input "پیتزای ئیتاڵی - کالەزۆنی"
click at [1442, 389] on div "Description (Ar) Description (Ar)" at bounding box center [1228, 427] width 616 height 85
drag, startPoint x: 1342, startPoint y: 359, endPoint x: 1580, endPoint y: 364, distance: 238.1
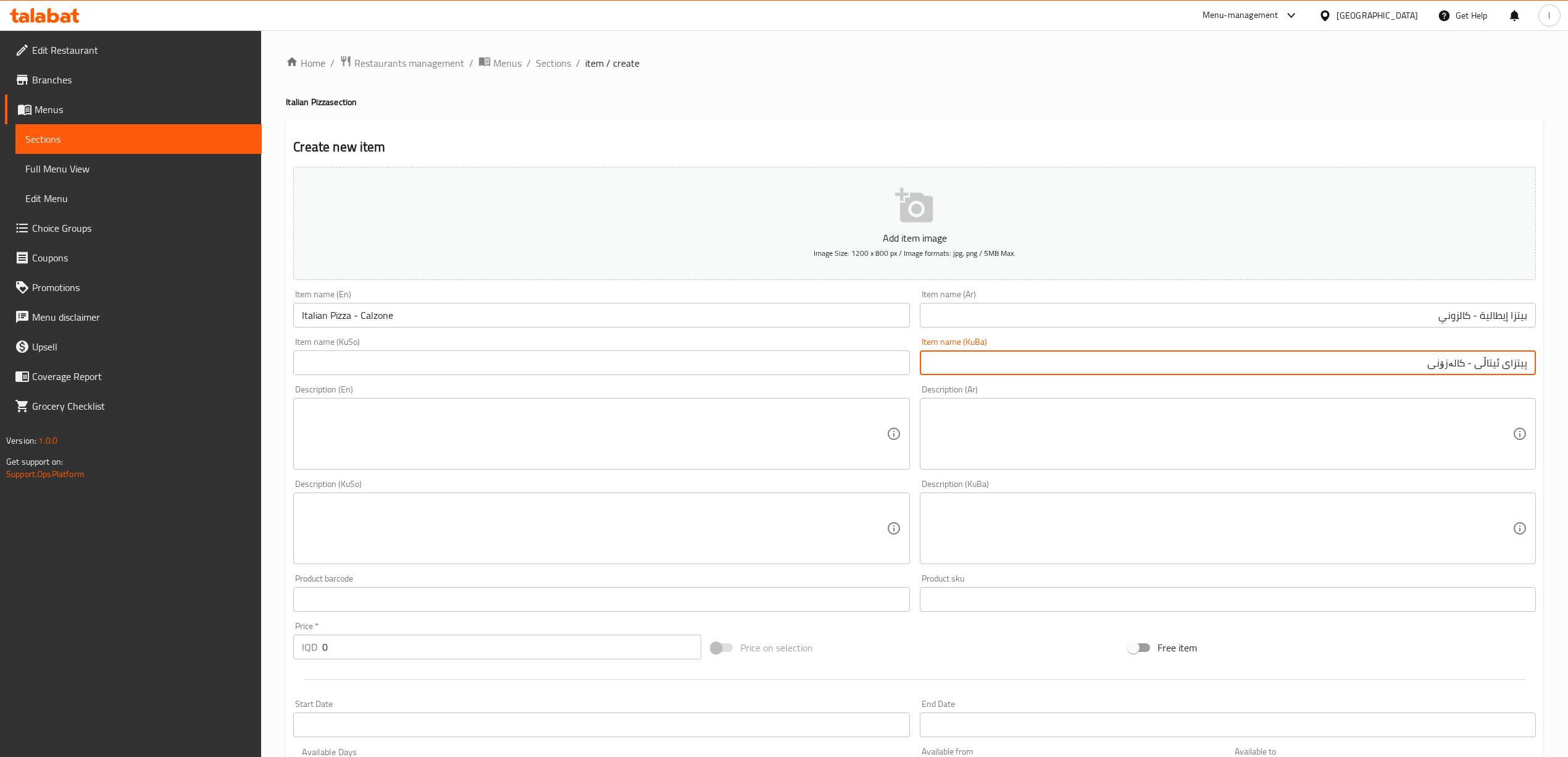
click at [1568, 364] on html "​ Menu-management [GEOGRAPHIC_DATA] Get Help l Edit Restaurant Branches Menus S…" at bounding box center [784, 378] width 1568 height 757
click at [462, 361] on input "text" at bounding box center [601, 363] width 616 height 25
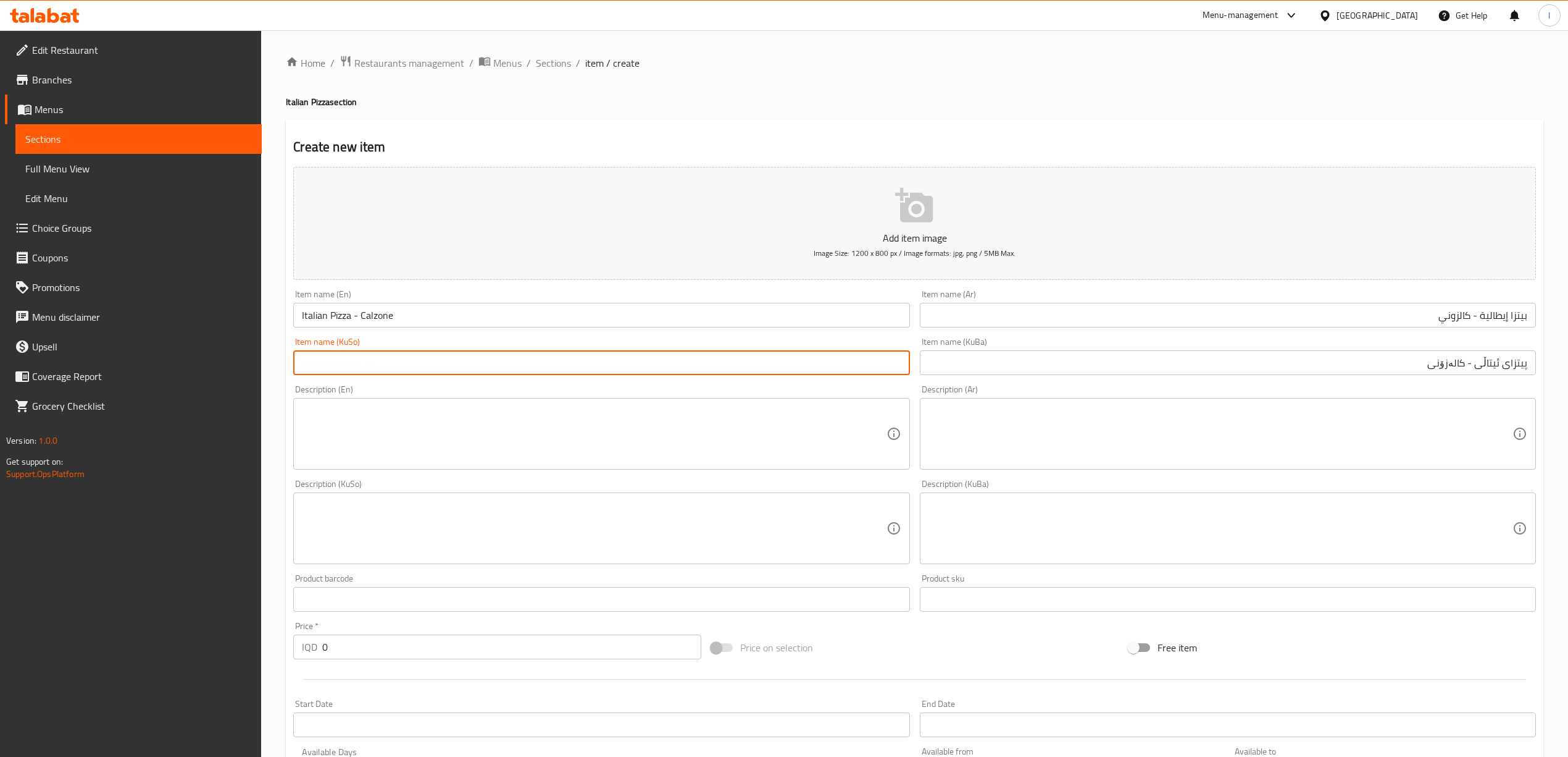
paste input "پیتزای ئیتاڵی - کالەزۆنی"
type input "پیتزای ئیتاڵی - کالەزۆنی"
click at [597, 425] on textarea at bounding box center [594, 433] width 584 height 59
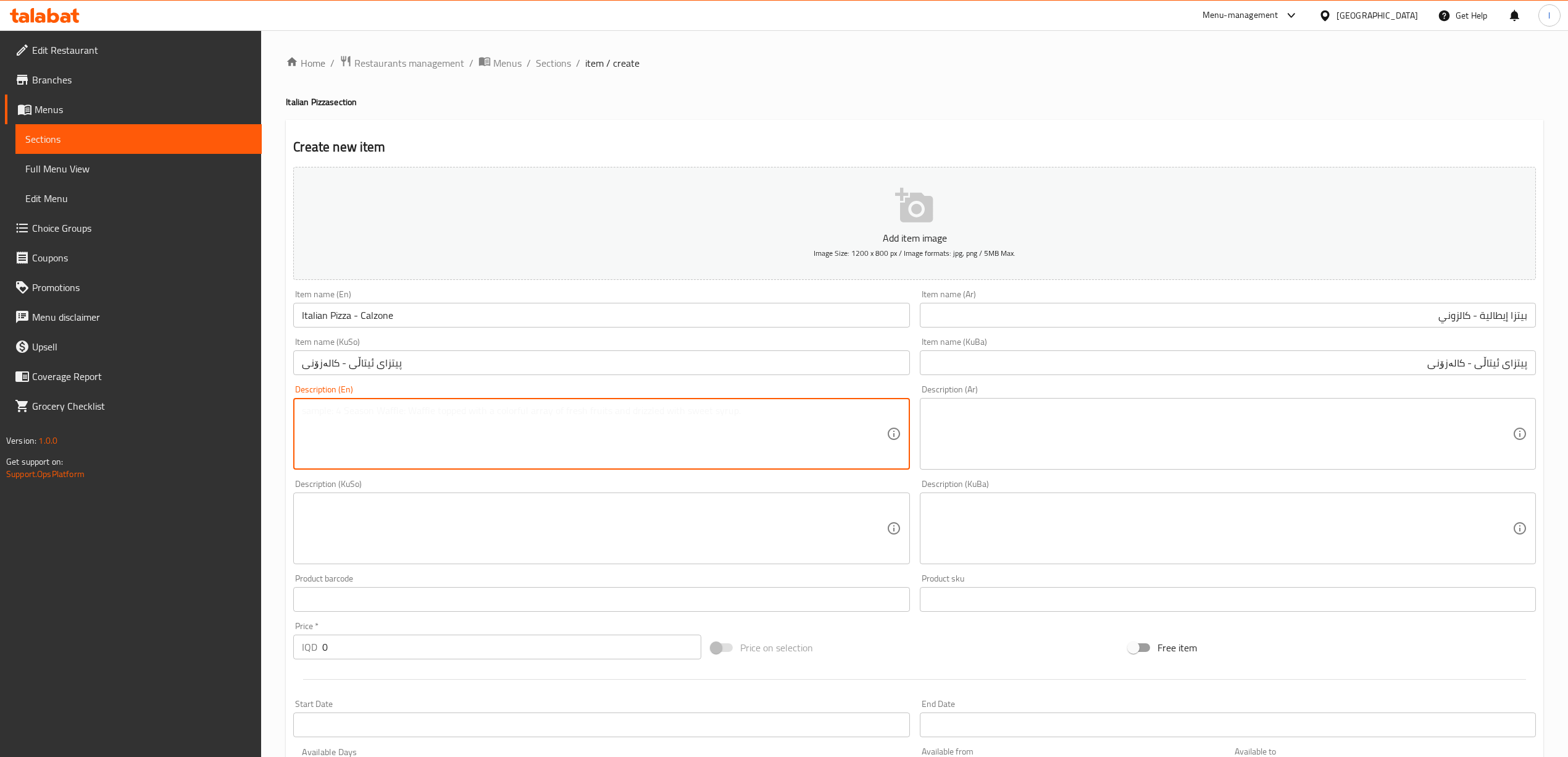
paste textarea "Pizza Dough , Melted Cheese ,minced meat, vegetables, ketchup and mayo sauce"
click at [357, 413] on textarea "Pizza Dough , Melted Cheese ,minced meat, vegetables, ketchup and mayo sauce" at bounding box center [594, 433] width 584 height 59
click at [421, 413] on textarea "Pizza Dough, Melted Cheese ,minced meat, vegetables, ketchup and mayo sauce" at bounding box center [594, 433] width 584 height 59
click at [423, 413] on textarea "Pizza Dough, Melted Cheese ,minced meat, vegetables, ketchup and mayo sauce" at bounding box center [594, 433] width 584 height 59
click at [422, 410] on textarea "Pizza Dough, Melted Cheese minced meat, vegetables, ketchup and mayo sauce" at bounding box center [594, 433] width 584 height 59
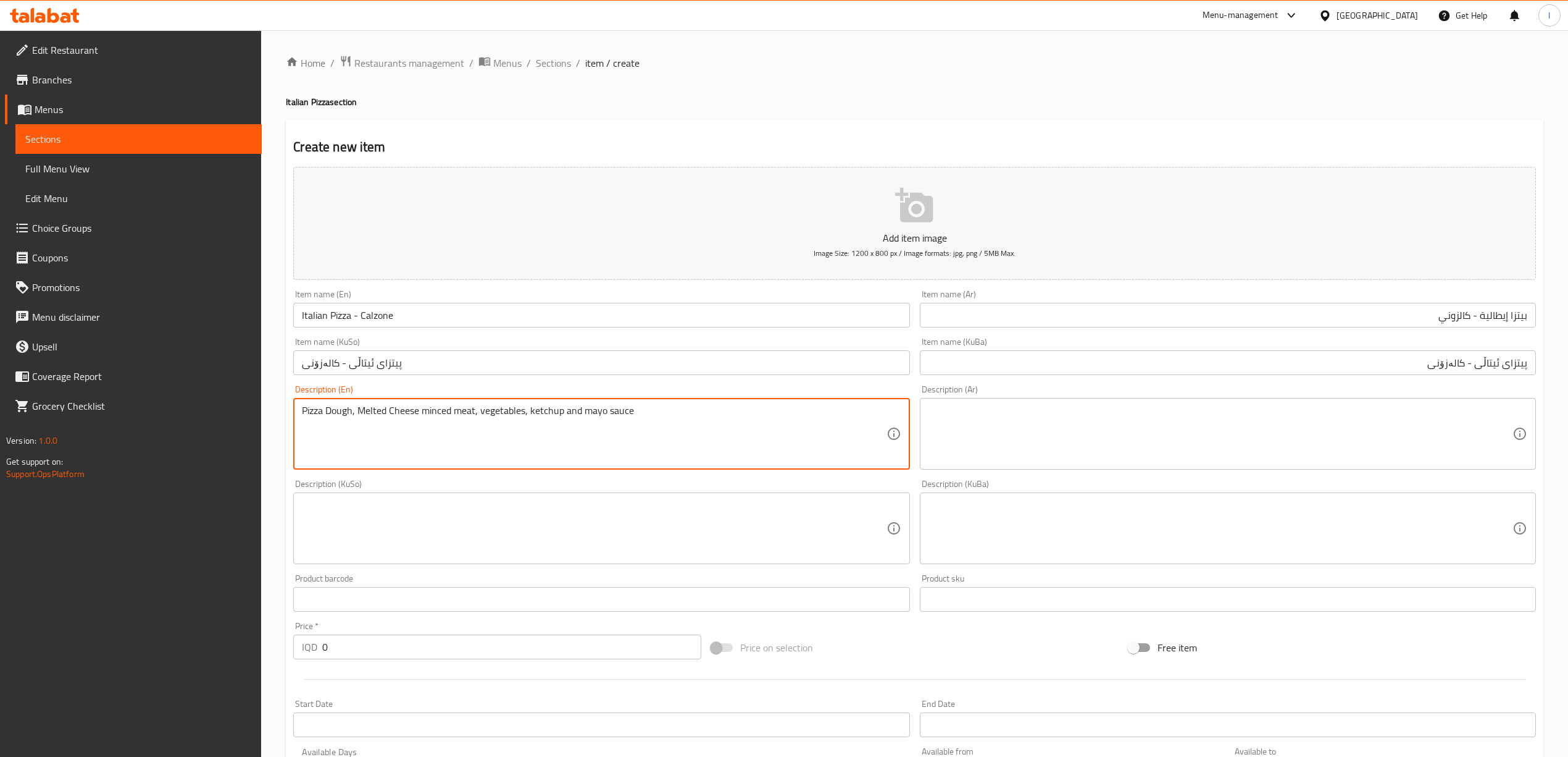
click at [424, 414] on textarea "Pizza Dough, Melted Cheese minced meat, vegetables, ketchup and mayo sauce" at bounding box center [594, 433] width 584 height 59
click at [421, 415] on textarea "Pizza Dough, Melted Cheese minced meat, vegetables, ketchup and mayo sauce" at bounding box center [594, 433] width 584 height 59
type textarea "Pizza Dough, Melted Cheese, minced meat, vegetables, ketchup and mayo sauce"
drag, startPoint x: 692, startPoint y: 418, endPoint x: 0, endPoint y: 396, distance: 692.3
click at [0, 396] on div "Edit Restaurant Branches Menus Sections Full Menu View Edit Menu Choice Groups …" at bounding box center [784, 522] width 1568 height 984
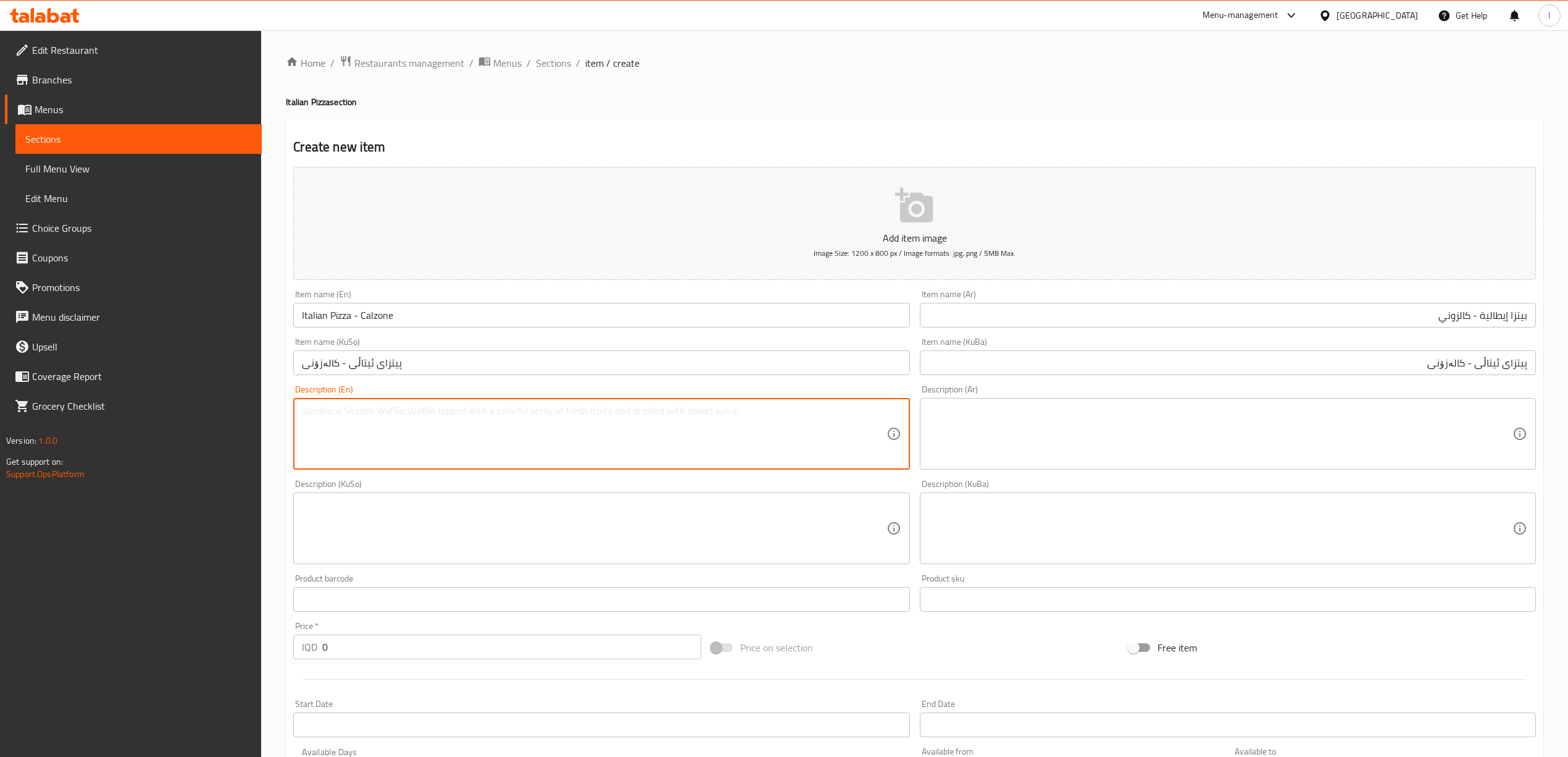
paste textarea "Pizza dough, melted cheese, minced meat, vegetables, ketchup and mayo sauce"
type textarea "Pizza dough, melted cheese, minced meat, vegetables, ketchup and mayo sauce"
click at [1155, 430] on textarea at bounding box center [1220, 433] width 584 height 59
drag, startPoint x: 698, startPoint y: 417, endPoint x: 0, endPoint y: 366, distance: 699.9
click at [1169, 425] on textarea at bounding box center [1220, 433] width 584 height 59
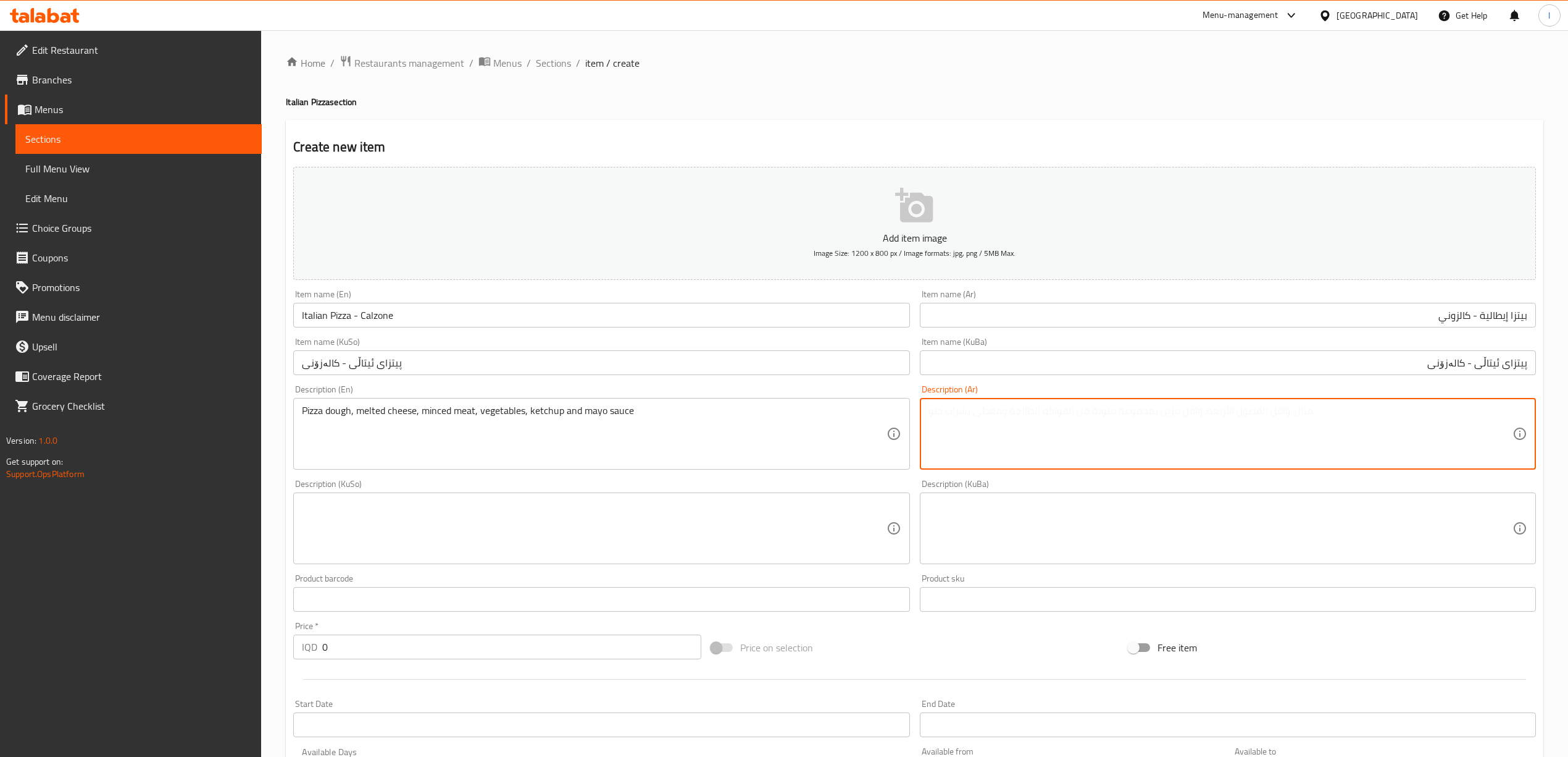
paste textarea "عجينة بيتزا، جبنة ذائبة، لحم مفروم، خضار، صلصة كاتشب ومايونيز"
type textarea "عجينة بيتزا، جبنة ذائبة، لحم مفروم، خضار، صلصة كاتشب ومايونيز"
click at [1235, 519] on textarea at bounding box center [1220, 528] width 584 height 59
click at [1351, 430] on textarea "عجينة بيتزا، جبنة ذائبة، لحم مفروم، خضار، صلصة كاتشب ومايونيز" at bounding box center [1220, 433] width 584 height 59
click at [1307, 428] on textarea "عجينة بيتزا، جبنة ذائبة، لحم مفروم، خضار، صلصة كاتشب ومايونيز" at bounding box center [1220, 433] width 584 height 59
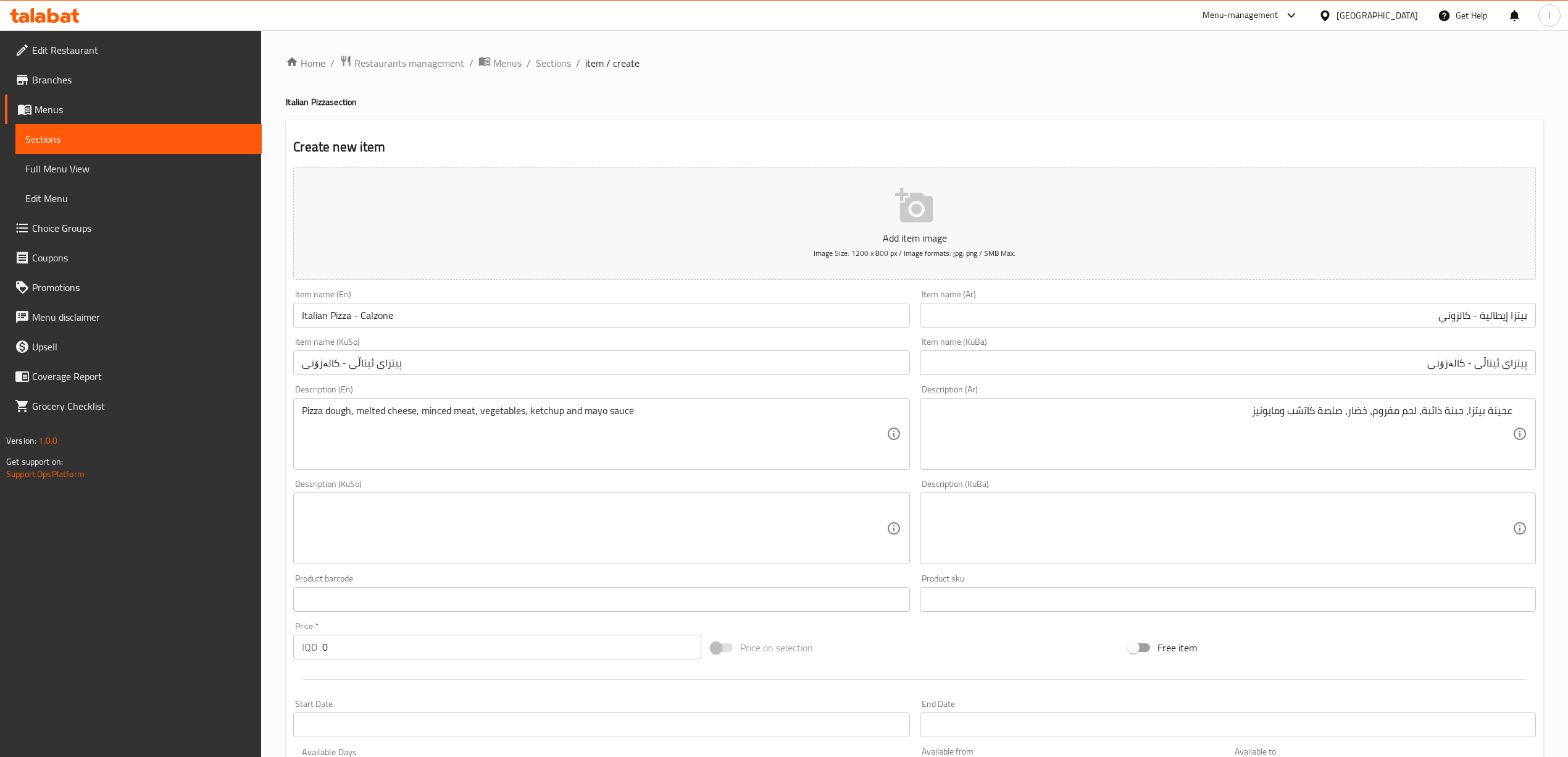
click at [1401, 498] on div "Description (KuBa)" at bounding box center [1228, 528] width 616 height 71
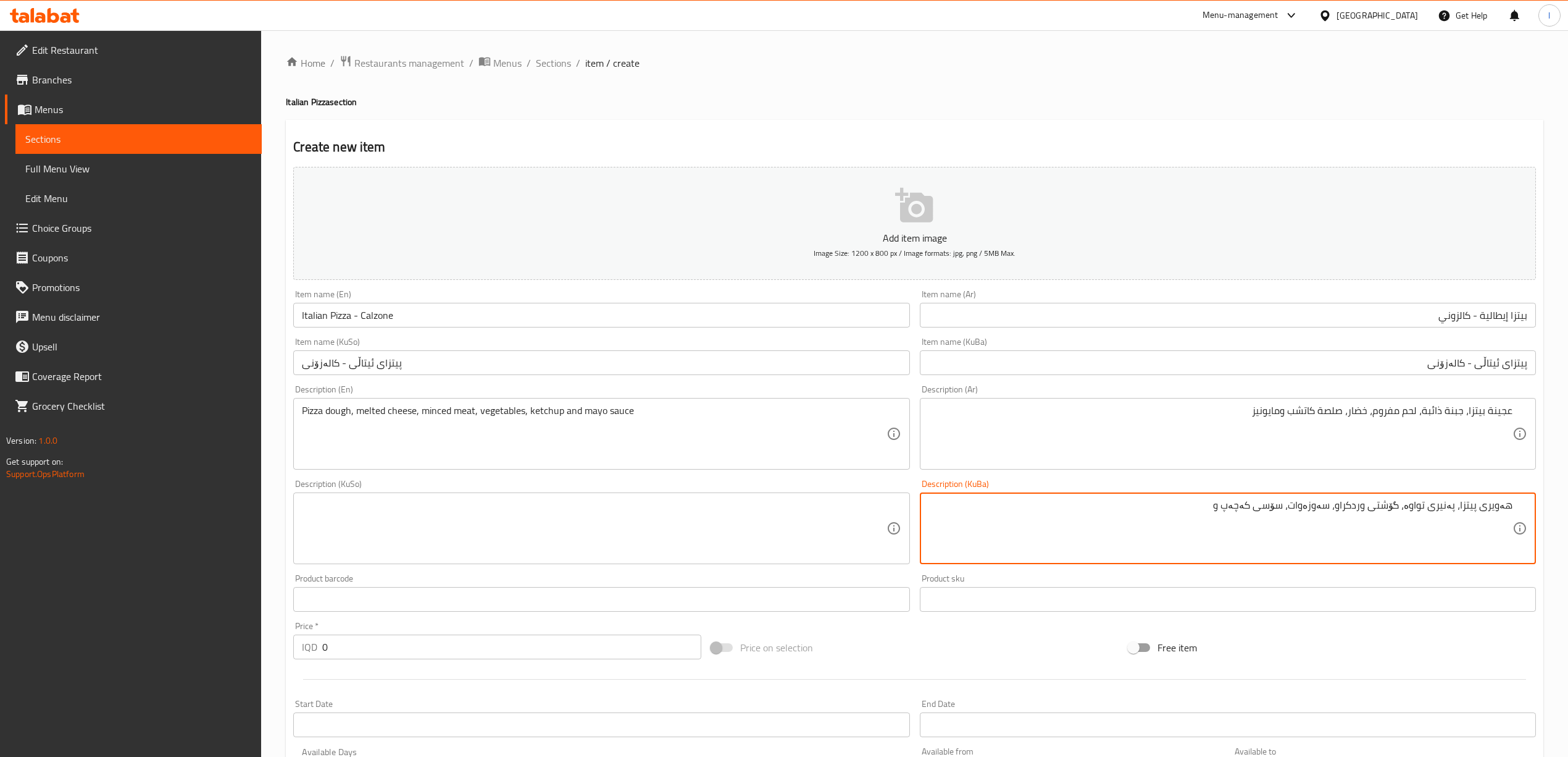
click at [1255, 500] on textarea "هەویری پیتزا، پەنیری تواوە، گۆشتی وردکراو، سەوزەوات، سۆسی کەچەپ و" at bounding box center [1220, 528] width 584 height 59
click at [1255, 508] on textarea "هەویری پیتزا، پەنیری تواوە، گۆشتی وردکراو، سەوزەوات، سۆسی کەچەپ و" at bounding box center [1220, 528] width 584 height 59
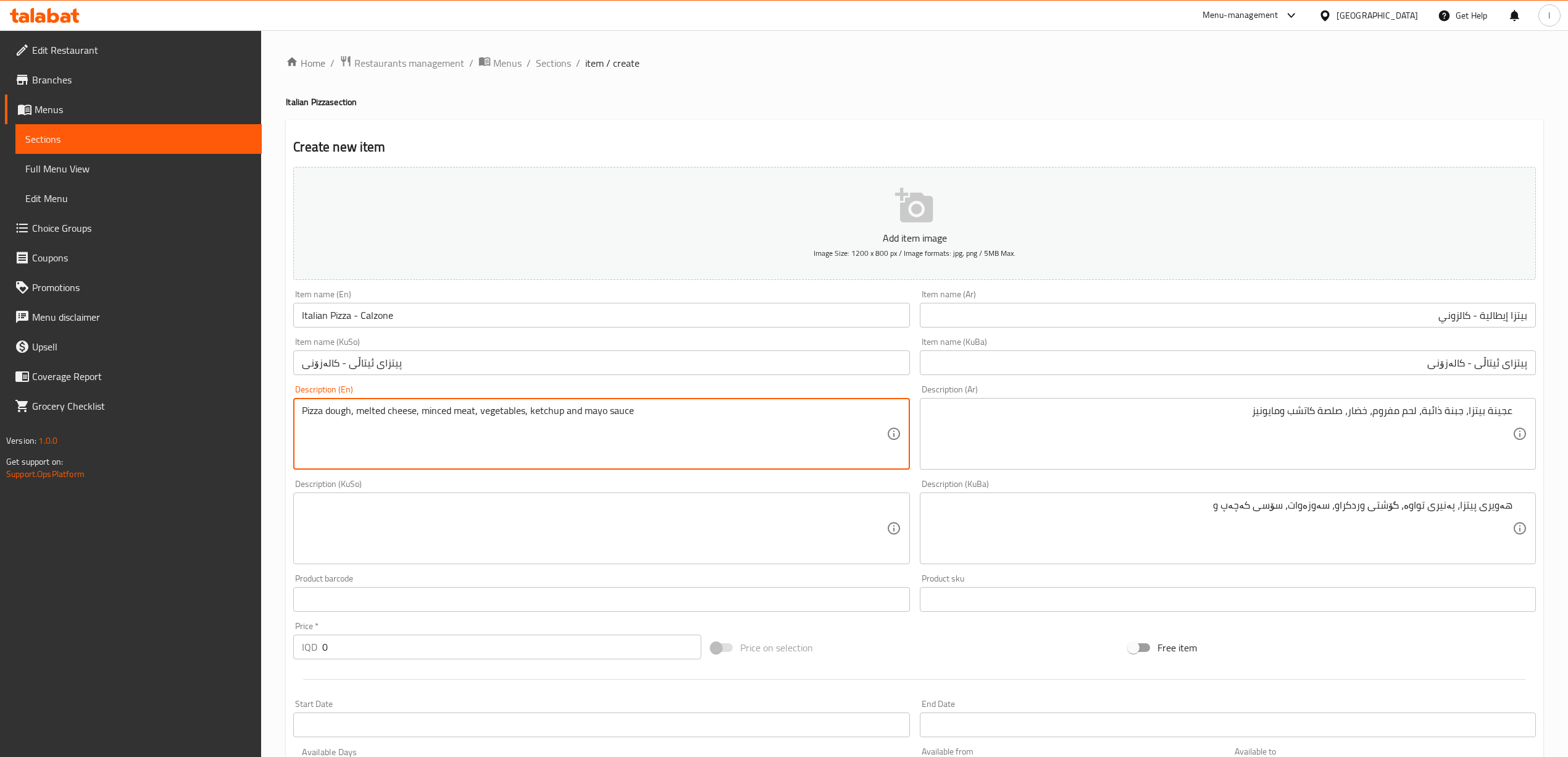
click at [593, 411] on textarea "Pizza dough, melted cheese, minced meat, vegetables, ketchup and mayo sauce" at bounding box center [594, 433] width 584 height 59
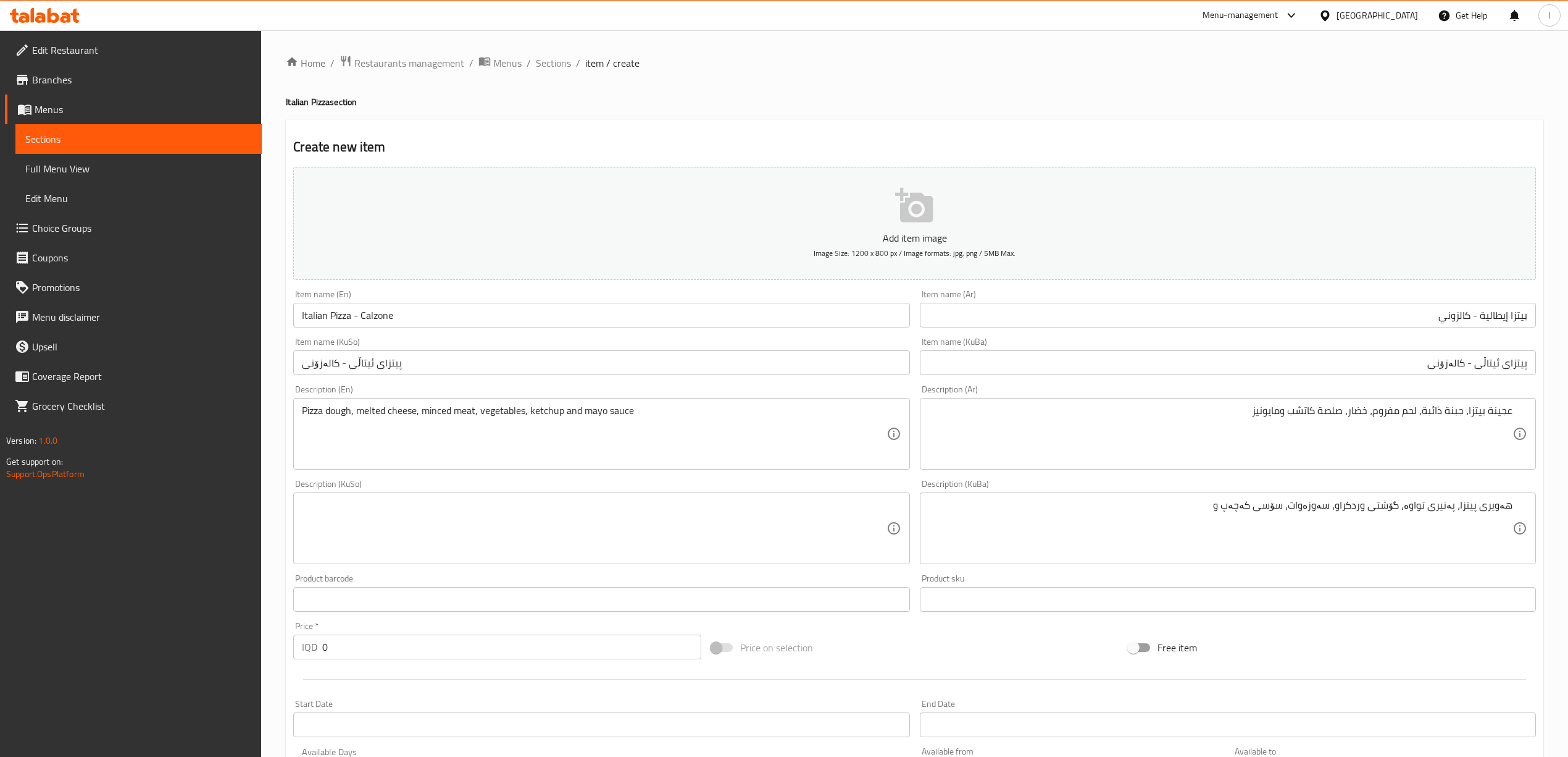
click at [1203, 506] on textarea "هەویری پیتزا، پەنیری تواوە، گۆشتی وردکراو، سەوزەوات، سۆسی کەچەپ و" at bounding box center [1220, 528] width 584 height 59
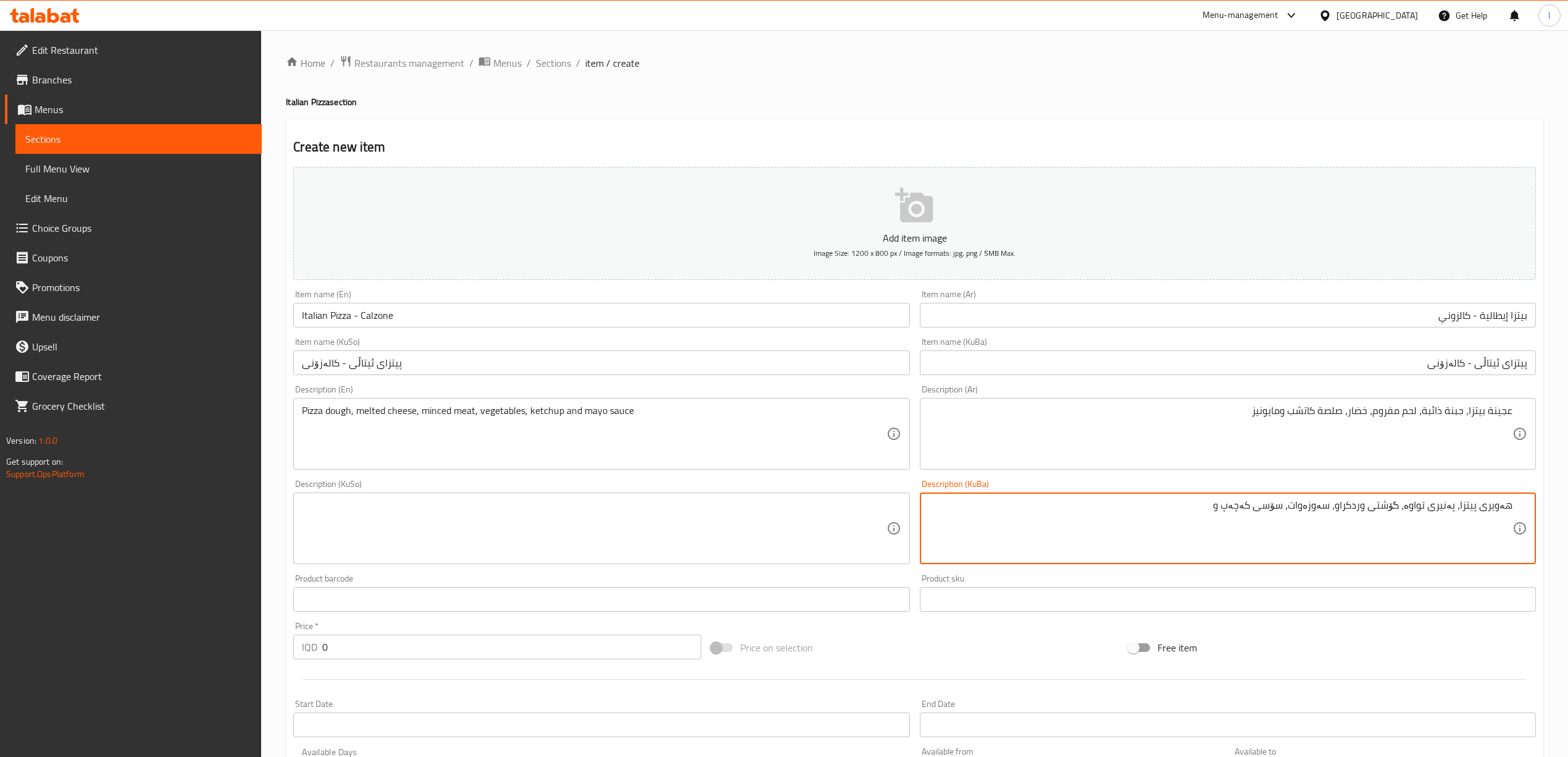
paste textarea "مایۆنیز"
drag, startPoint x: 1133, startPoint y: 510, endPoint x: 1580, endPoint y: 537, distance: 447.8
click at [1568, 537] on html "​ Menu-management [GEOGRAPHIC_DATA] Get Help l Edit Restaurant Branches Menus S…" at bounding box center [784, 378] width 1568 height 757
type textarea "هەویری پیتزا، پەنیری تواوە، گۆشتی وردکراو، سەوزەوات، سۆسی کەچەپ و مایۆنیز"
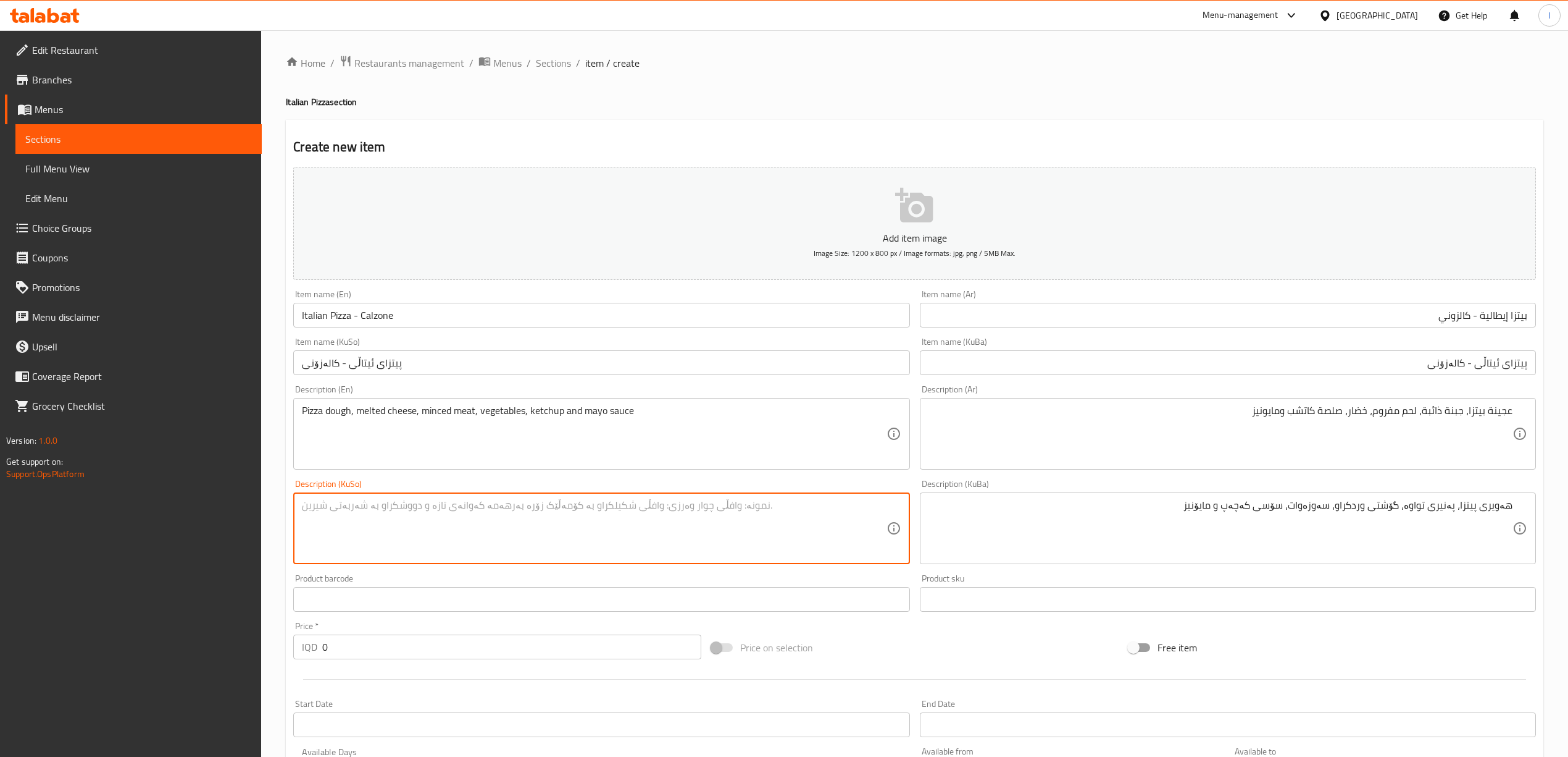
click at [465, 524] on textarea at bounding box center [594, 528] width 584 height 59
paste textarea "هەویری پیتزا، پەنیری تواوە، گۆشتی وردکراو، سەوزەوات، سۆسی کەچەپ و مایۆنیز"
type textarea "هەویری پیتزا، پەنیری تواوە، گۆشتی وردکراو، سەوزەوات، سۆسی کەچەپ و مایۆنیز"
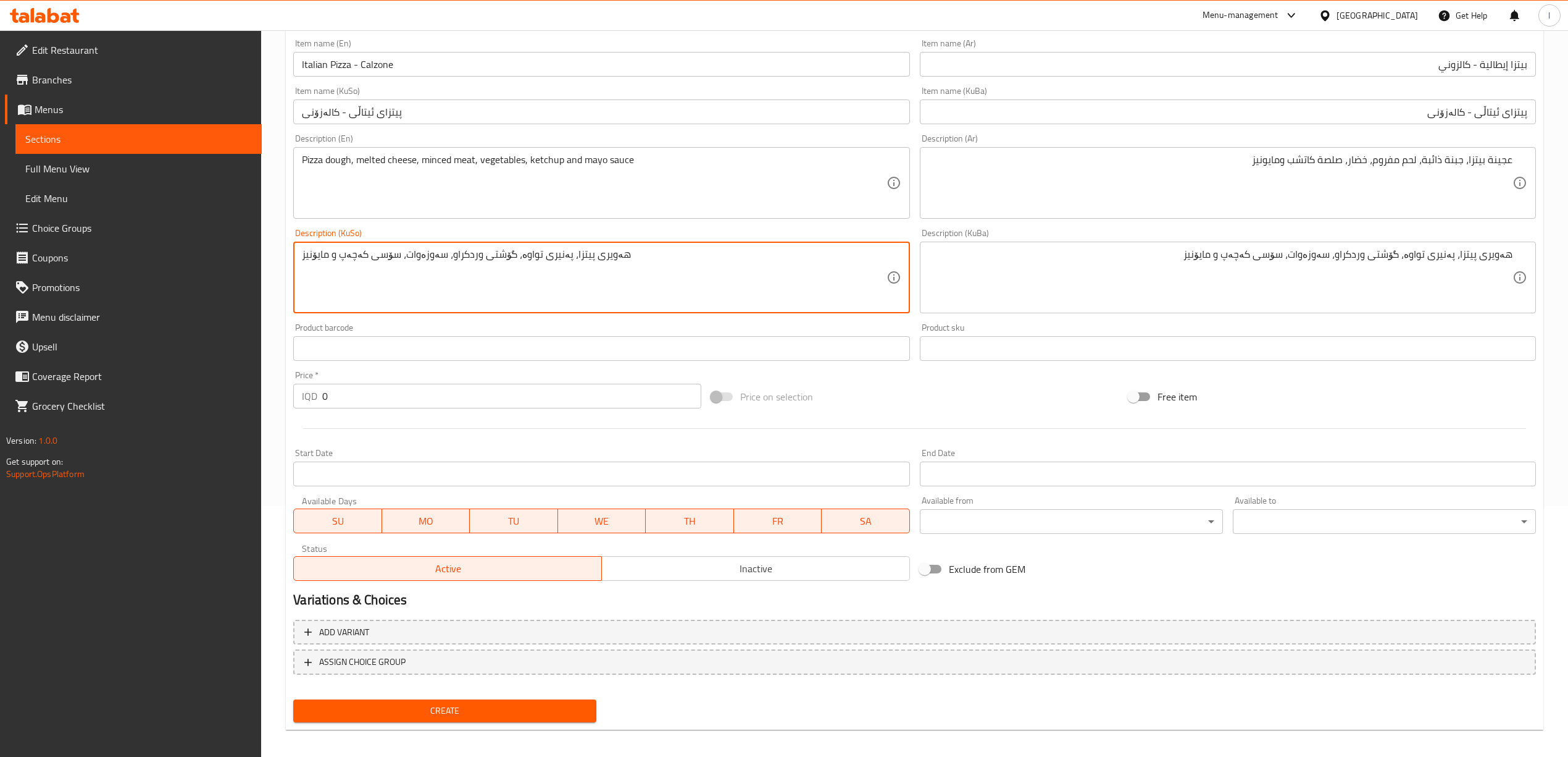
scroll to position [257, 0]
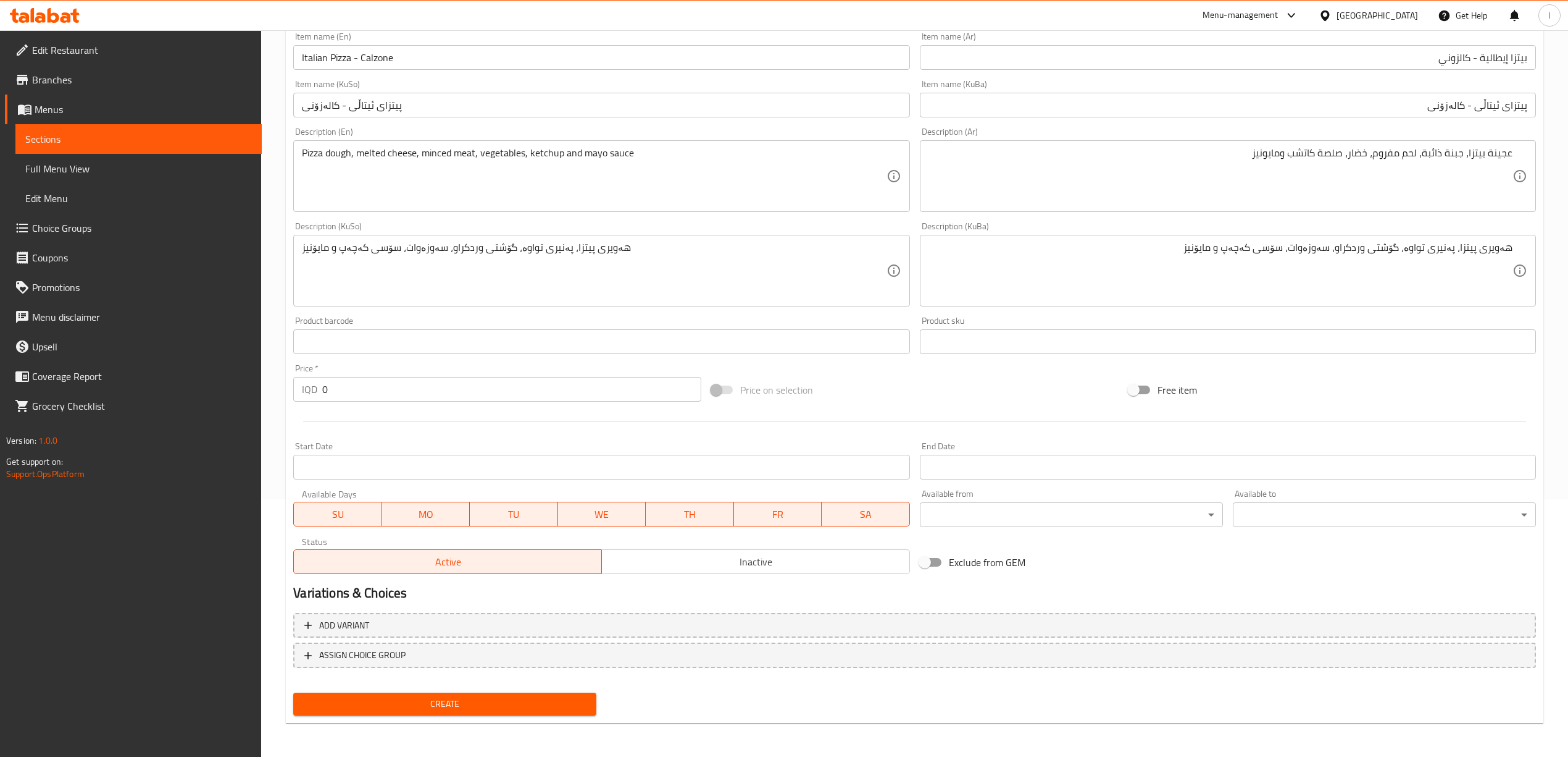
click at [394, 717] on div "Create" at bounding box center [445, 703] width 313 height 32
click at [392, 711] on button "Create" at bounding box center [444, 704] width 303 height 23
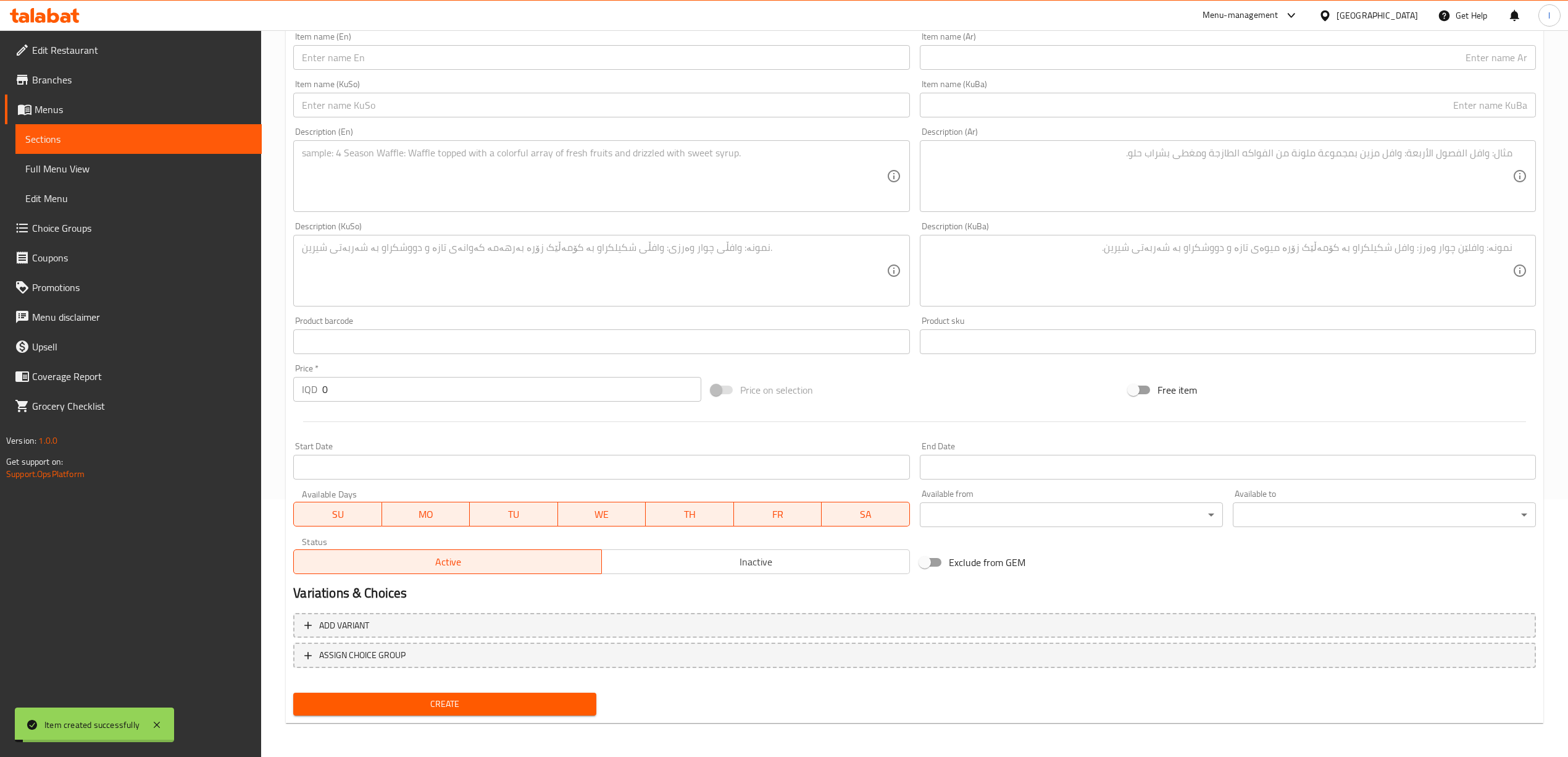
click at [132, 134] on span "Sections" at bounding box center [139, 139] width 226 height 15
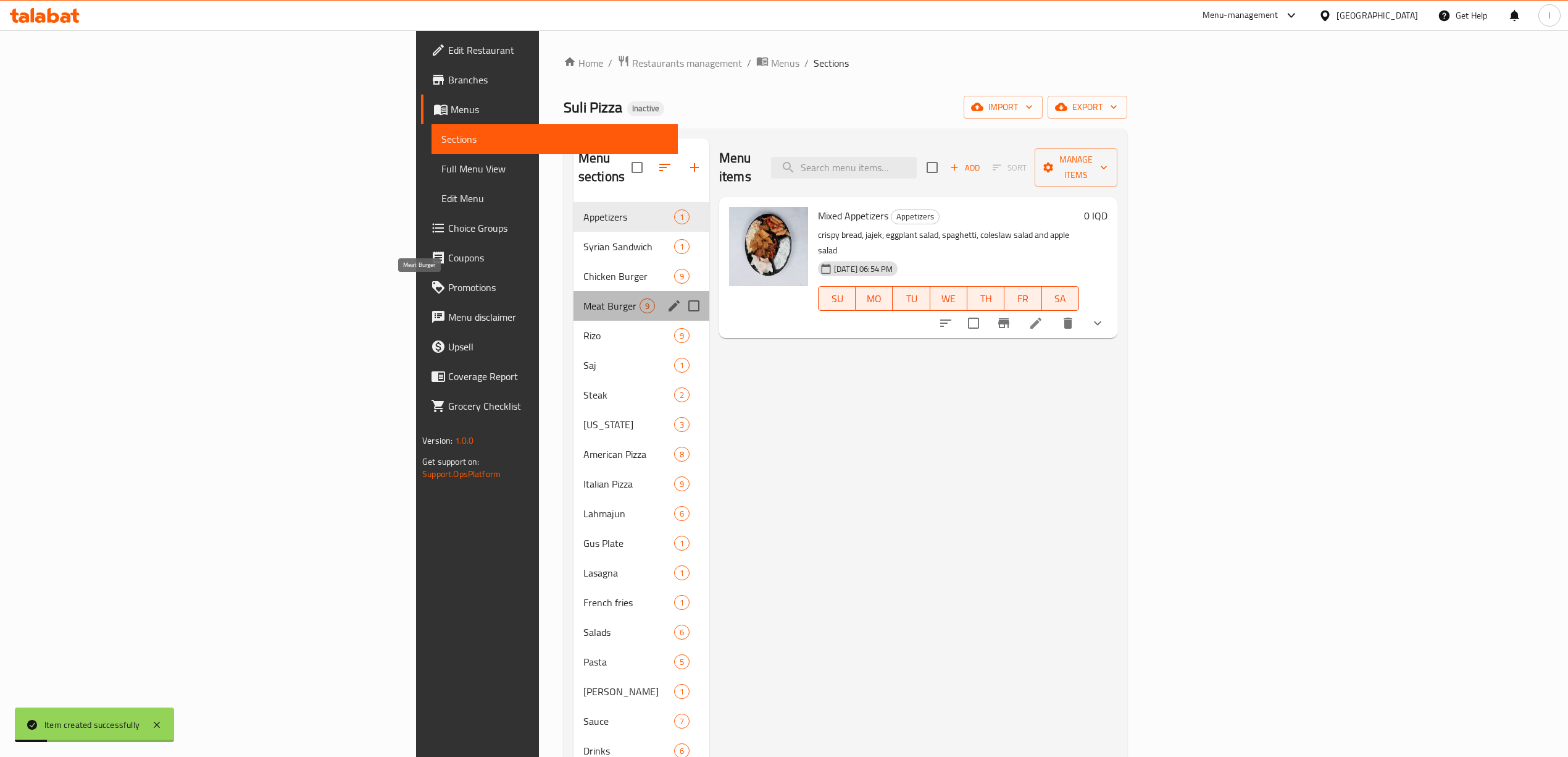
click at [583, 298] on span "Meat Burger" at bounding box center [611, 305] width 56 height 15
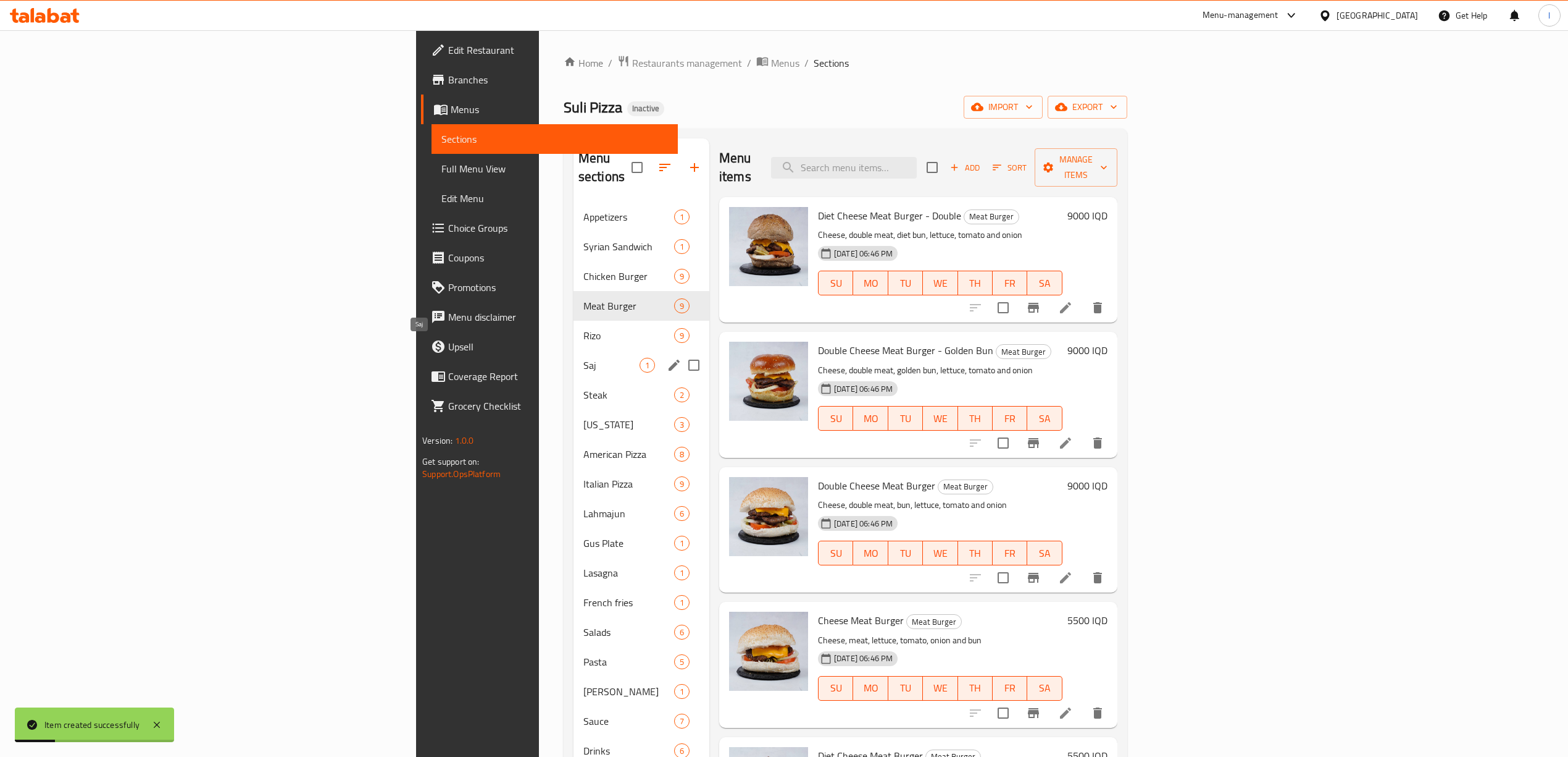
click at [583, 358] on span "Saj" at bounding box center [611, 365] width 56 height 15
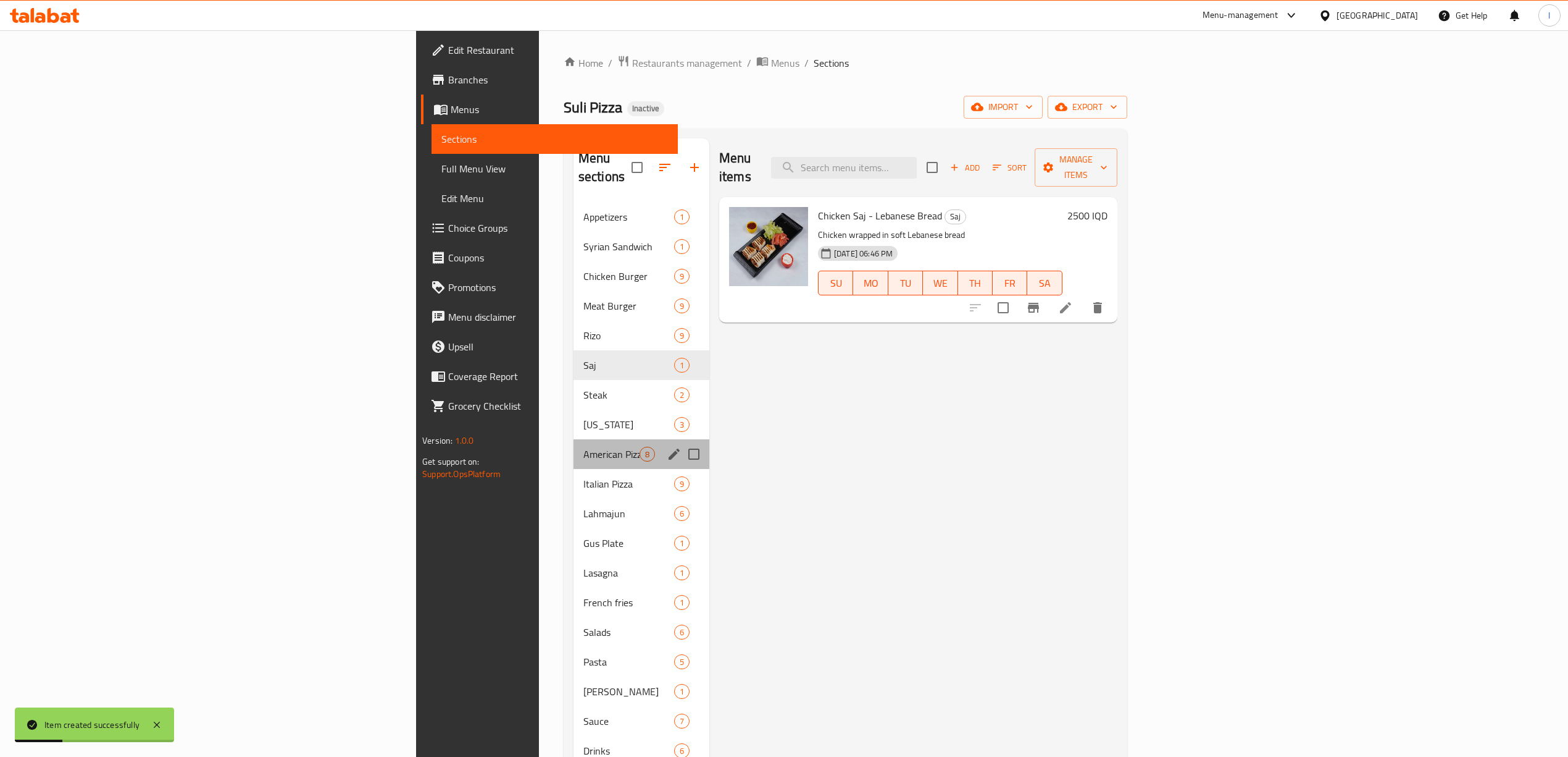
click at [573, 439] on div "American Pizza 8" at bounding box center [641, 454] width 136 height 30
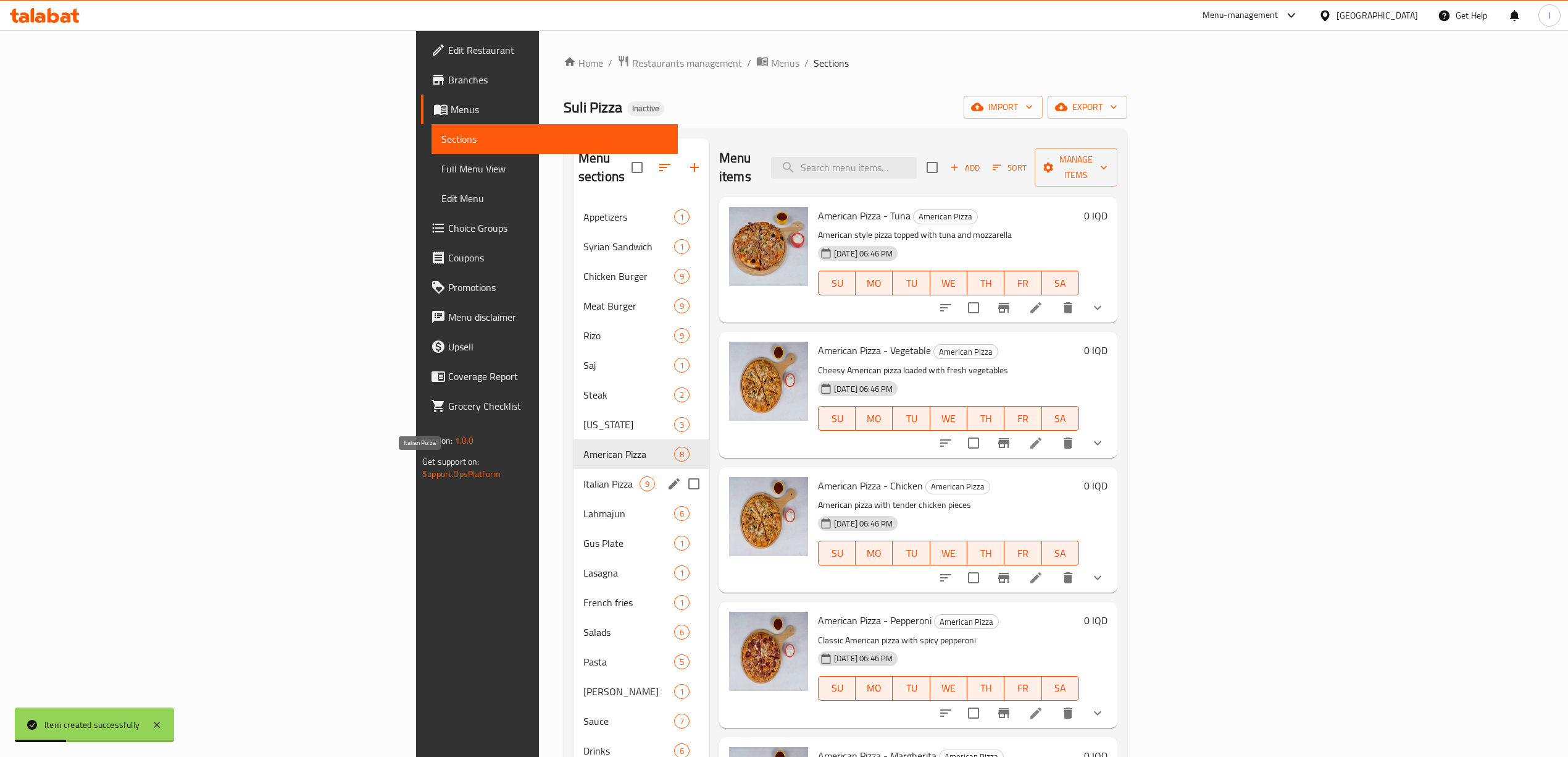
click at [583, 476] on span "Italian Pizza" at bounding box center [611, 484] width 56 height 15
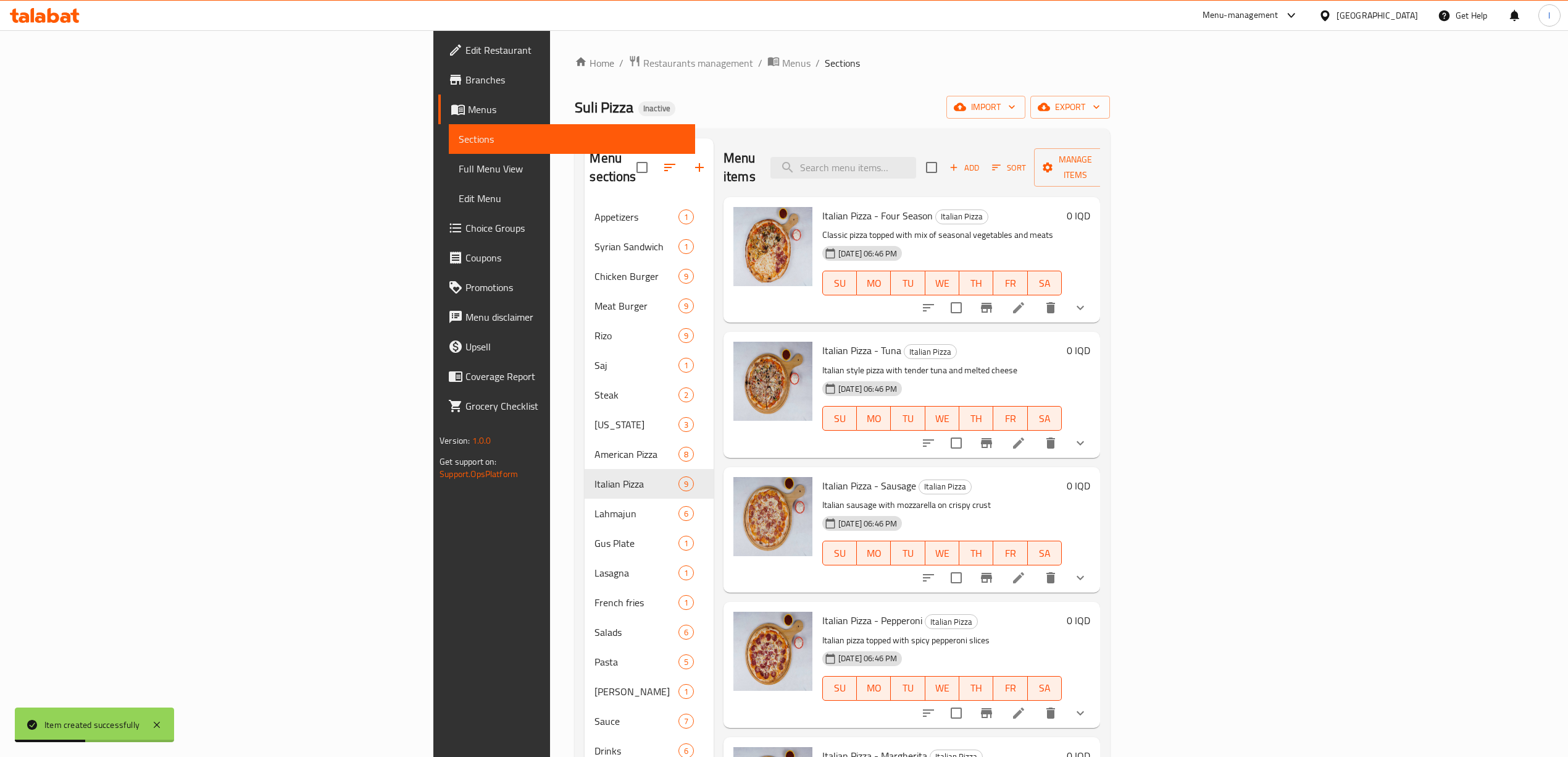
click at [465, 226] on span "Choice Groups" at bounding box center [575, 228] width 220 height 15
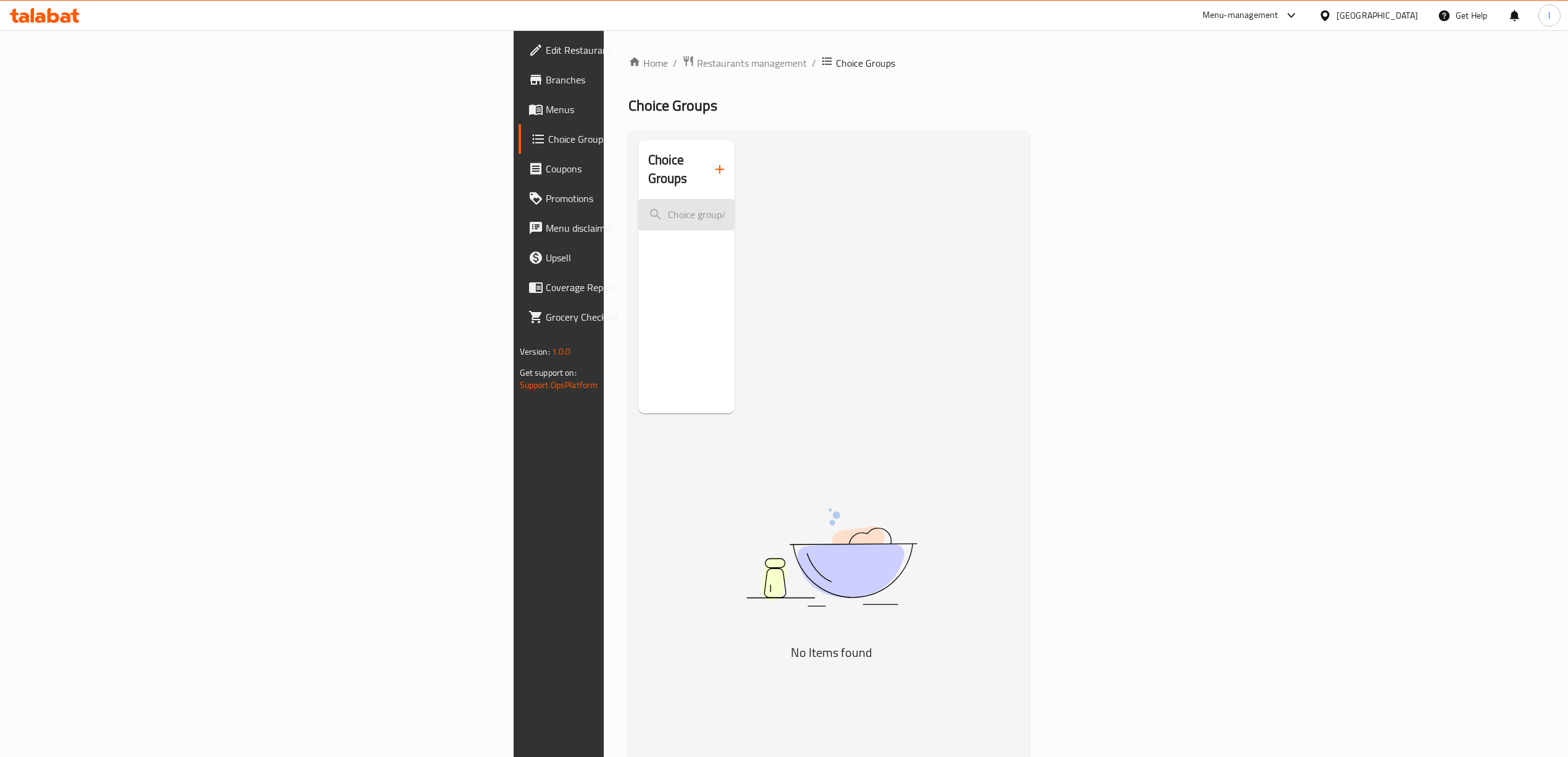
click at [638, 199] on input "search" at bounding box center [686, 215] width 97 height 32
click at [705, 159] on button "button" at bounding box center [720, 169] width 30 height 30
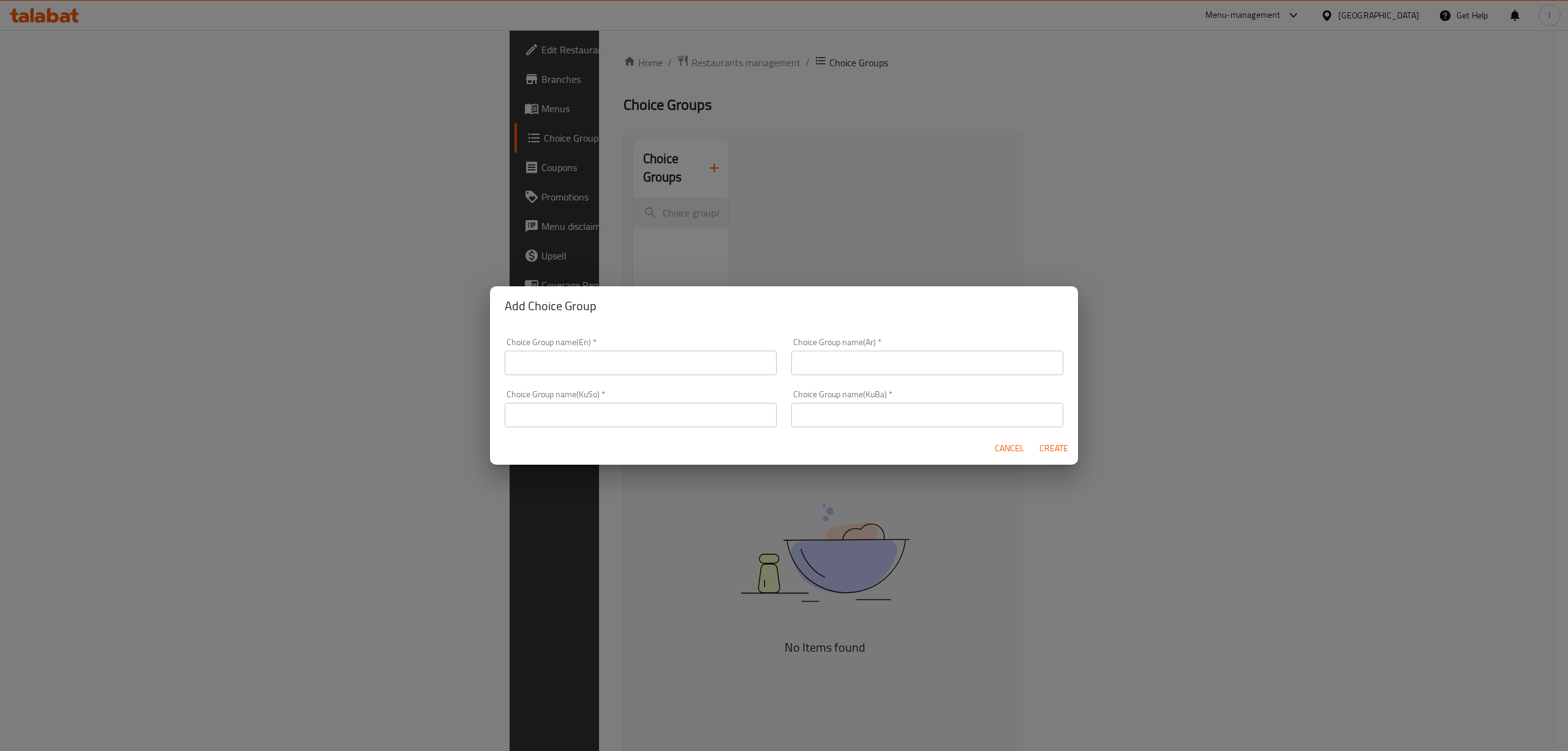
drag, startPoint x: 537, startPoint y: 395, endPoint x: 572, endPoint y: 363, distance: 47.4
click at [551, 385] on div "Choice Group name(KuSo)   * Choice Group name(KuSo) *" at bounding box center [640, 408] width 286 height 52
click at [572, 363] on input "text" at bounding box center [640, 363] width 272 height 25
type input "Your Choice Of :"
click at [576, 421] on input "text" at bounding box center [640, 415] width 272 height 25
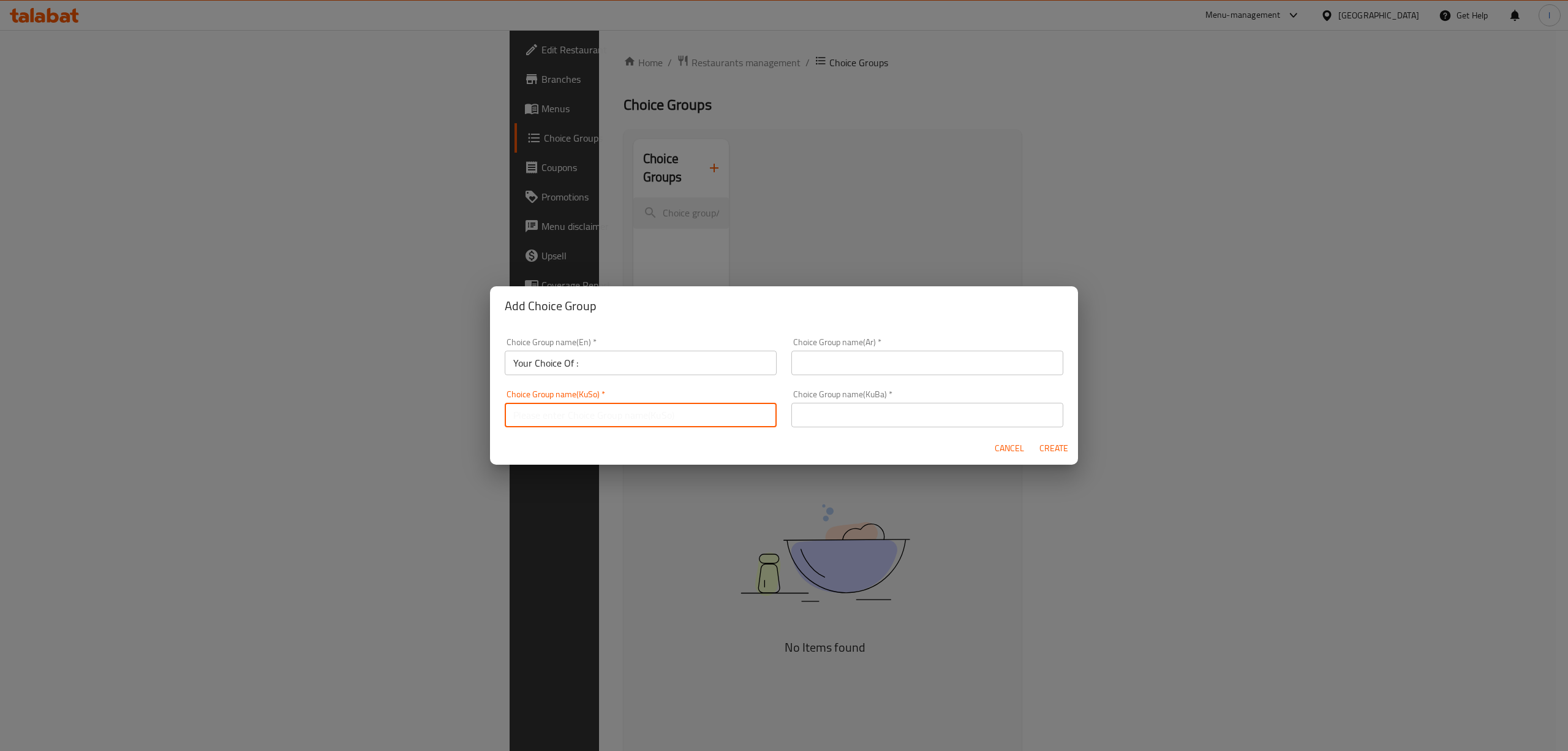
type input "هەڵبژاردنت لە :"
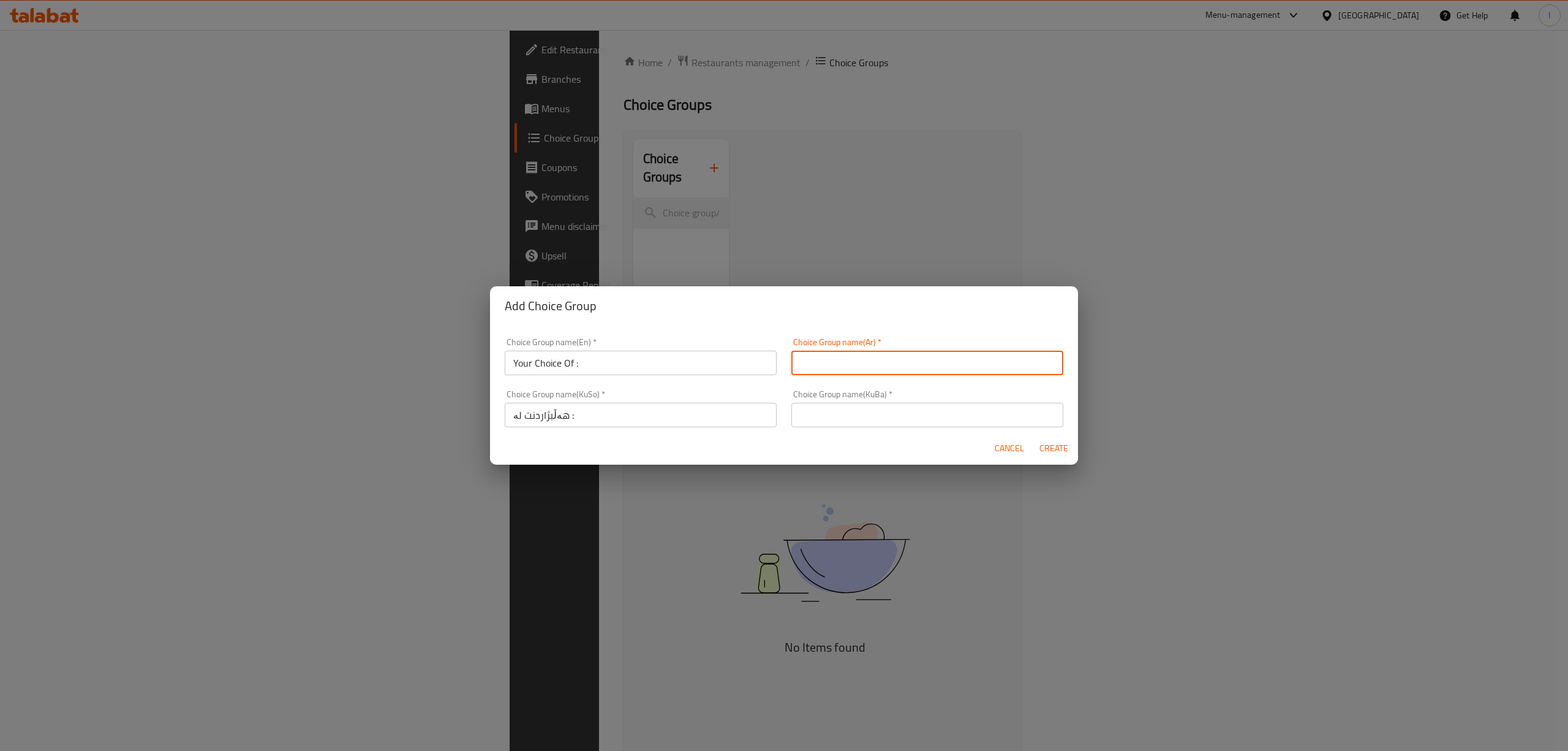
drag, startPoint x: 841, startPoint y: 364, endPoint x: 846, endPoint y: 377, distance: 13.9
click at [841, 363] on input "text" at bounding box center [927, 363] width 272 height 25
type input "إختيارك من :"
drag, startPoint x: 851, startPoint y: 420, endPoint x: 850, endPoint y: 431, distance: 11.0
click at [851, 420] on input "text" at bounding box center [927, 415] width 272 height 25
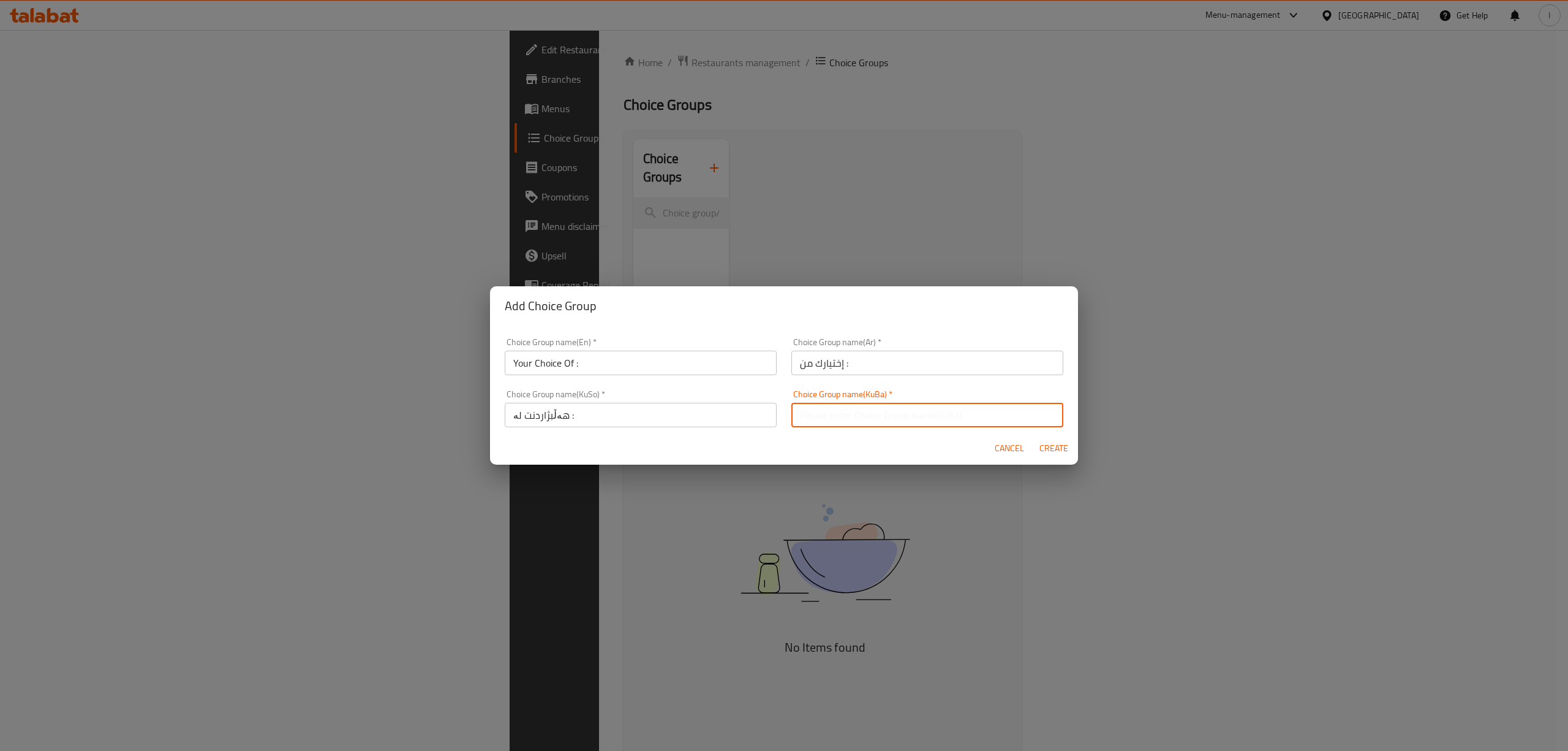
type input "هەڵبژاردنت لە :"
click at [1054, 449] on span "Create" at bounding box center [1054, 448] width 30 height 16
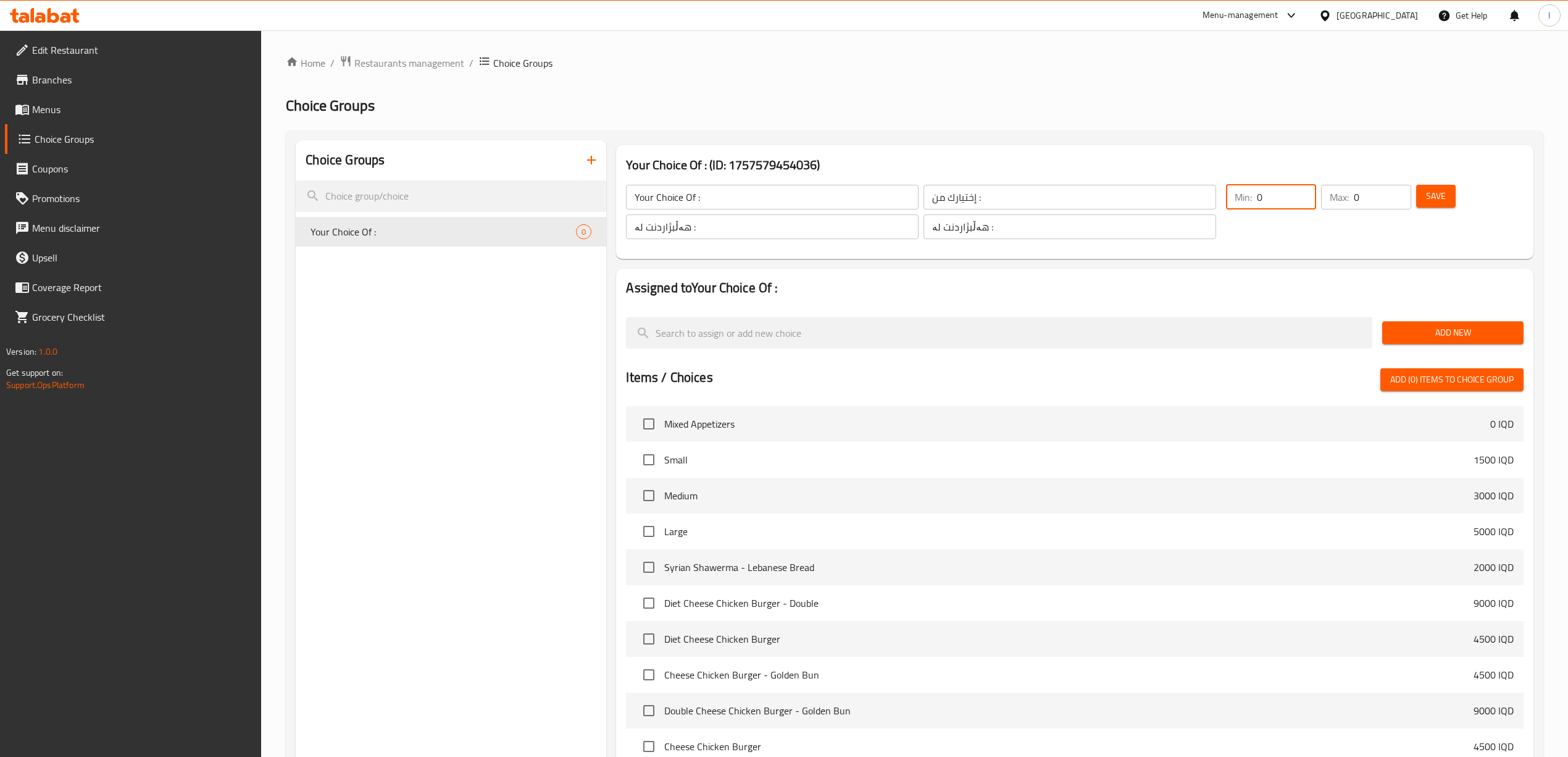
drag, startPoint x: 1269, startPoint y: 199, endPoint x: 1166, endPoint y: 203, distance: 103.1
click at [1186, 201] on div "Your Choice Of : ​ إختيارك من : ​ هەڵبژاردنت لە : ​ هەڵبژاردنت لە : ​ Min: 0 ​ …" at bounding box center [1074, 212] width 907 height 84
type input "1"
drag, startPoint x: 1371, startPoint y: 203, endPoint x: 1290, endPoint y: 205, distance: 81.0
click at [1299, 204] on div "Min: 1 ​ Max: 0 ​" at bounding box center [1318, 212] width 195 height 64
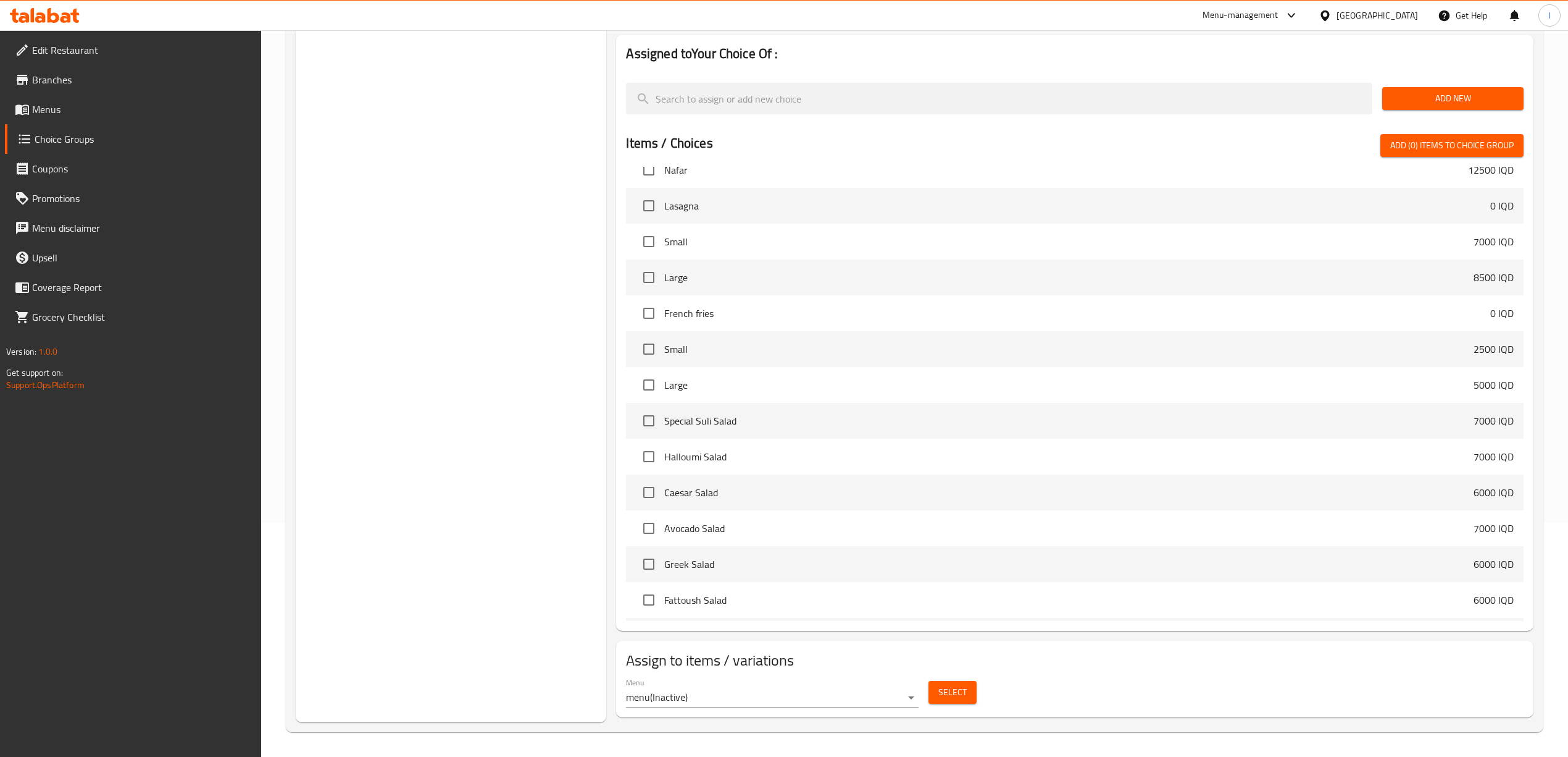
scroll to position [4415, 0]
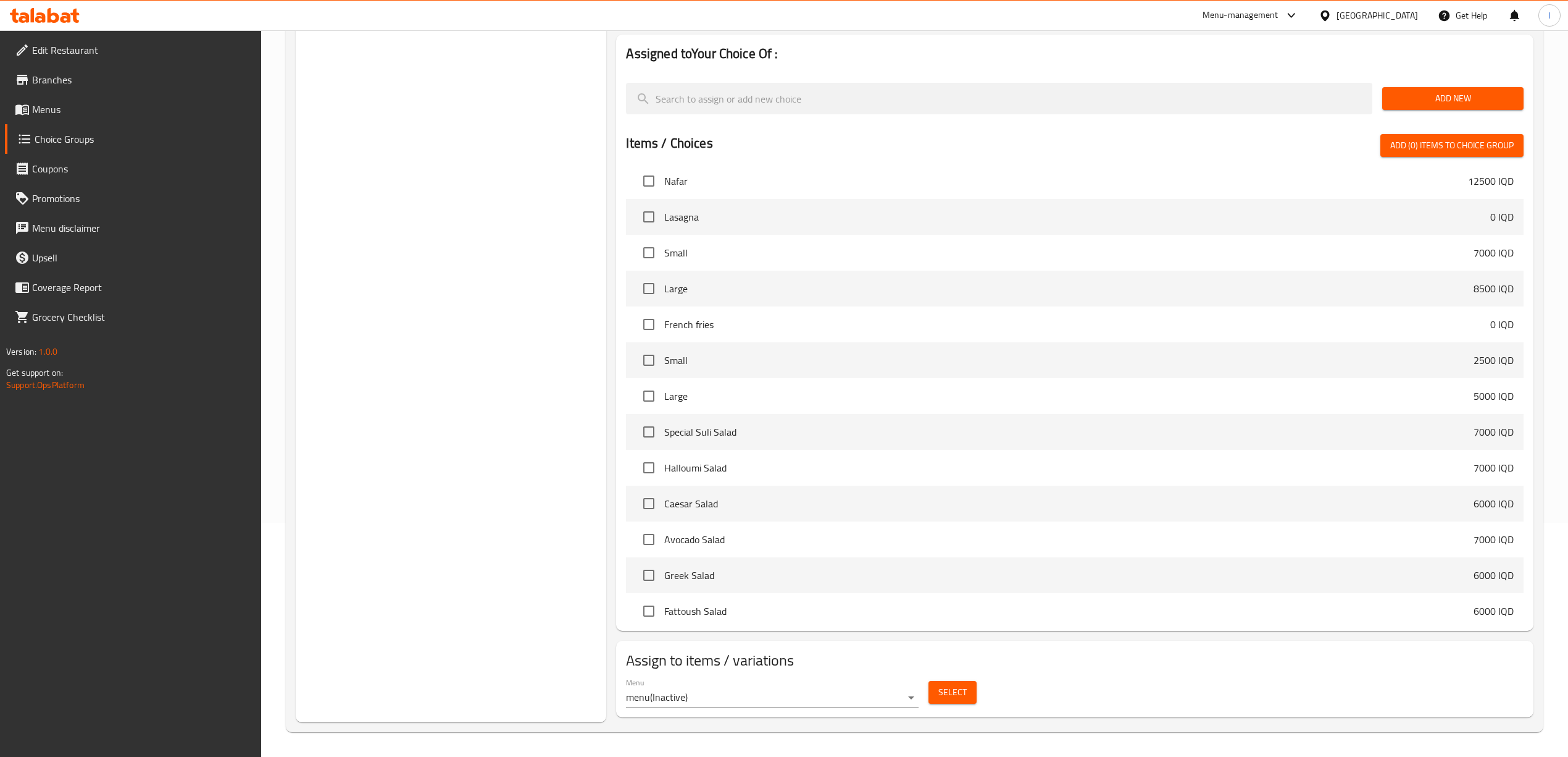
type input "1"
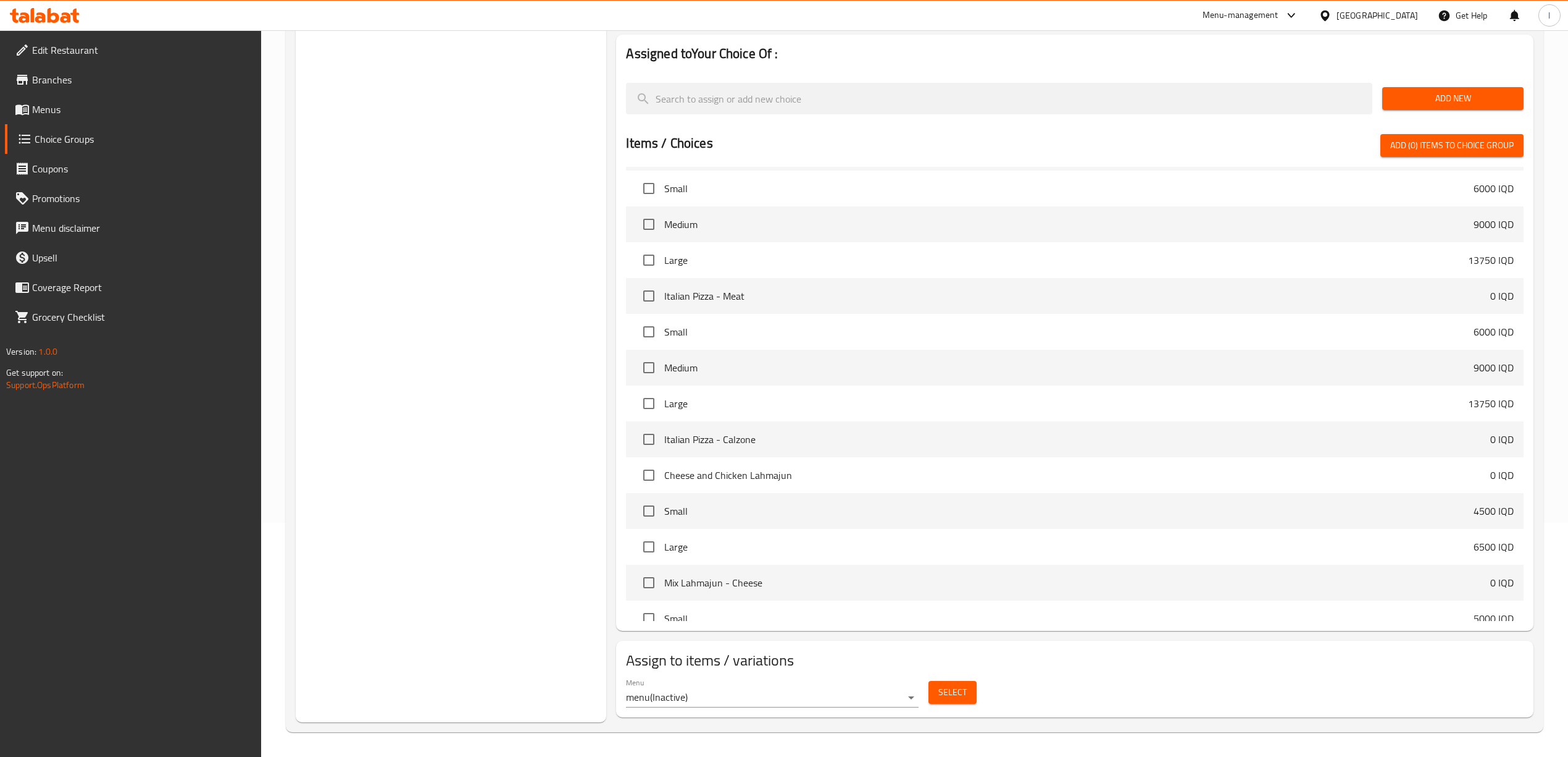
scroll to position [3382, 0]
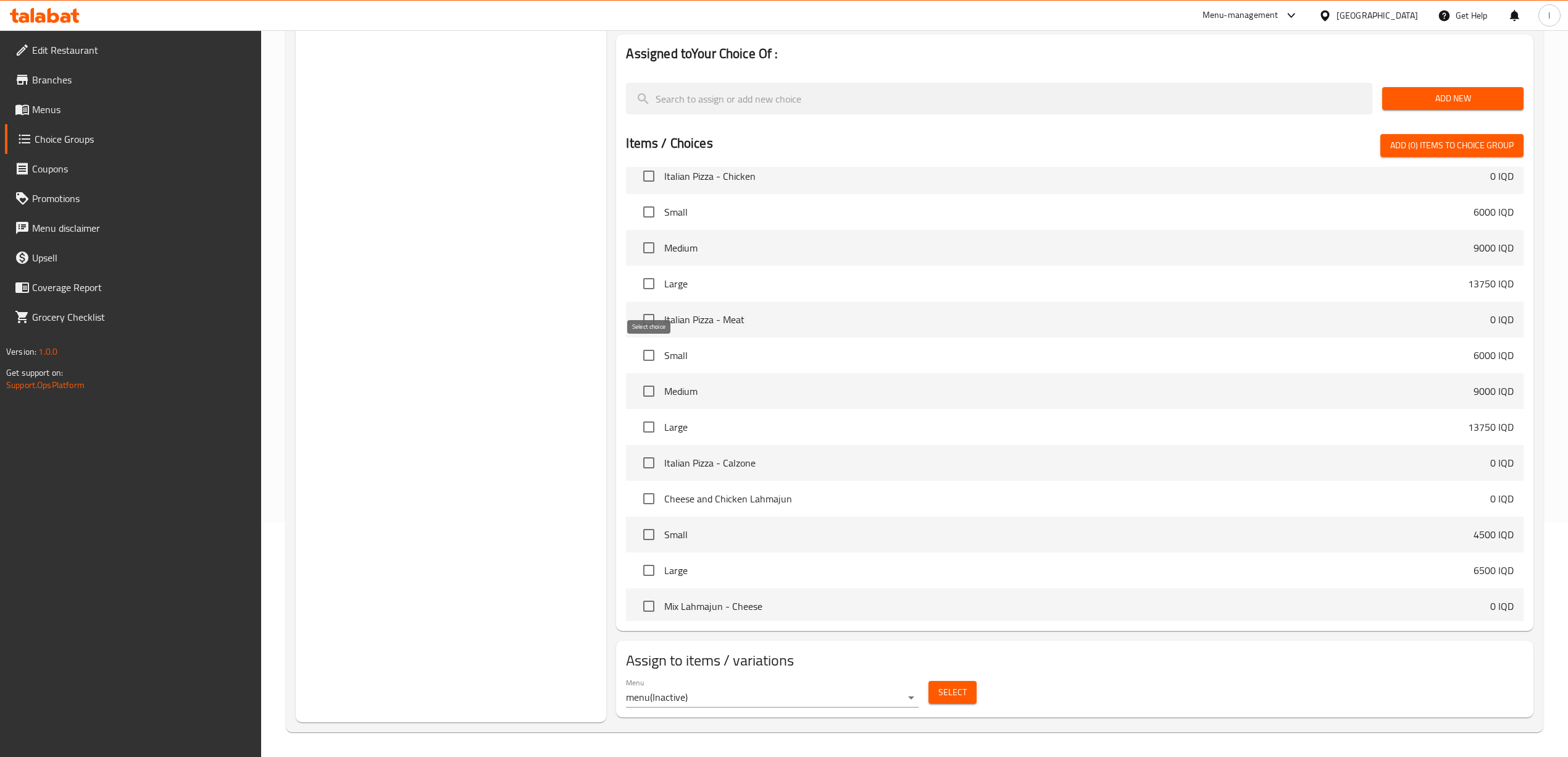
click at [655, 351] on input "checkbox" at bounding box center [648, 354] width 26 height 26
checkbox input "true"
click at [653, 391] on input "checkbox" at bounding box center [648, 390] width 26 height 26
checkbox input "true"
click at [647, 422] on input "checkbox" at bounding box center [648, 427] width 26 height 26
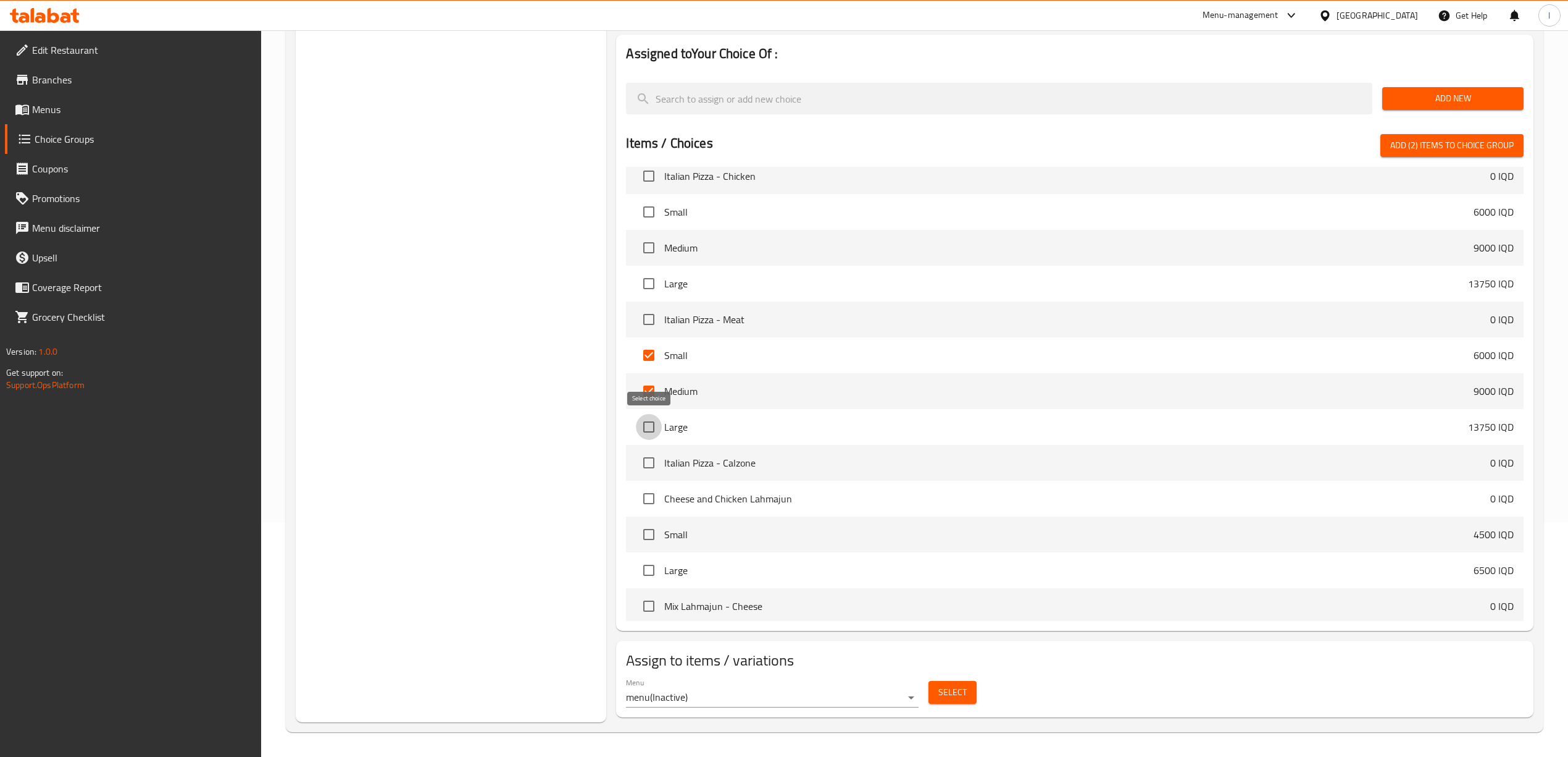
checkbox input "true"
click at [1424, 139] on span "Add (3) items to choice group" at bounding box center [1452, 145] width 124 height 16
checkbox input "false"
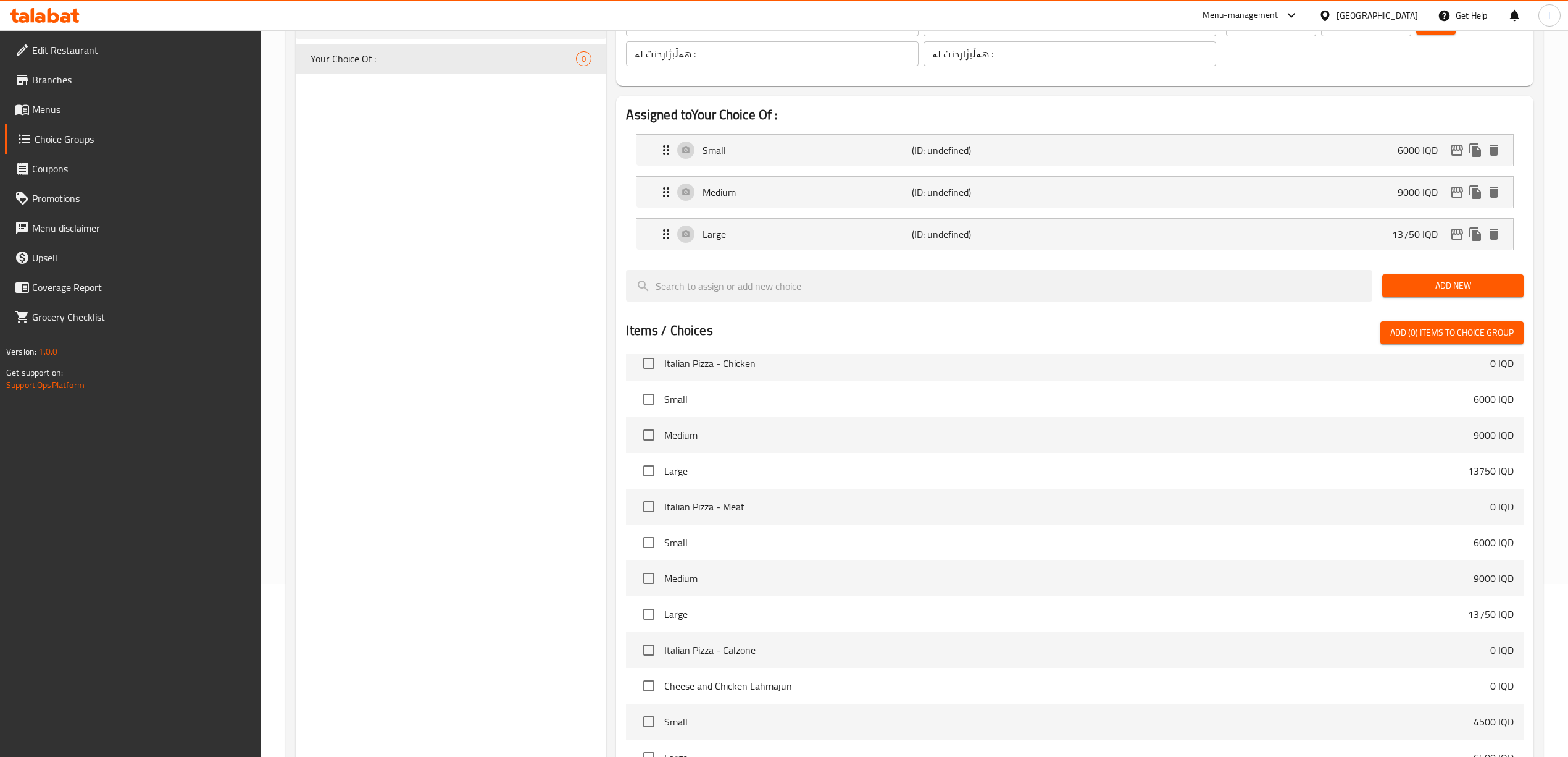
scroll to position [70, 0]
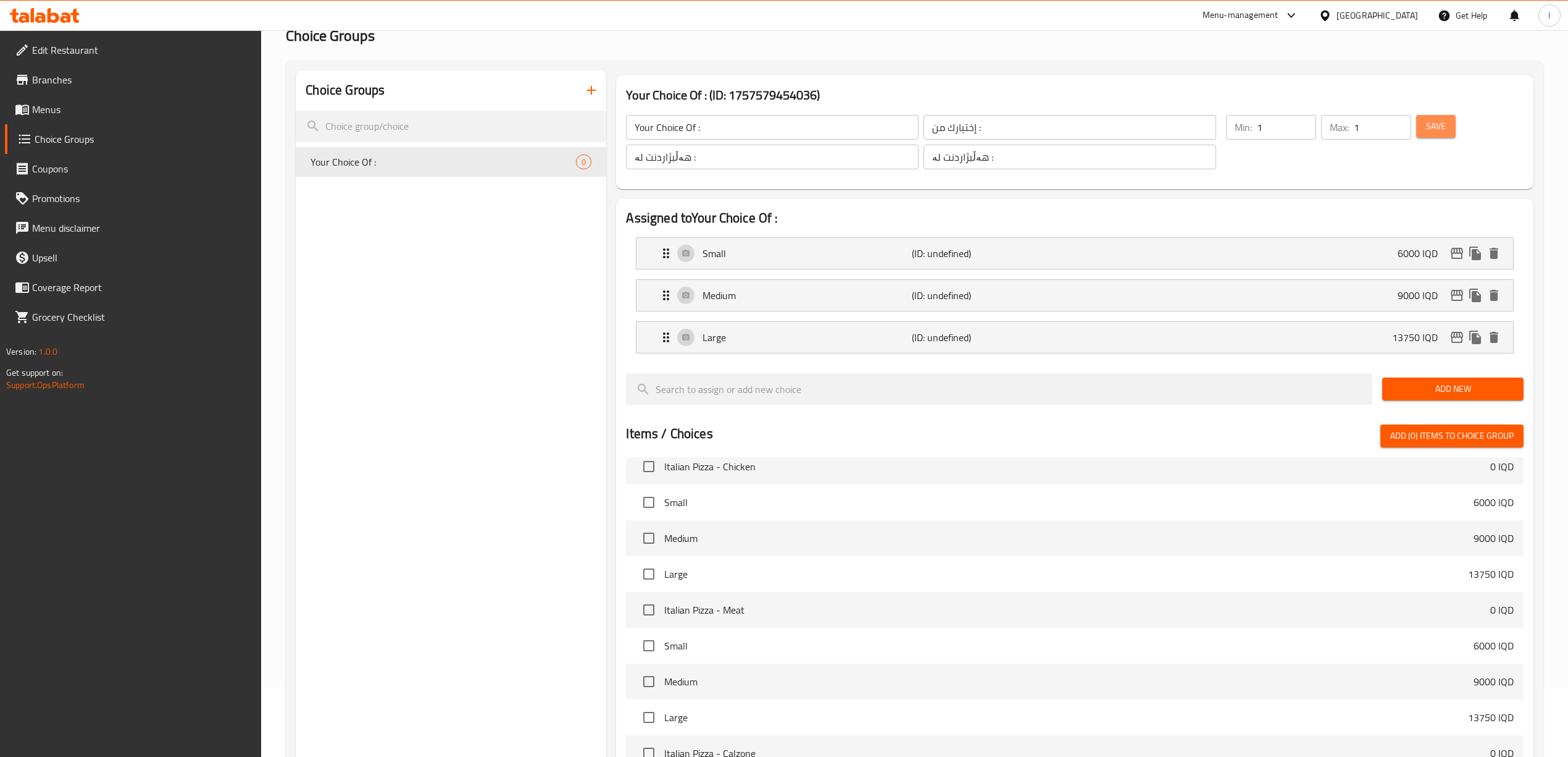
click at [1437, 132] on span "Save" at bounding box center [1436, 126] width 20 height 16
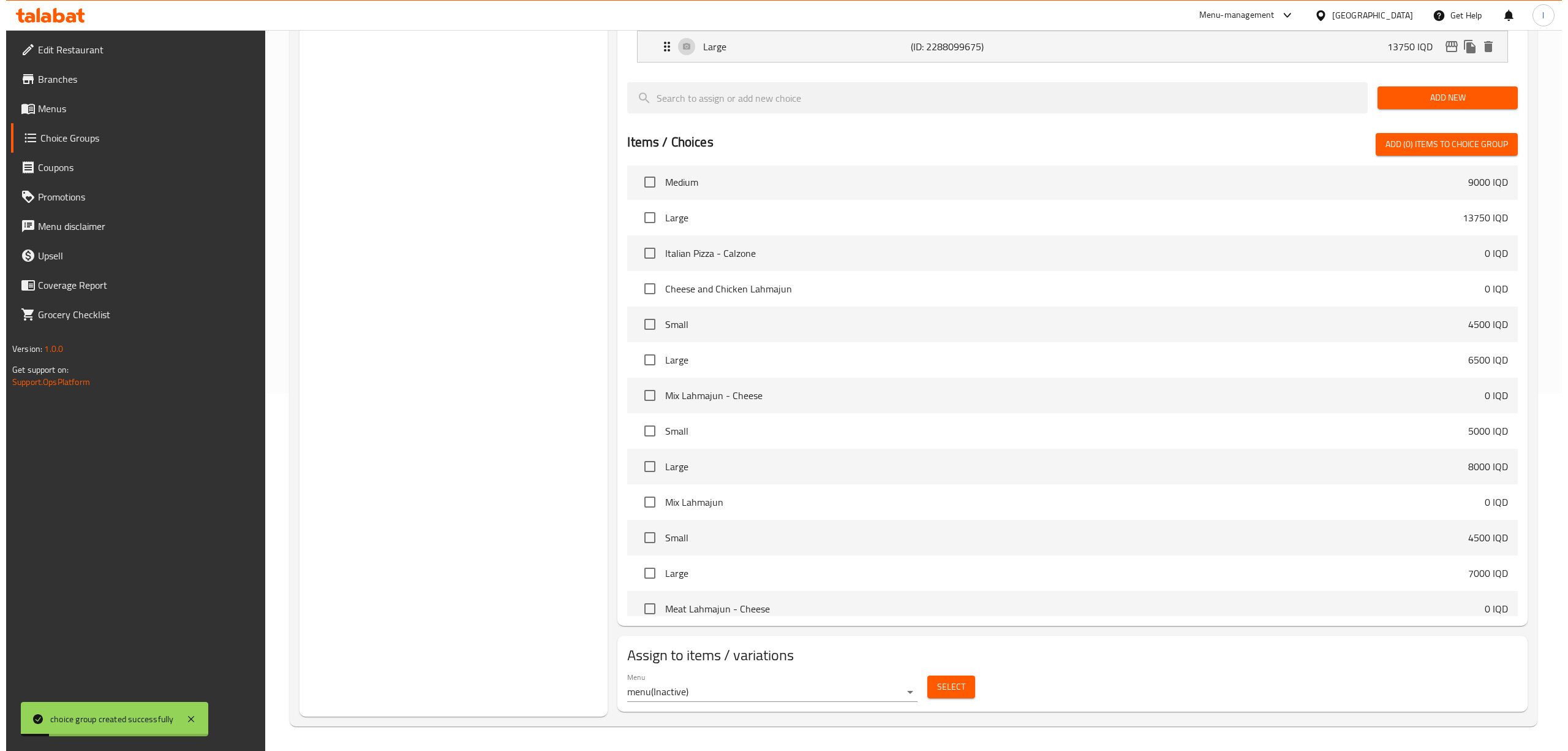
scroll to position [3599, 0]
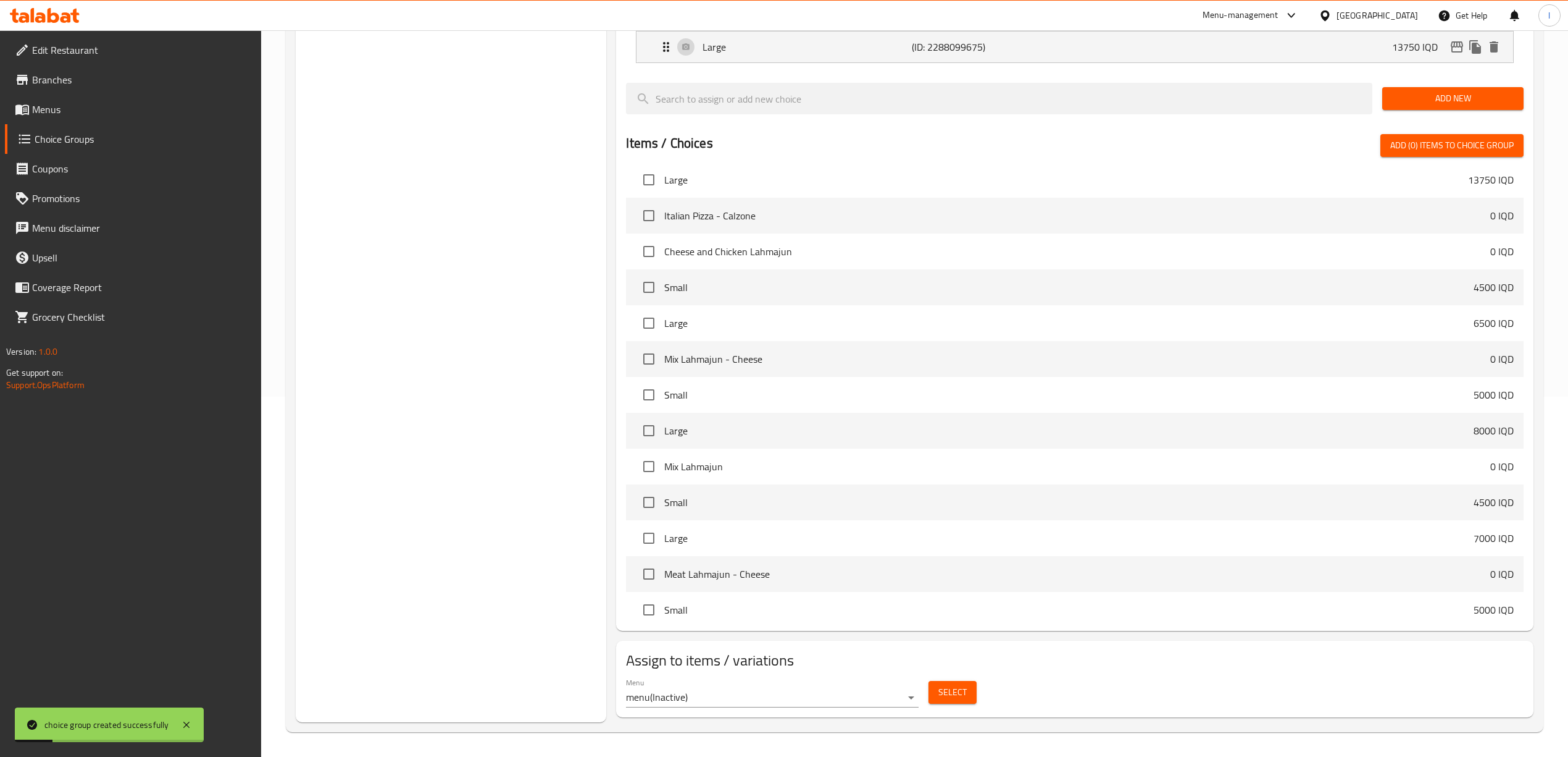
click at [906, 397] on body "choice group created successfully ​ Menu-management Iraq Get Help l Edit Restau…" at bounding box center [784, 33] width 1568 height 726
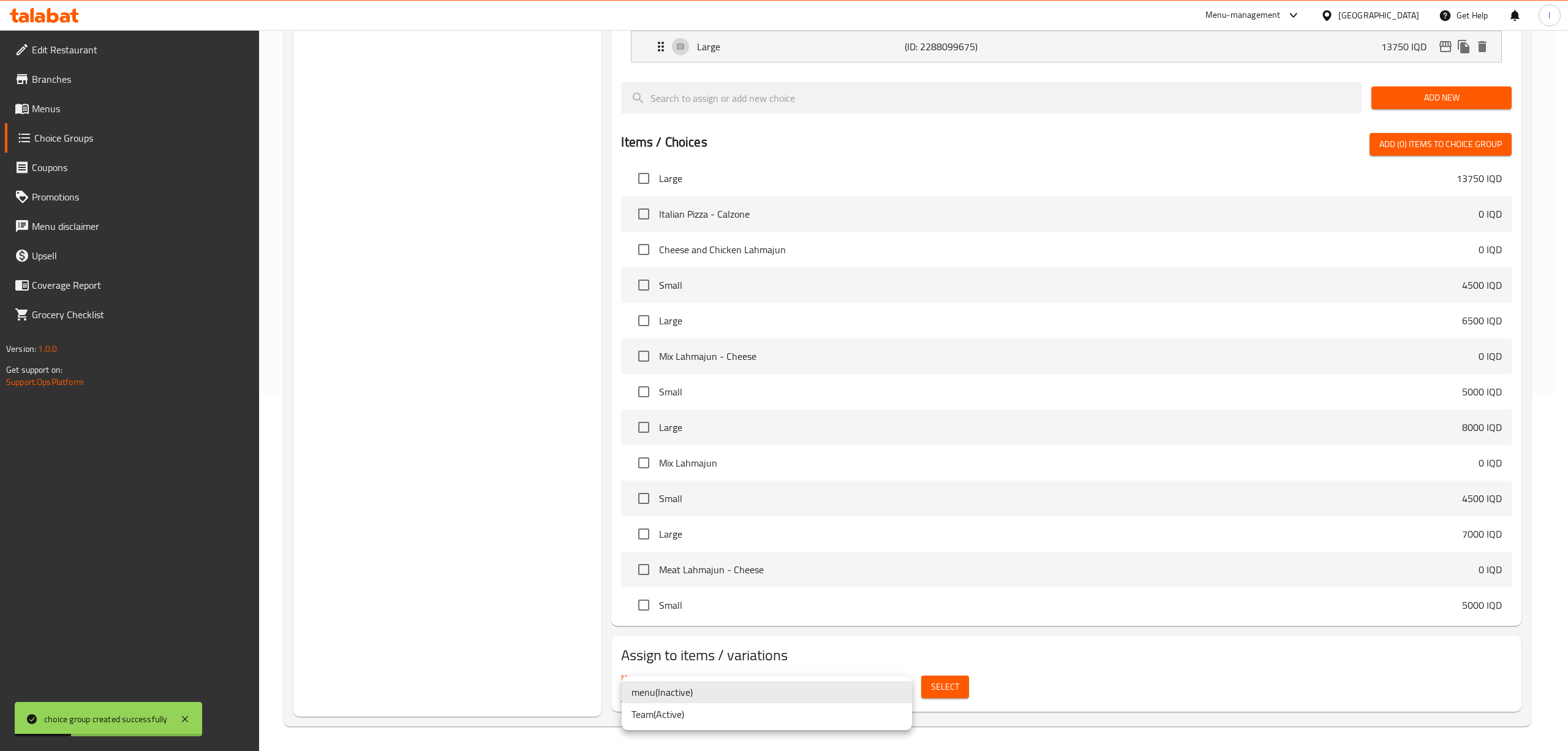
click at [834, 711] on li "Team ( Active )" at bounding box center [766, 714] width 291 height 22
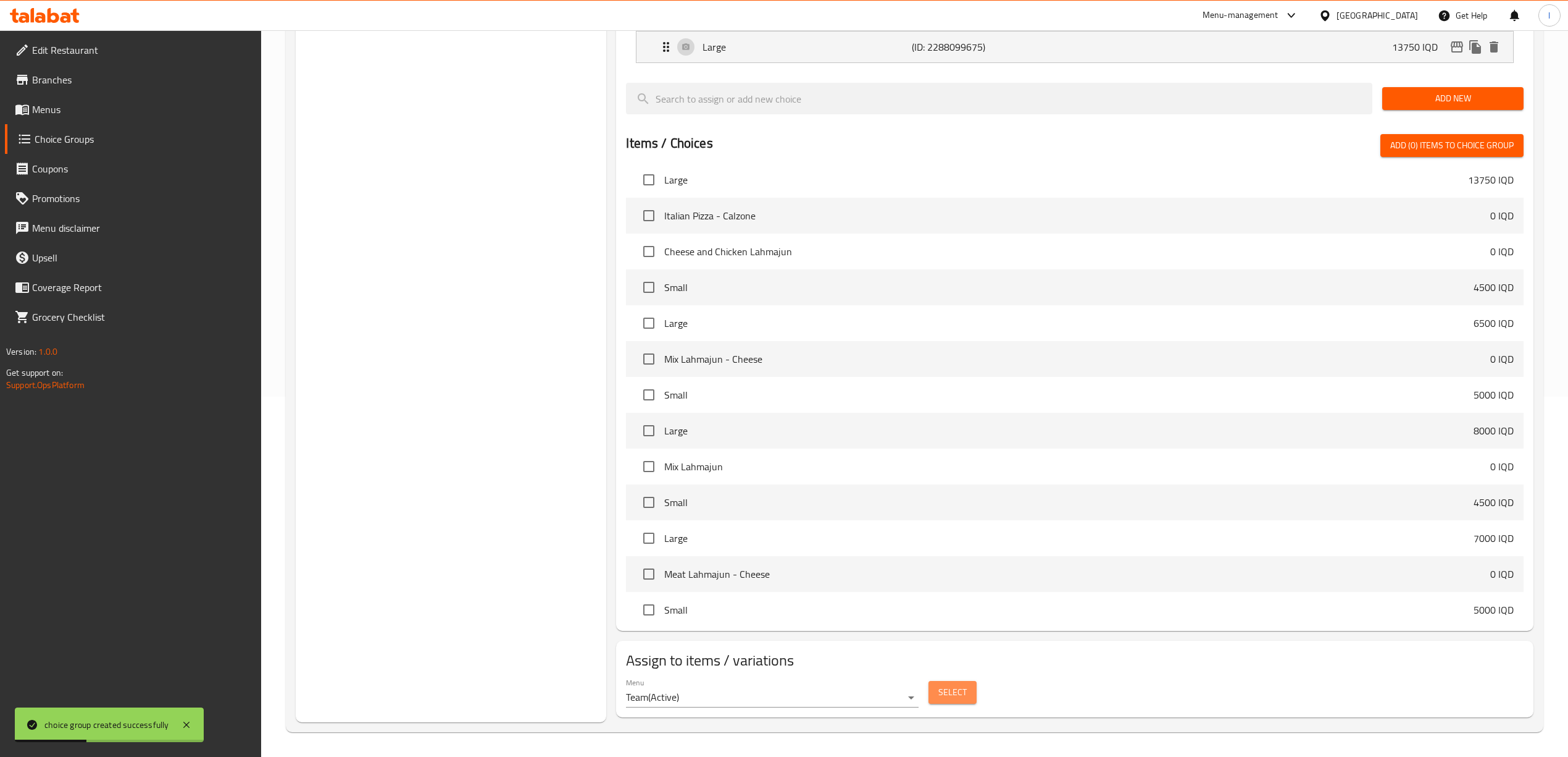
click at [967, 690] on button "Select" at bounding box center [952, 692] width 48 height 23
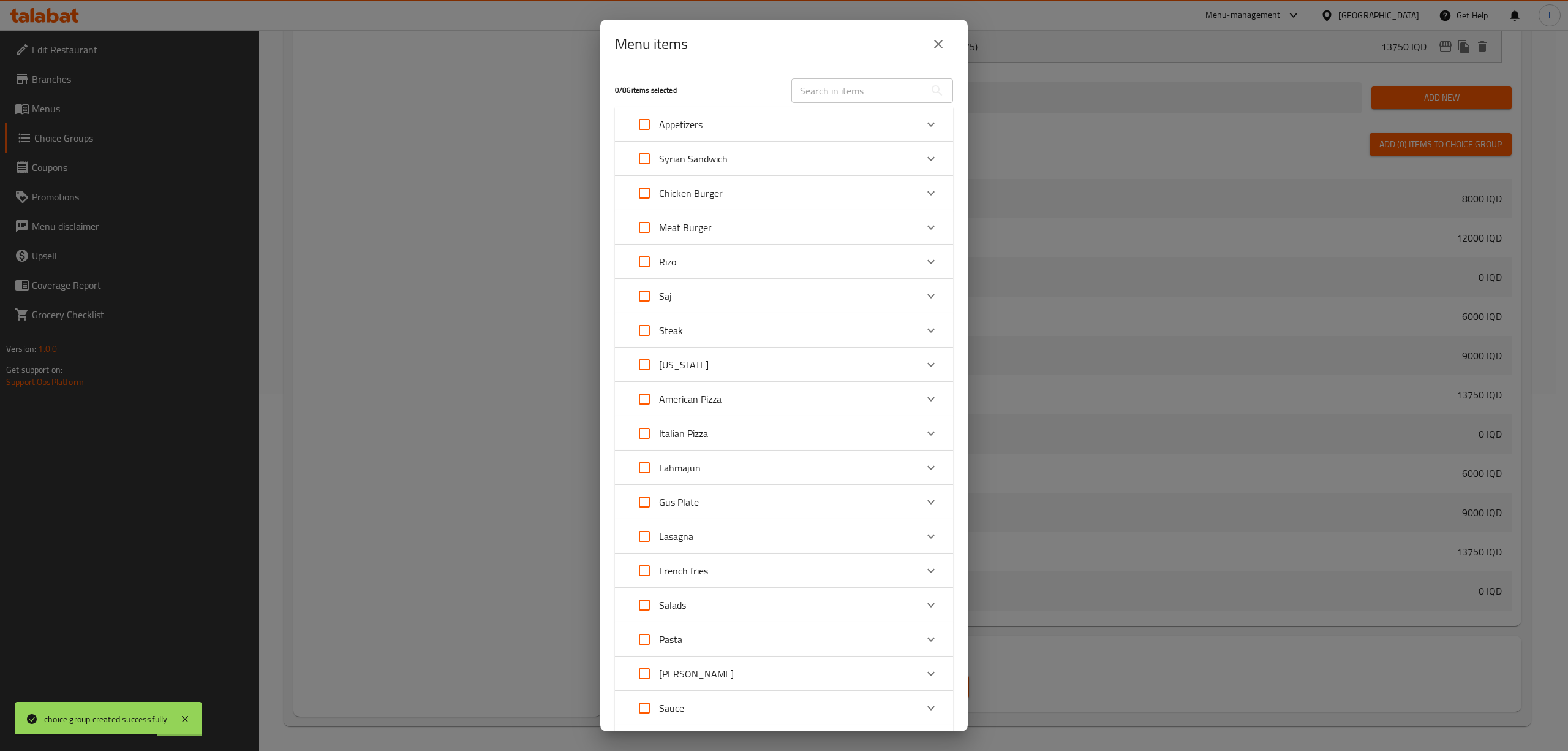
click at [741, 432] on div "Italian Pizza" at bounding box center [773, 433] width 286 height 30
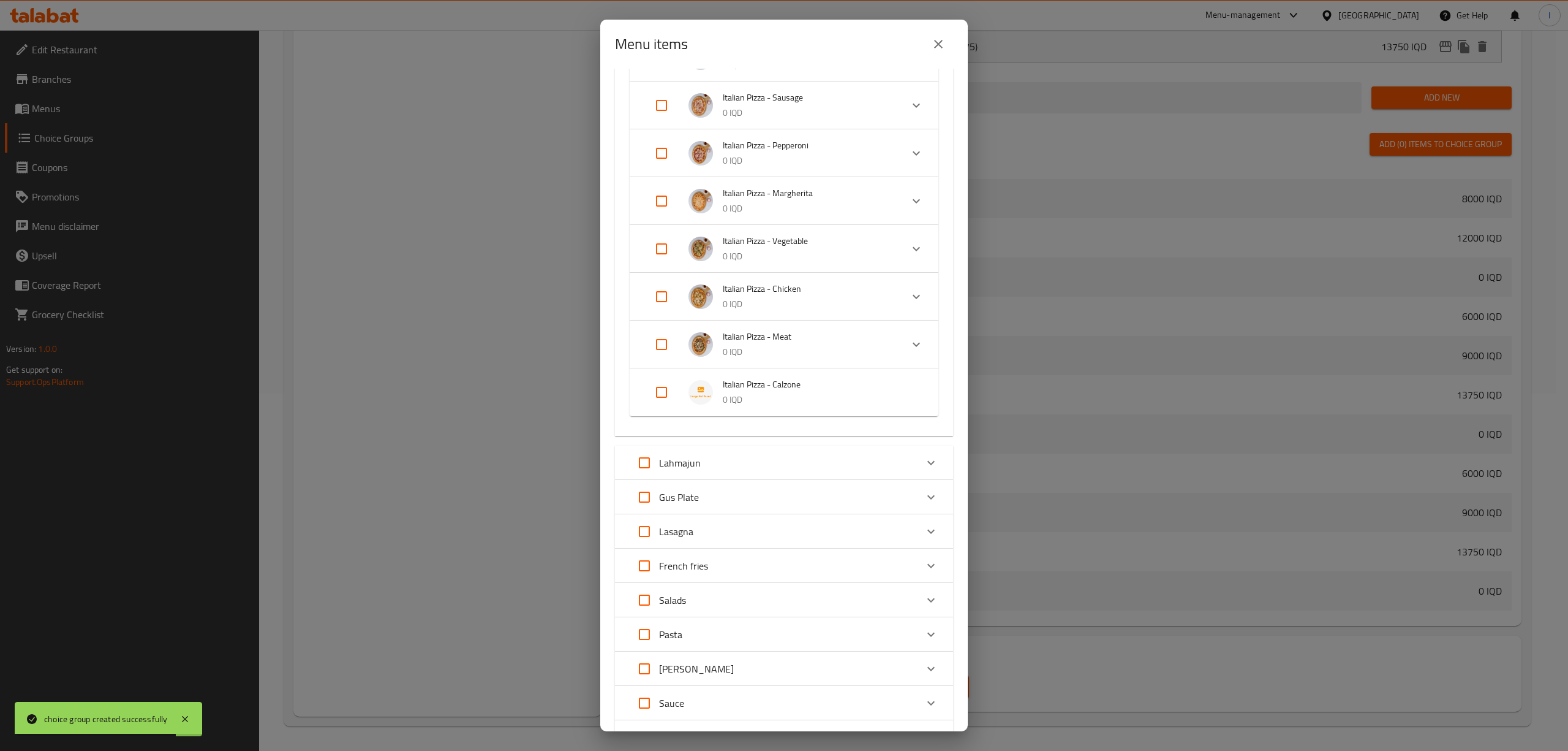
scroll to position [490, 0]
click at [648, 392] on input "Expand" at bounding box center [662, 391] width 30 height 30
checkbox input "true"
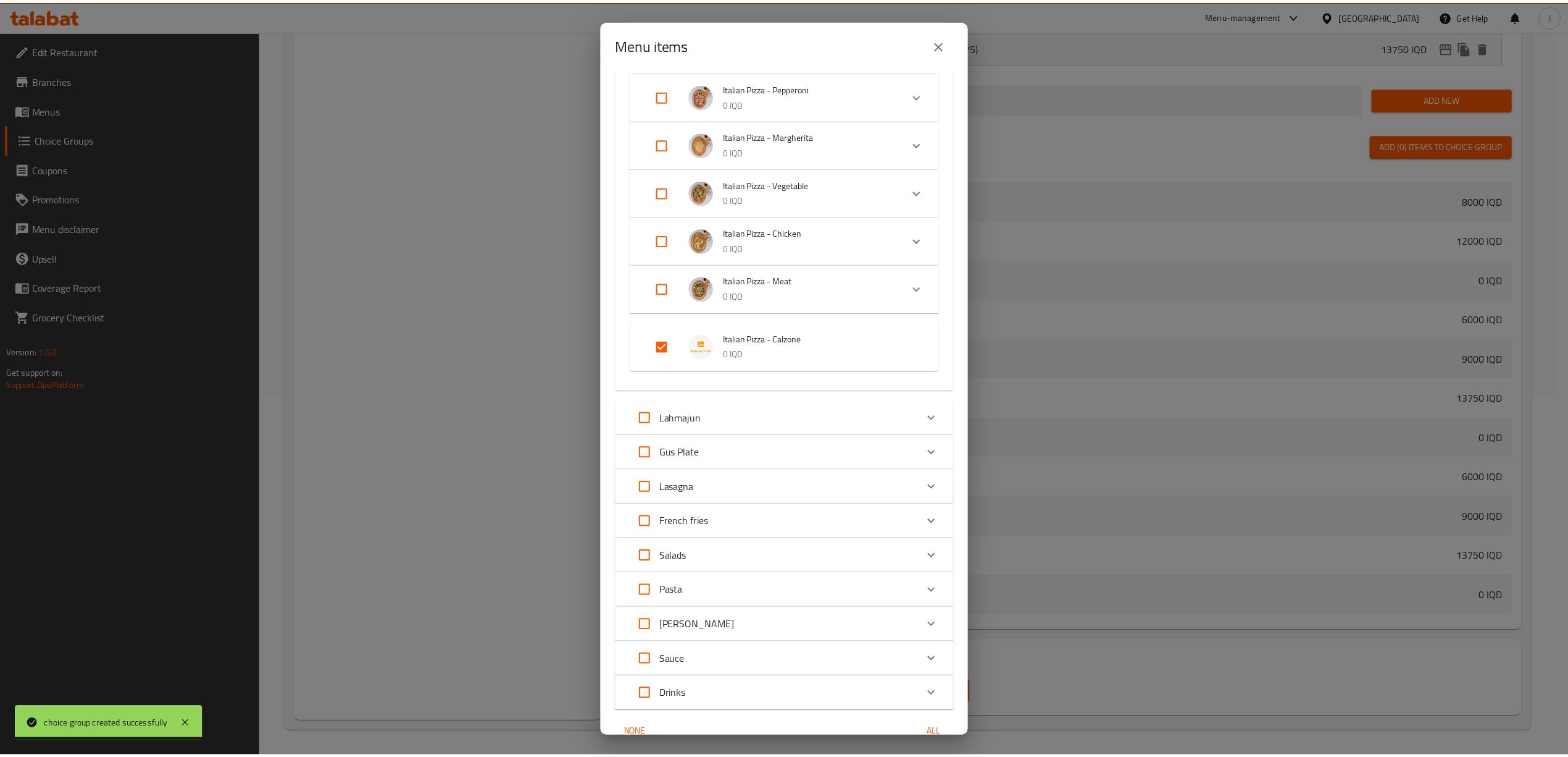
scroll to position [612, 0]
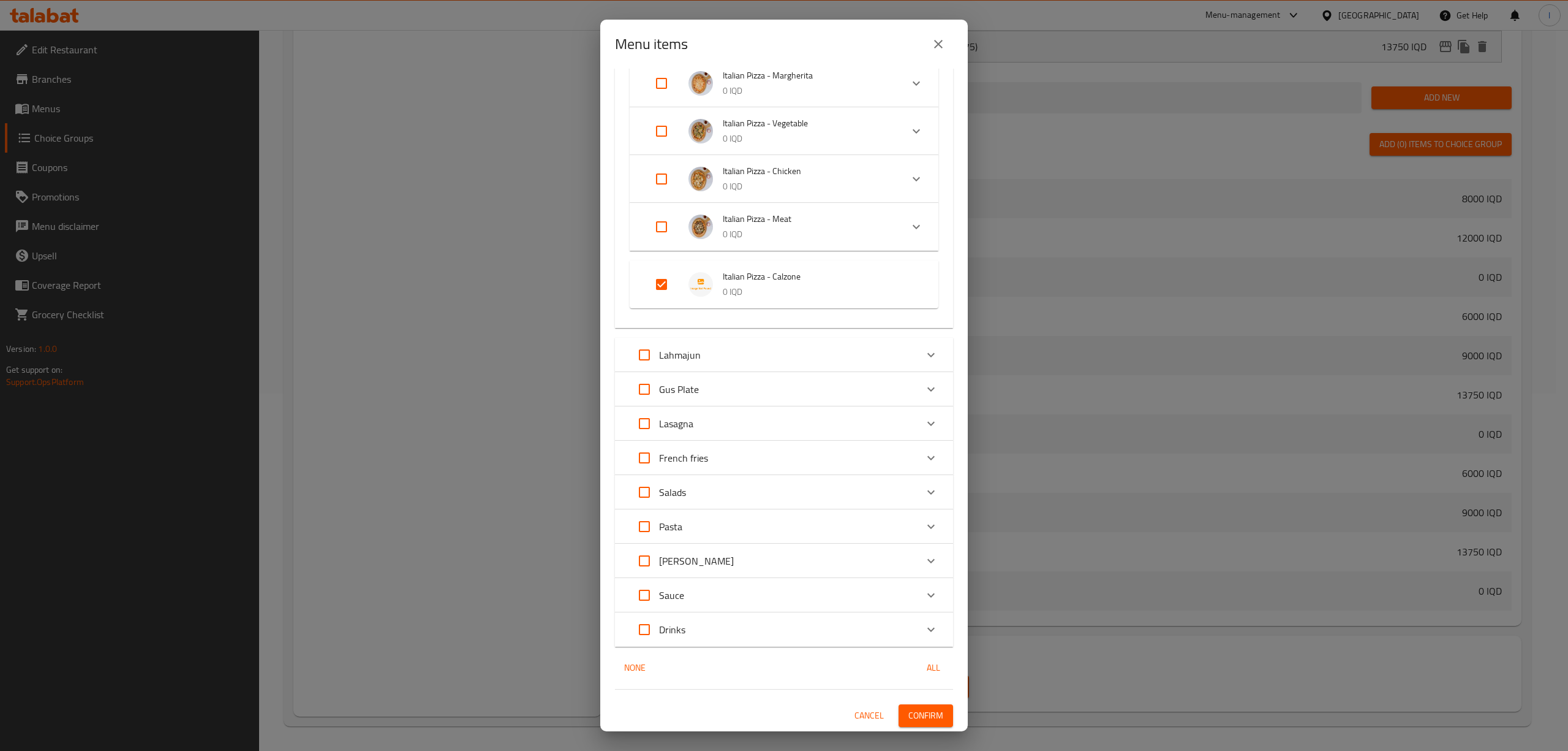
click at [916, 716] on span "Confirm" at bounding box center [926, 716] width 35 height 16
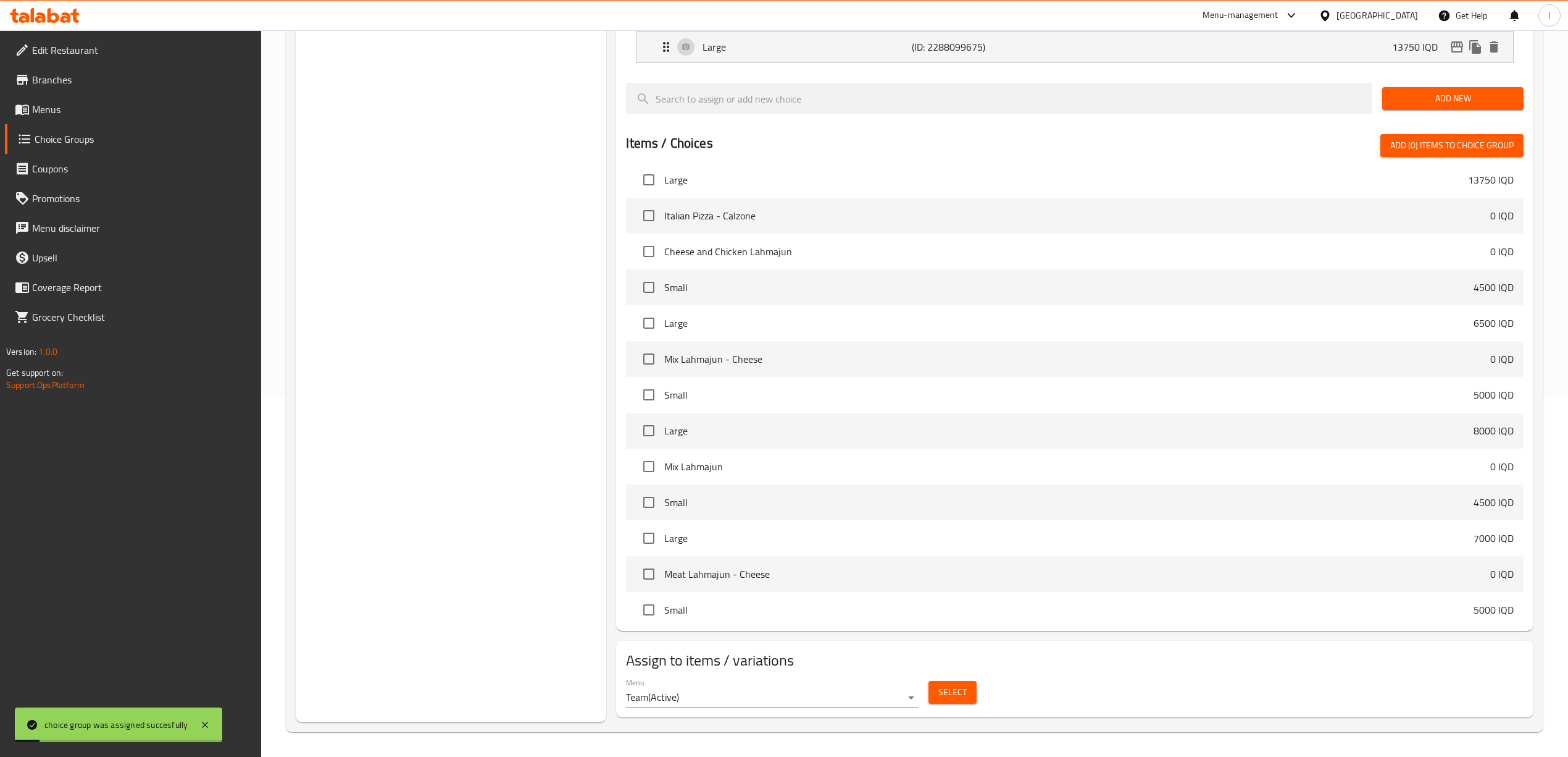
click at [71, 112] on span "Menus" at bounding box center [142, 110] width 220 height 15
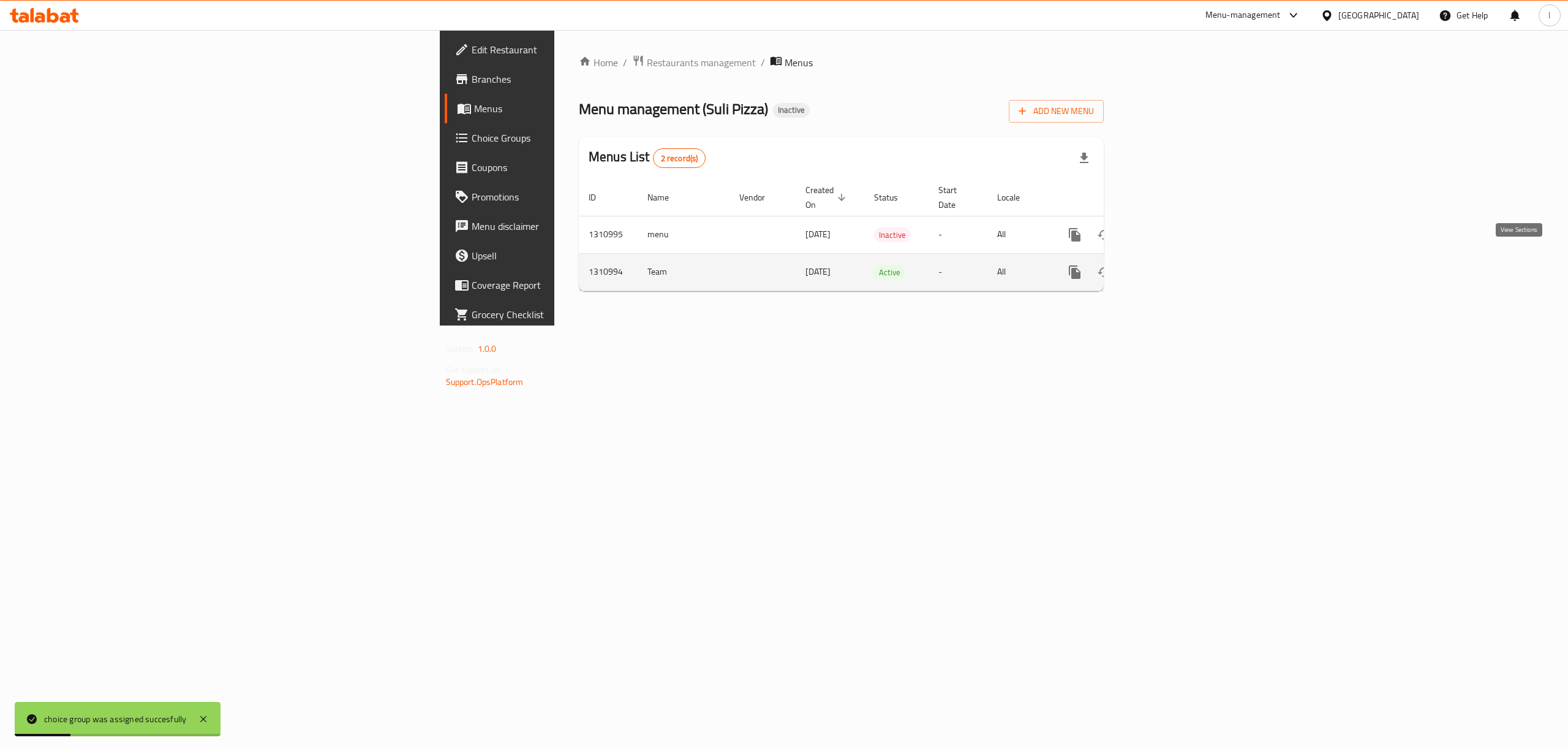
click at [1170, 264] on icon "enhanced table" at bounding box center [1163, 272] width 15 height 15
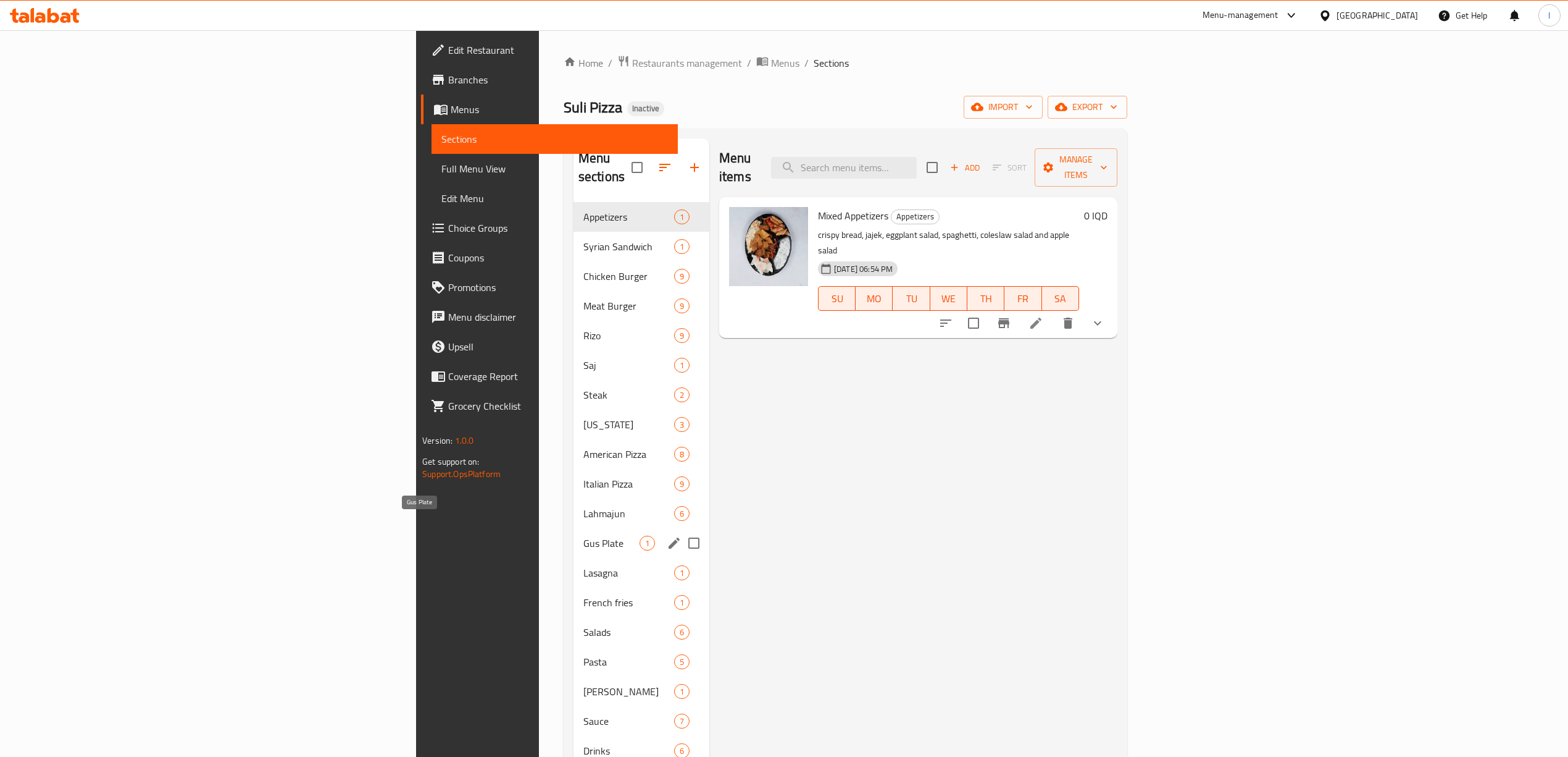
click at [583, 535] on span "Gus Plate" at bounding box center [611, 543] width 56 height 15
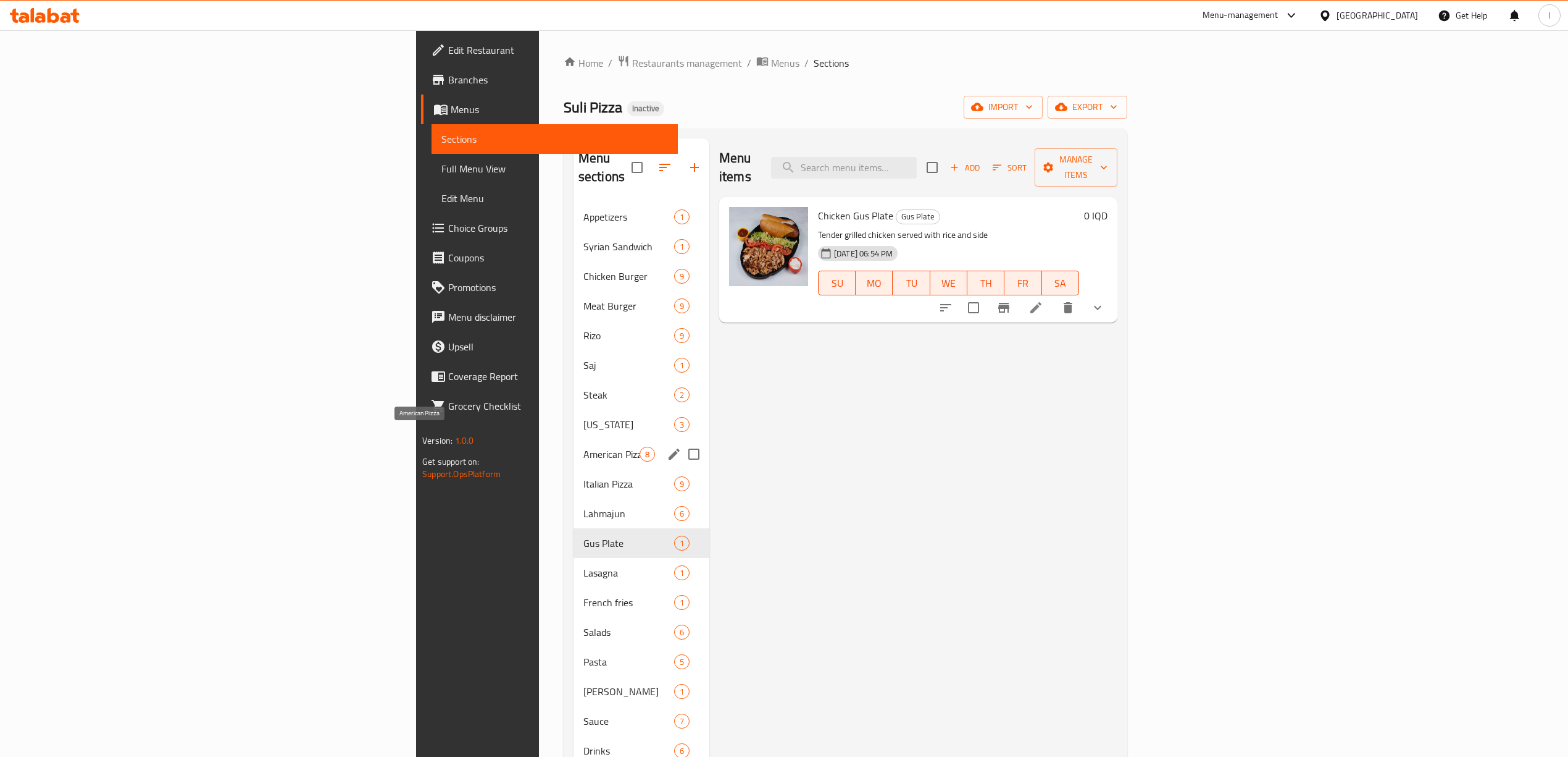
click at [583, 447] on span "American Pizza" at bounding box center [611, 454] width 56 height 15
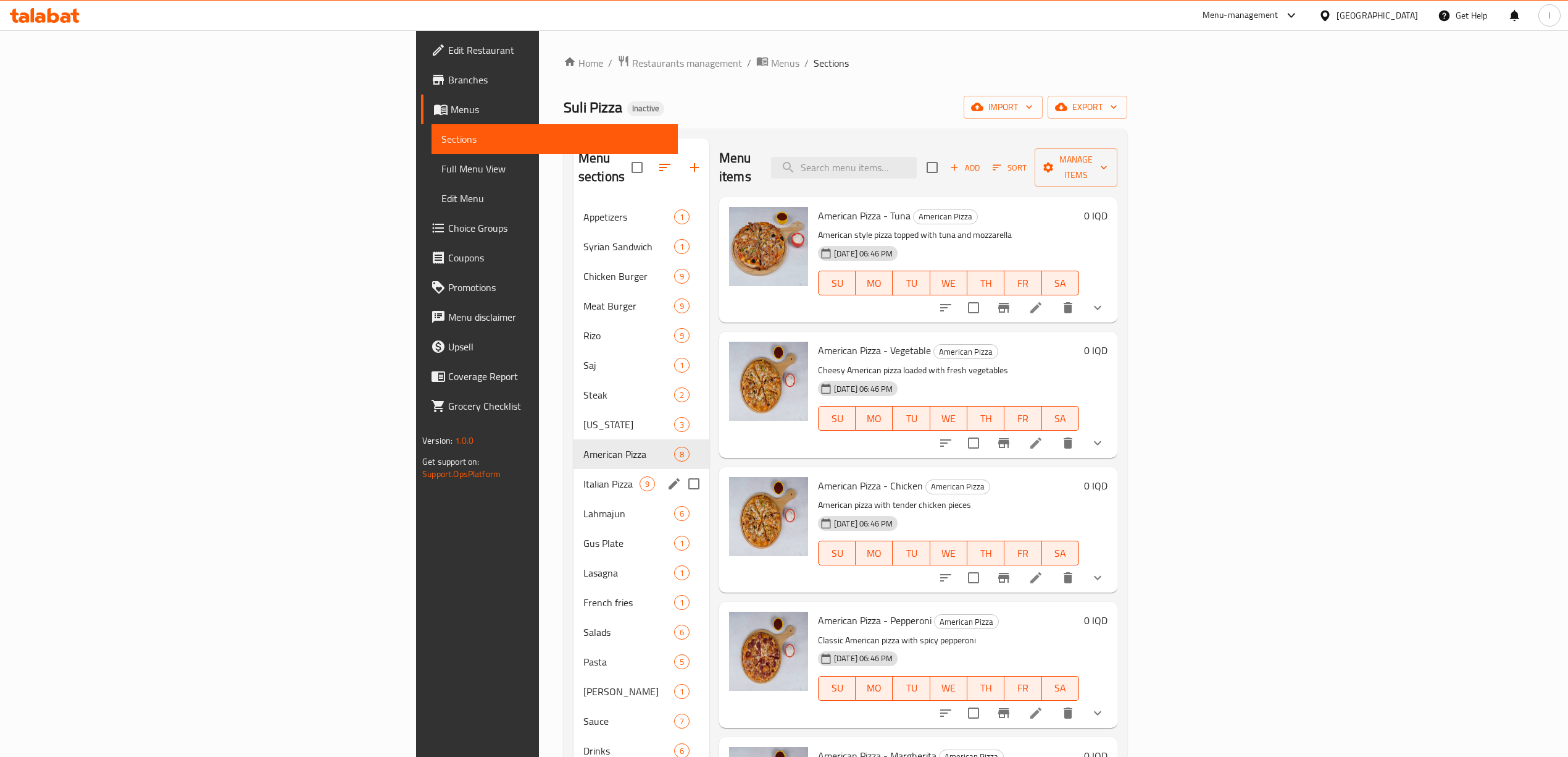
click at [583, 476] on span "Italian Pizza" at bounding box center [611, 484] width 56 height 15
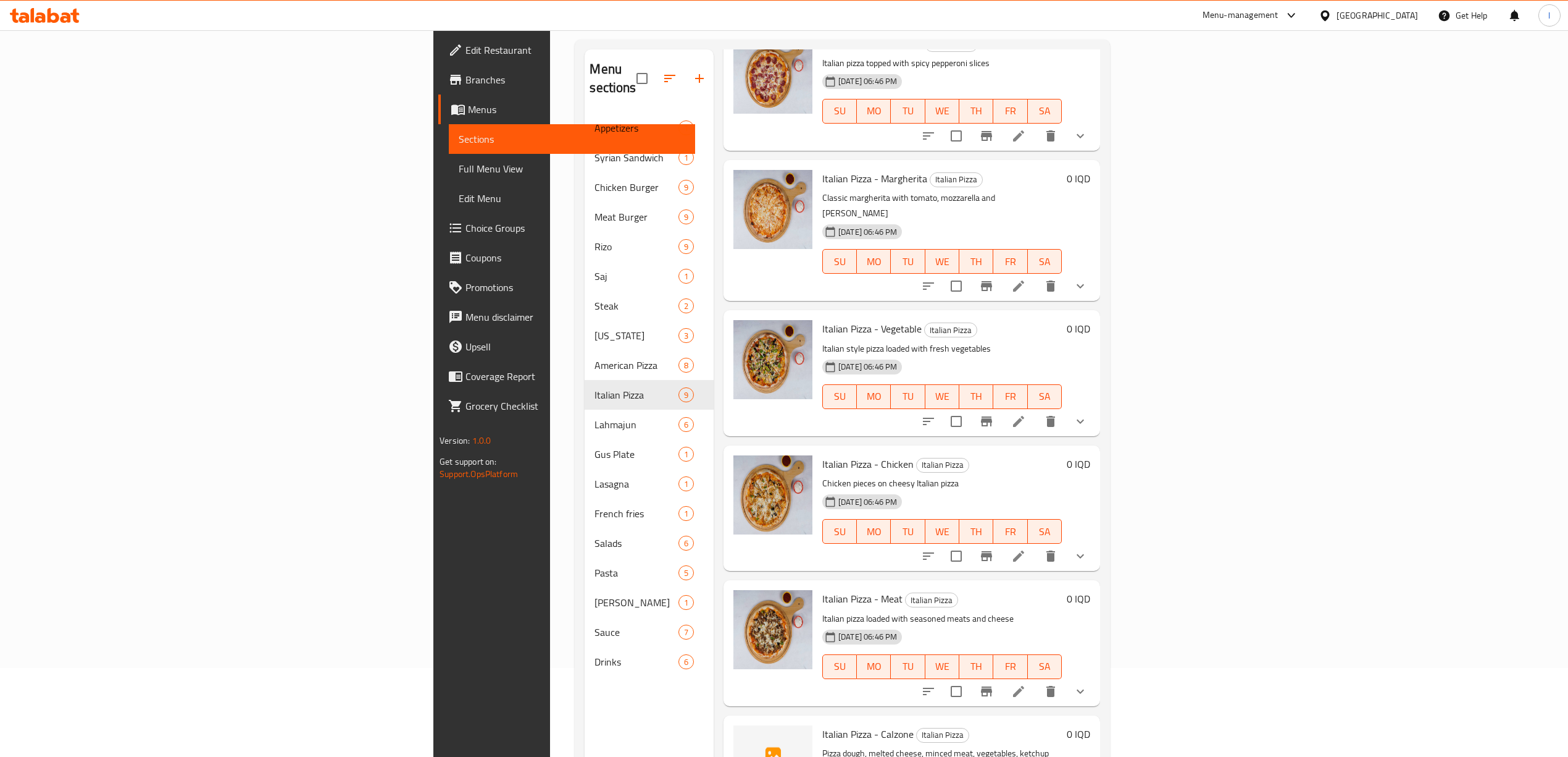
scroll to position [173, 0]
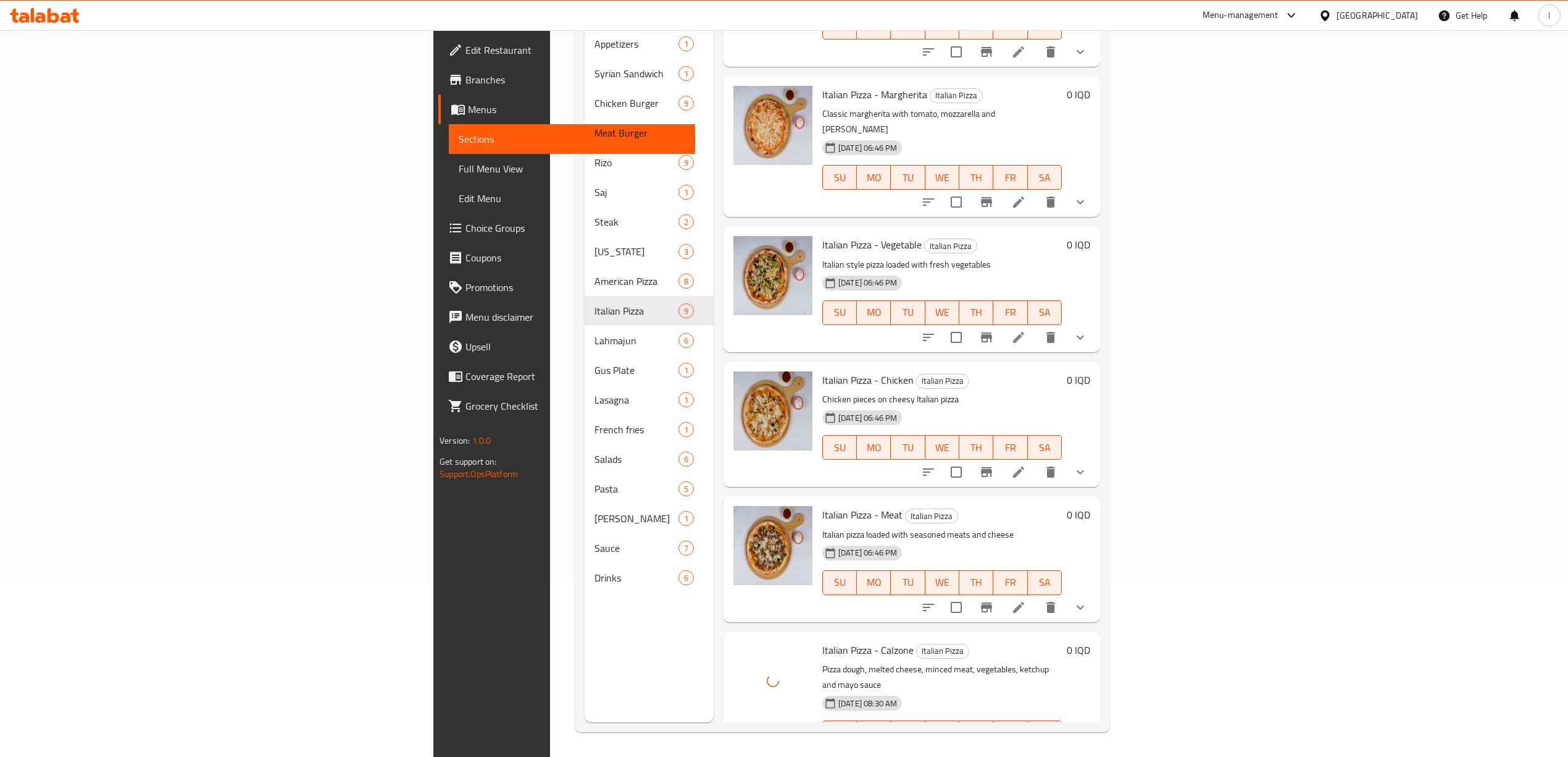
click at [822, 641] on span "Italian Pizza - Calzone" at bounding box center [868, 650] width 91 height 18
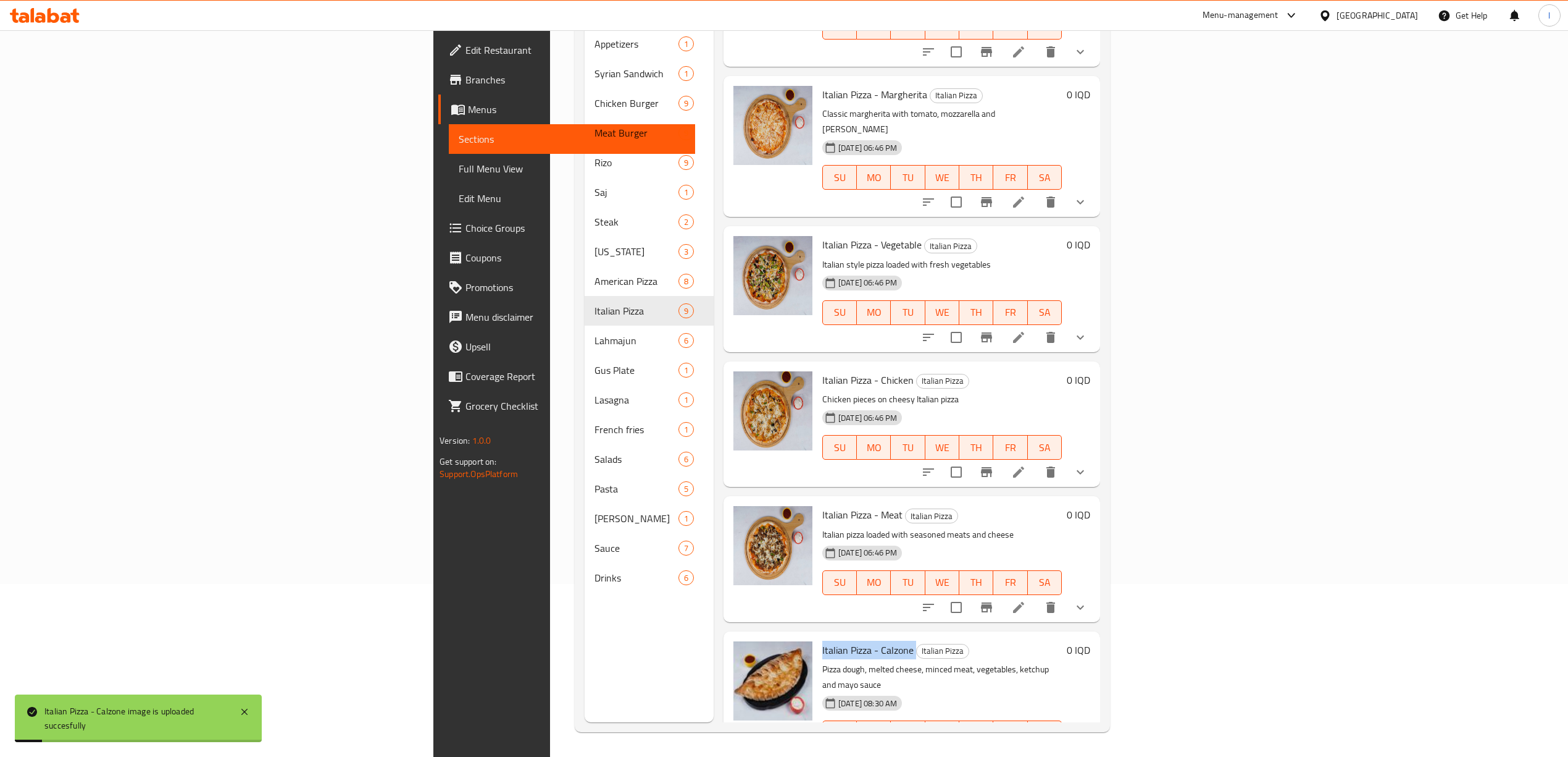
copy h6 "Italian Pizza - Calzone"
click at [449, 159] on link "Full Menu View" at bounding box center [572, 168] width 246 height 30
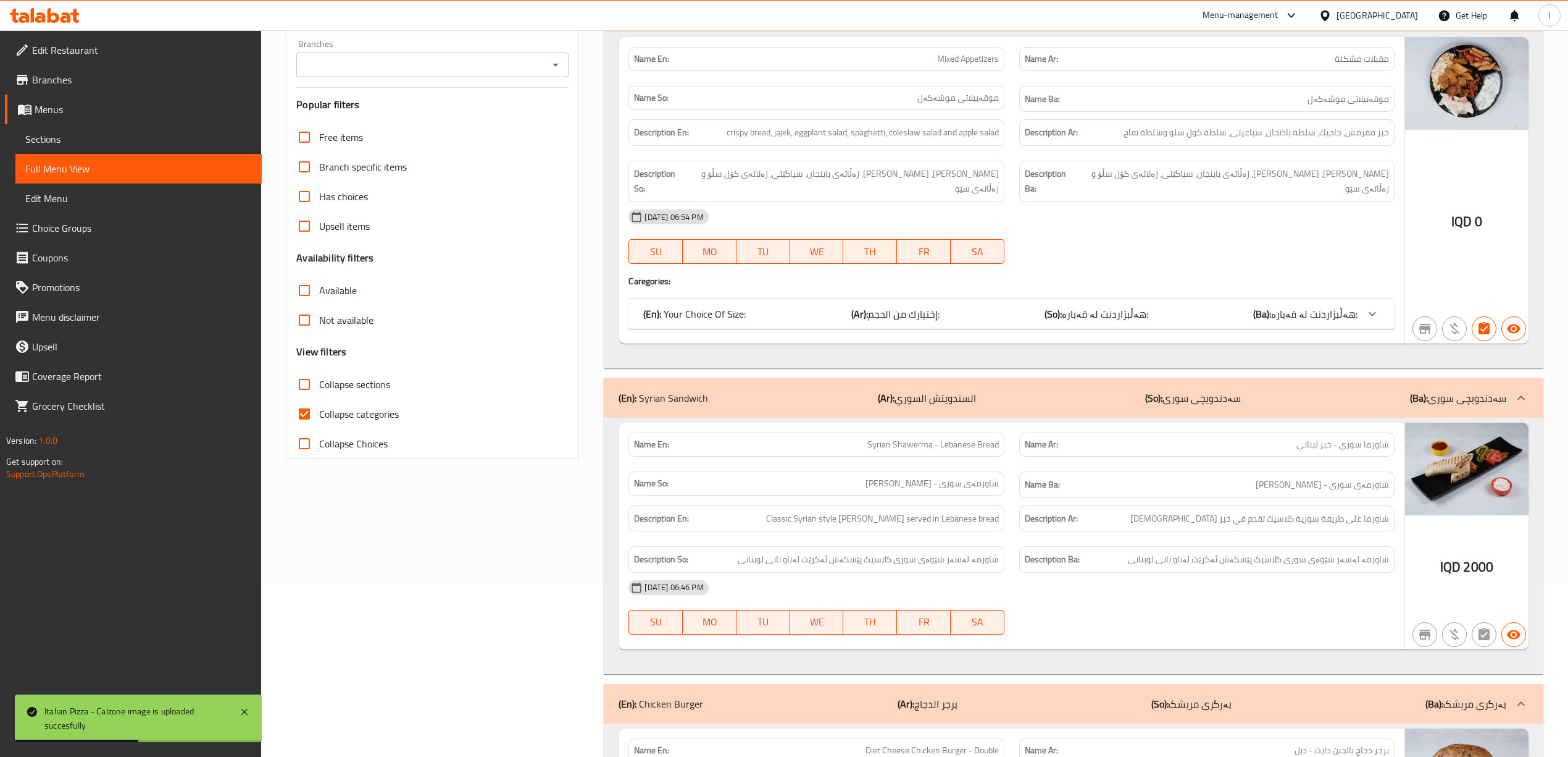
click at [433, 55] on div "Branches" at bounding box center [432, 65] width 272 height 25
click at [421, 62] on input "Branches" at bounding box center [422, 65] width 245 height 17
click at [420, 119] on li "Suli Pizza, Bakhtyari" at bounding box center [431, 119] width 272 height 22
type input "Suli Pizza, Bakhtyari"
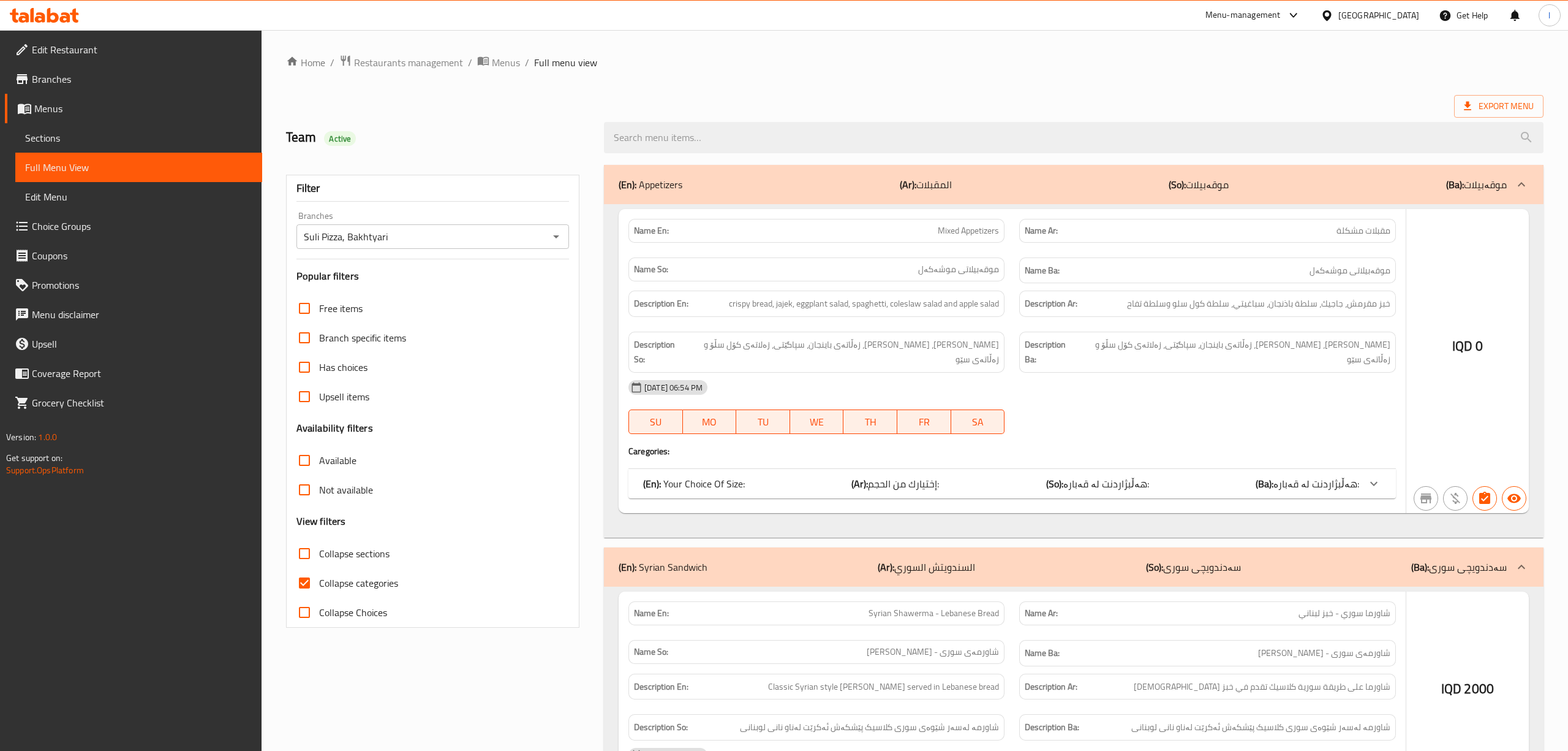
click at [380, 569] on div at bounding box center [784, 376] width 1568 height 751
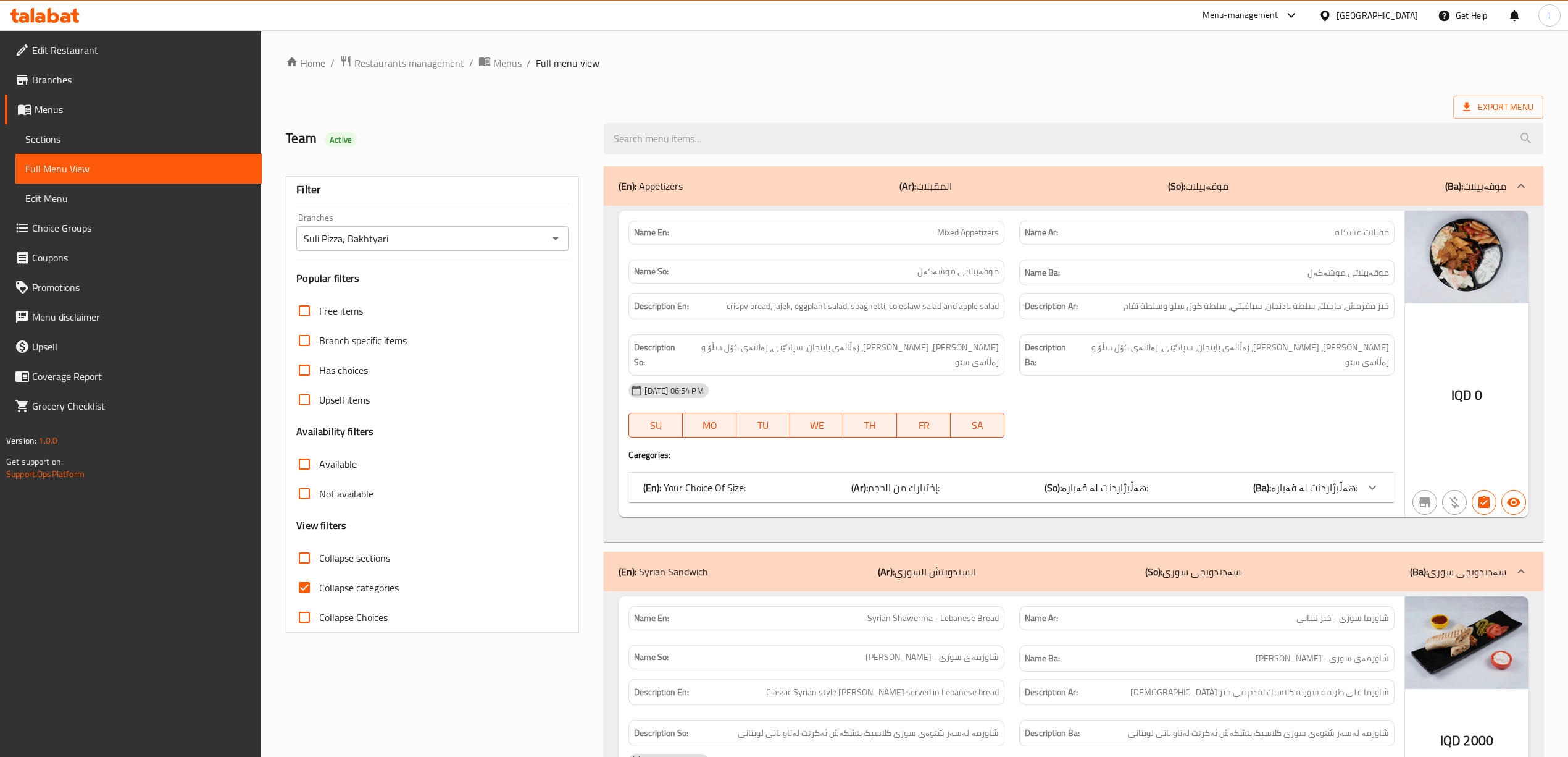
click at [383, 589] on span "Collapse categories" at bounding box center [359, 588] width 80 height 15
click at [319, 589] on input "Collapse categories" at bounding box center [304, 588] width 30 height 30
checkbox input "false"
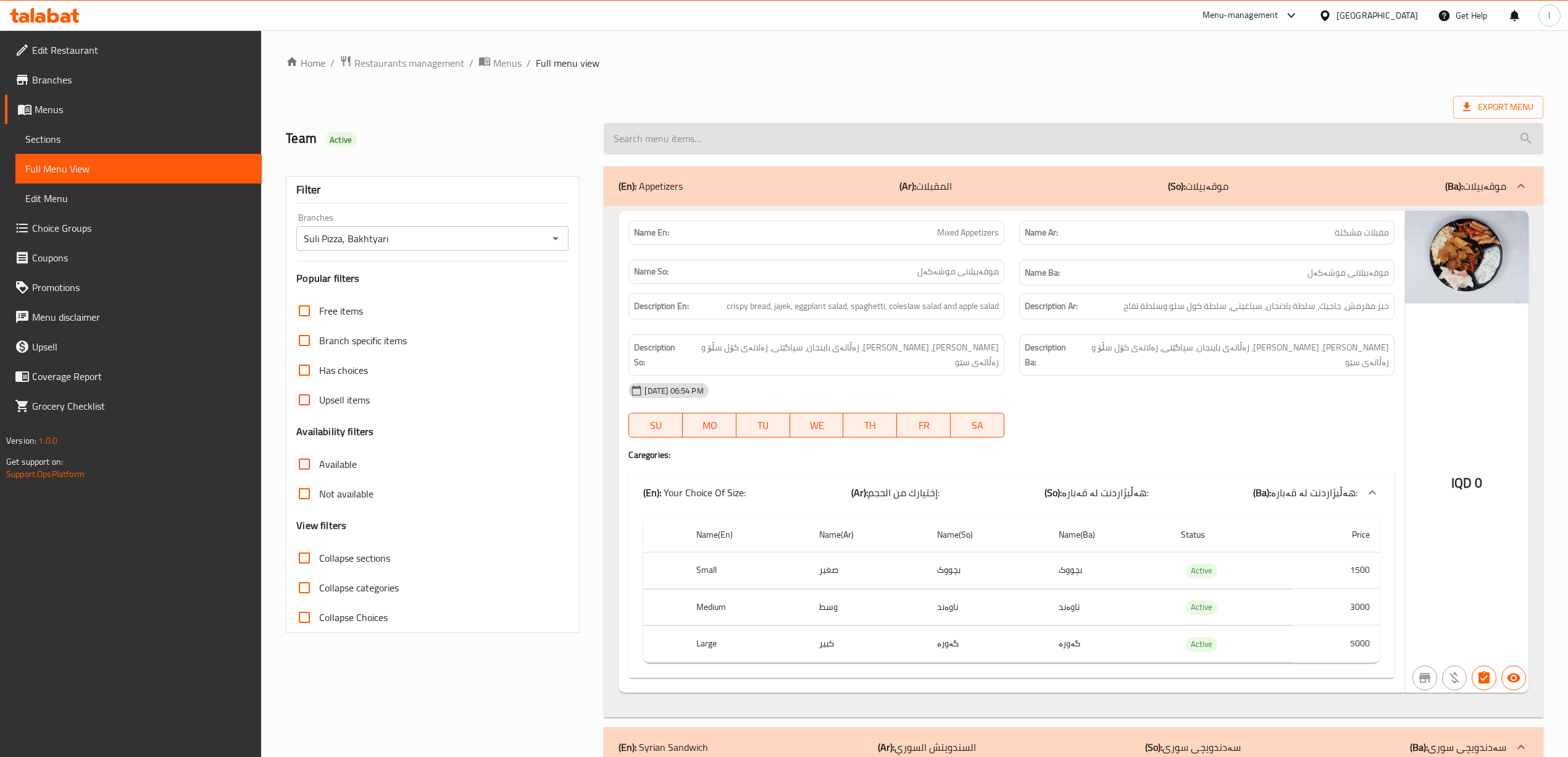
click at [758, 136] on input "search" at bounding box center [1074, 139] width 939 height 32
paste input "Italian Pizza - Calzone"
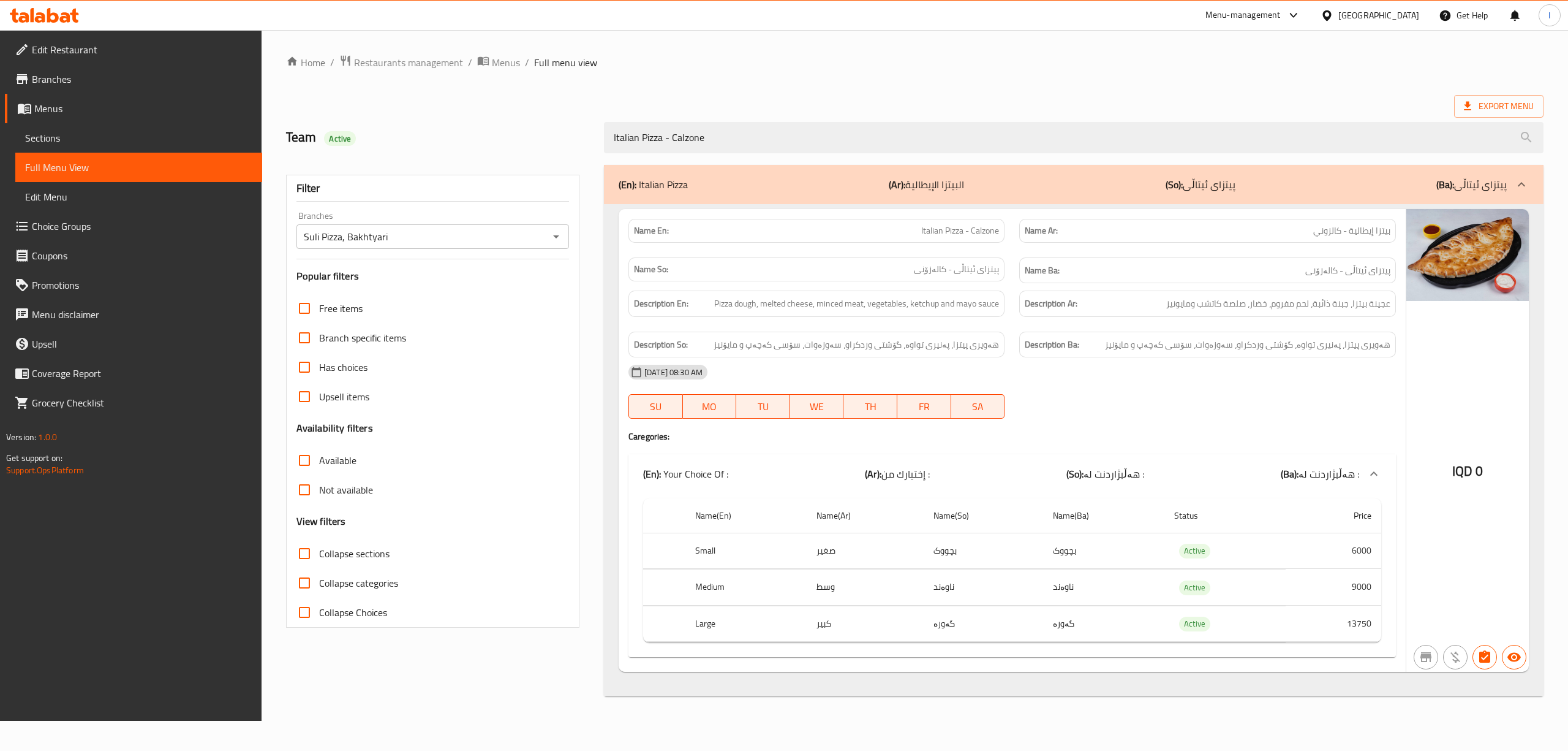
type input "Italian Pizza - Calzone"
